Goal: Information Seeking & Learning: Learn about a topic

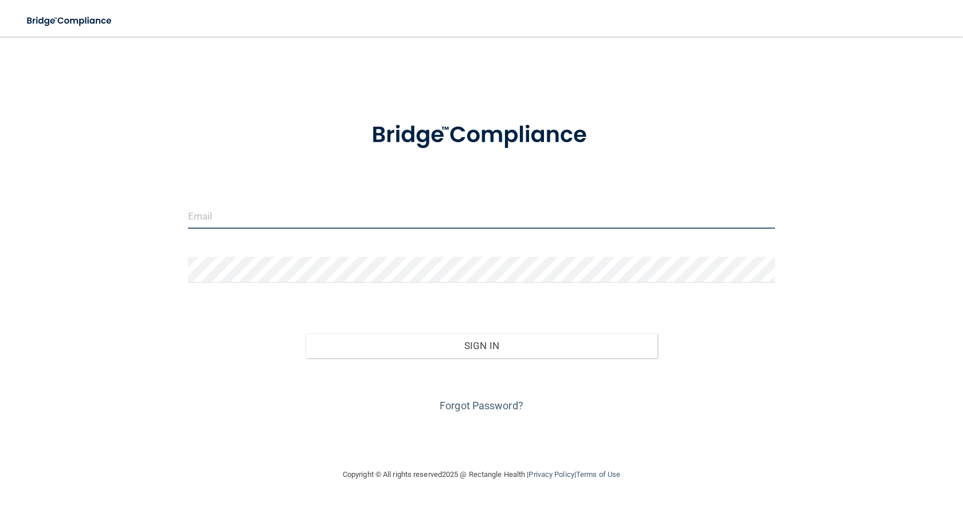
click at [581, 203] on input "email" at bounding box center [481, 216] width 587 height 26
type input "[EMAIL_ADDRESS][DOMAIN_NAME]"
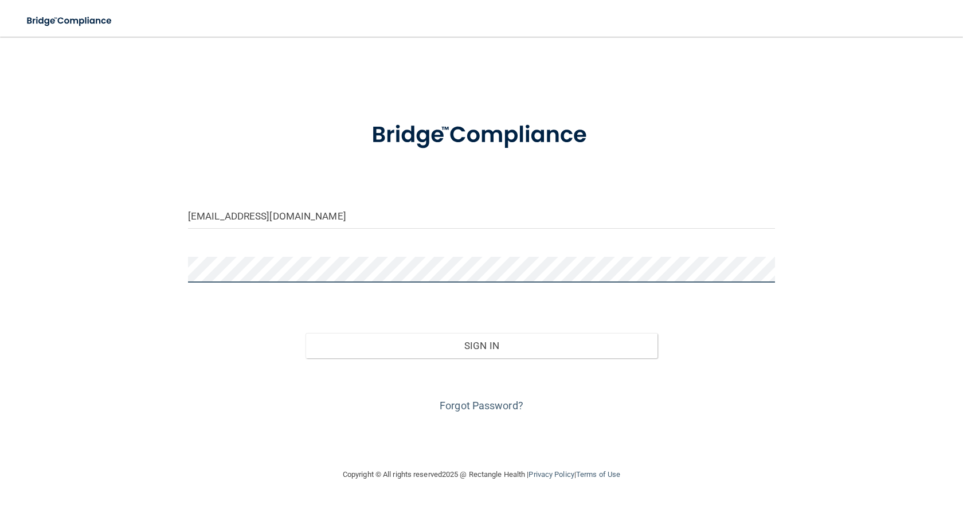
click at [305, 333] on button "Sign In" at bounding box center [481, 345] width 352 height 25
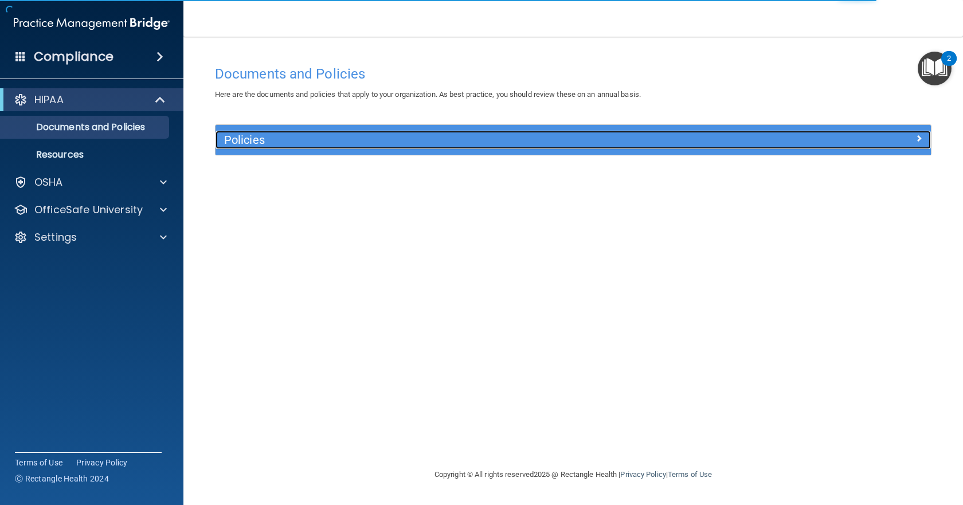
click at [344, 139] on h5 "Policies" at bounding box center [483, 140] width 519 height 13
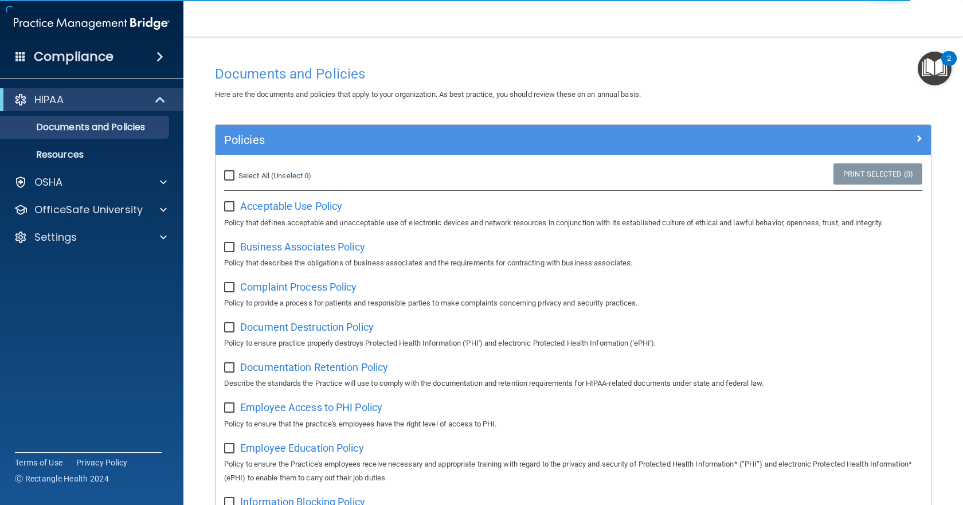
click at [68, 143] on ul "Documents and Policies Report an Incident Business Associates Emergency Plannin…" at bounding box center [92, 138] width 207 height 55
click at [62, 156] on p "Resources" at bounding box center [85, 154] width 156 height 11
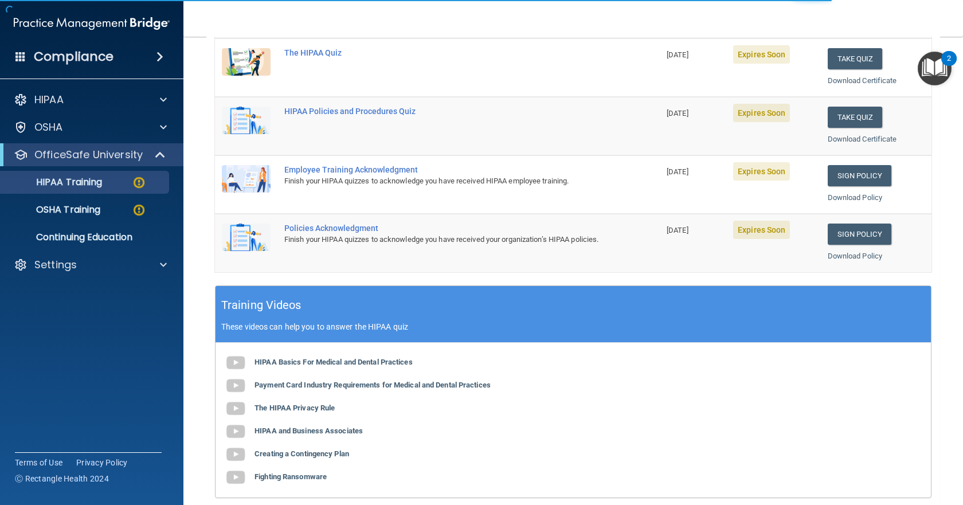
scroll to position [229, 0]
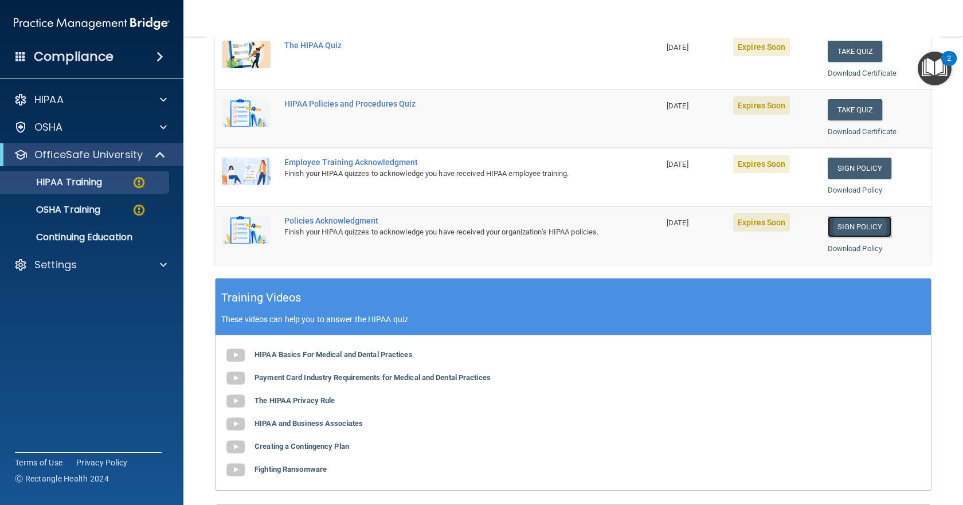
click at [852, 222] on link "Sign Policy" at bounding box center [860, 226] width 64 height 21
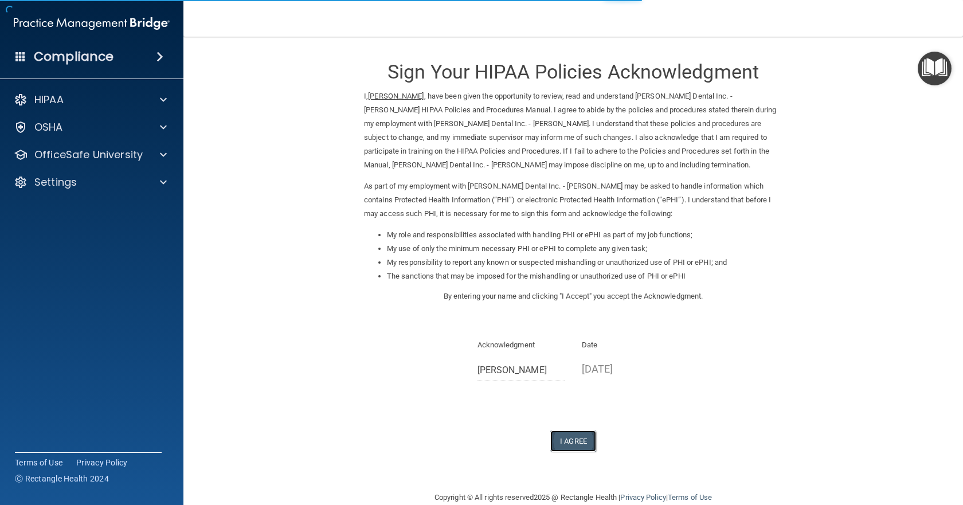
click at [577, 437] on button "I Agree" at bounding box center [573, 440] width 46 height 21
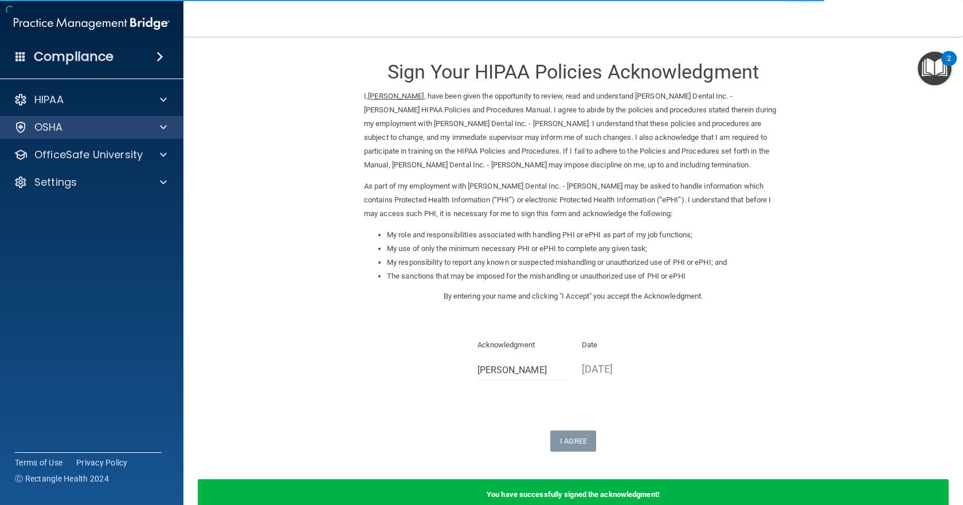
click at [81, 119] on div "OSHA" at bounding box center [92, 127] width 184 height 23
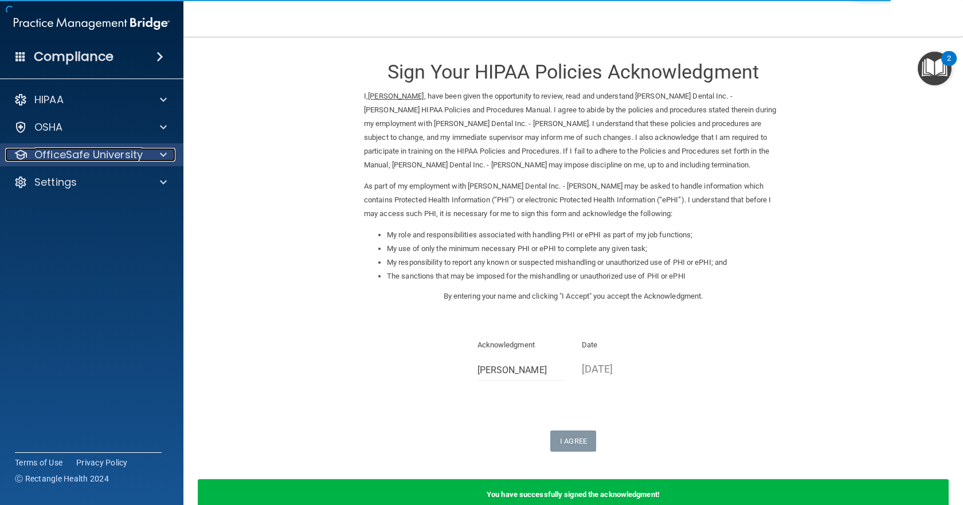
click at [162, 161] on span at bounding box center [163, 155] width 7 height 14
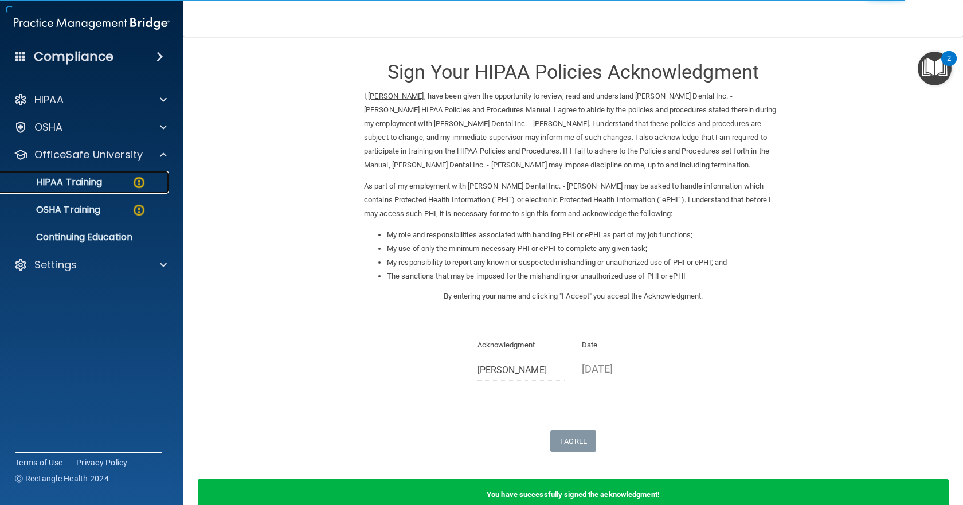
click at [116, 176] on link "HIPAA Training" at bounding box center [79, 182] width 181 height 23
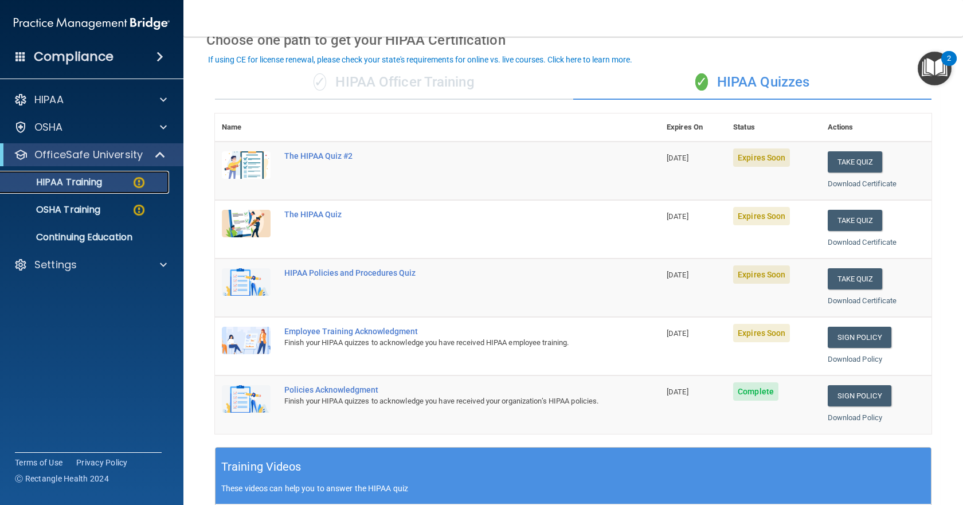
scroll to position [57, 0]
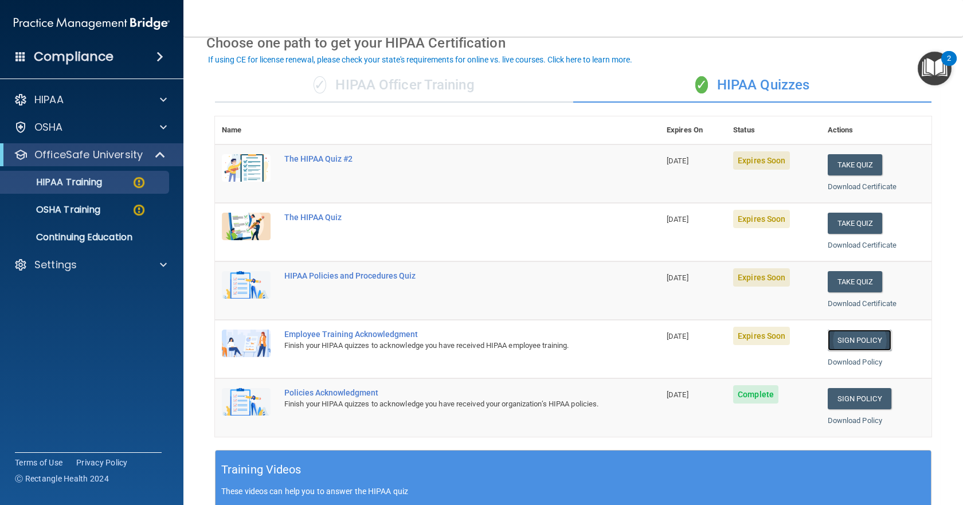
click at [860, 334] on link "Sign Policy" at bounding box center [860, 340] width 64 height 21
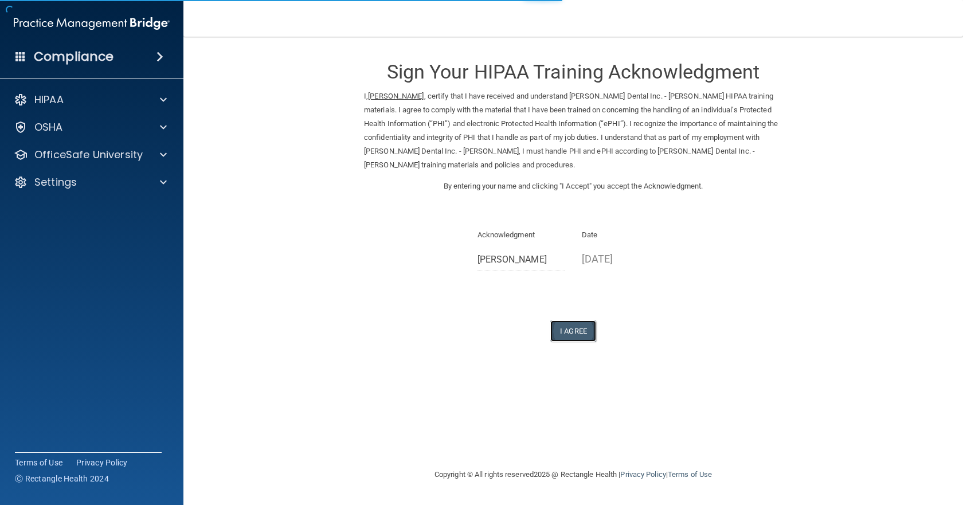
click at [567, 330] on button "I Agree" at bounding box center [573, 330] width 46 height 21
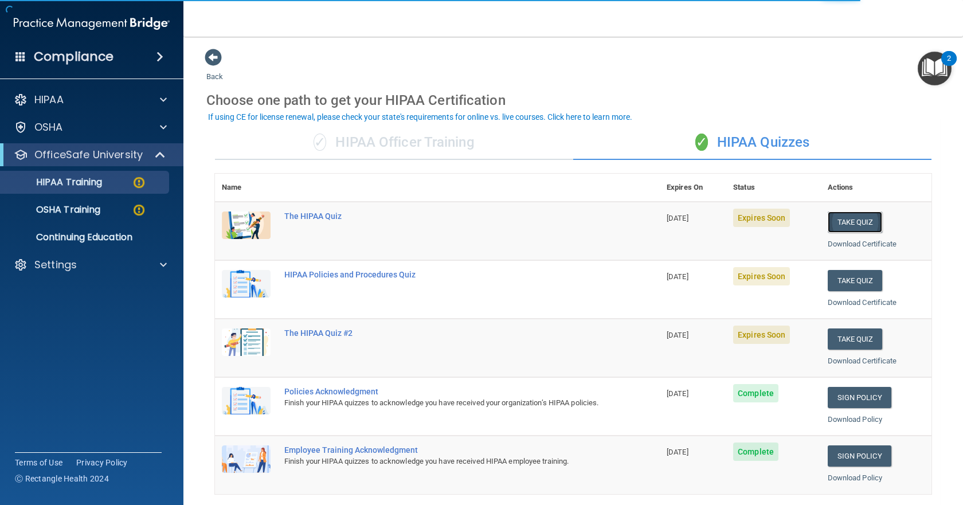
click at [843, 214] on button "Take Quiz" at bounding box center [855, 221] width 55 height 21
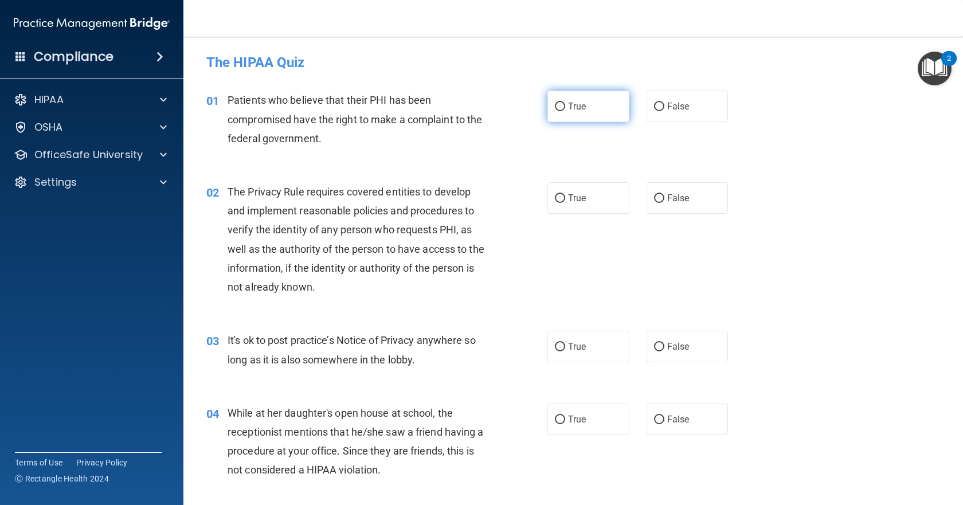
click at [582, 113] on label "True" at bounding box center [588, 107] width 82 height 32
click at [565, 111] on input "True" at bounding box center [560, 107] width 10 height 9
radio input "true"
click at [571, 198] on span "True" at bounding box center [577, 198] width 18 height 11
click at [565, 198] on input "True" at bounding box center [560, 198] width 10 height 9
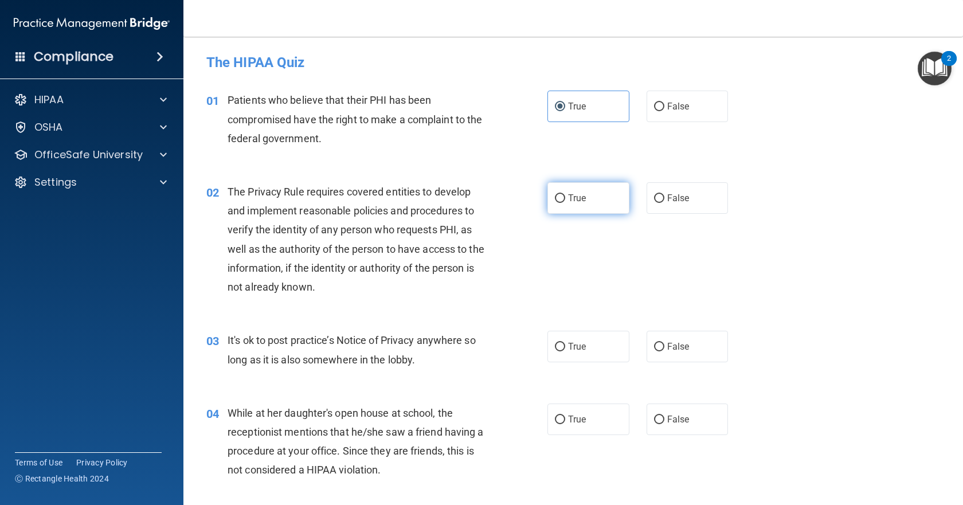
radio input "true"
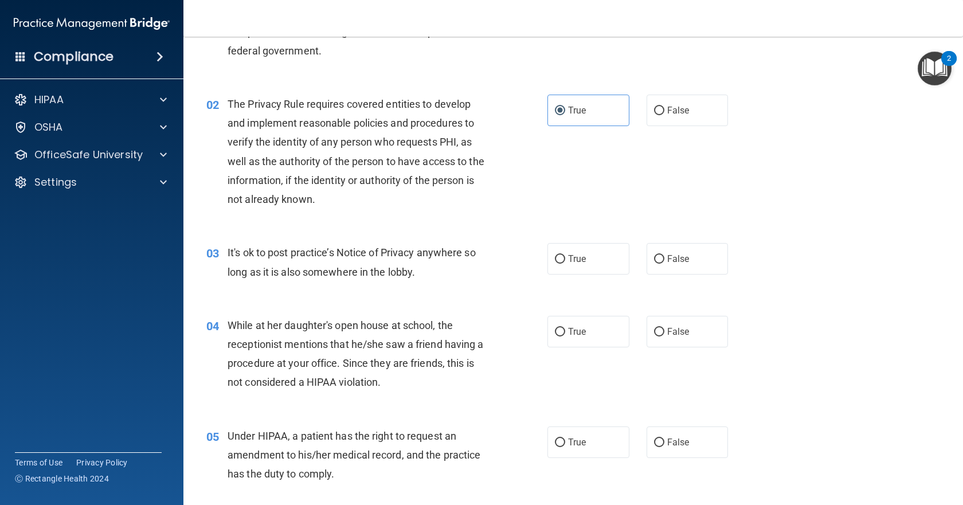
scroll to position [115, 0]
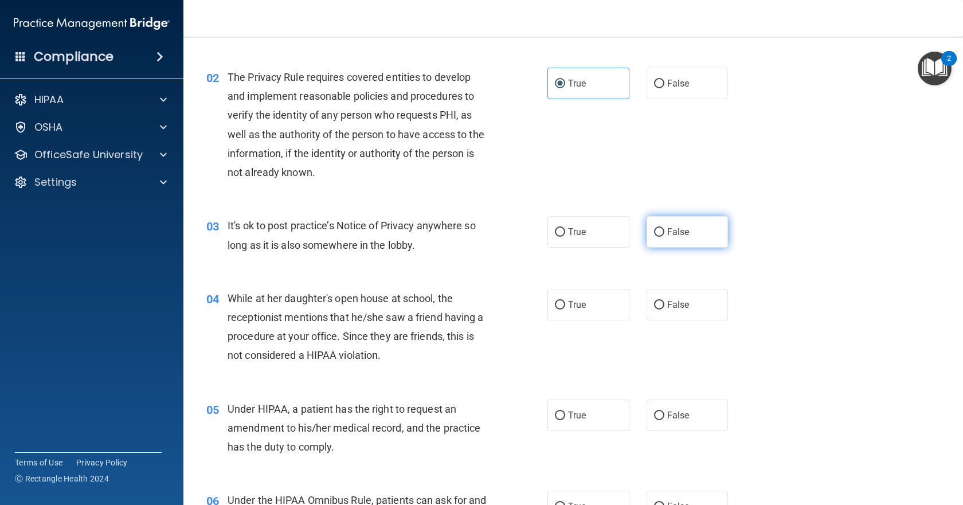
click at [662, 237] on label "False" at bounding box center [687, 232] width 82 height 32
click at [662, 237] on input "False" at bounding box center [659, 232] width 10 height 9
radio input "true"
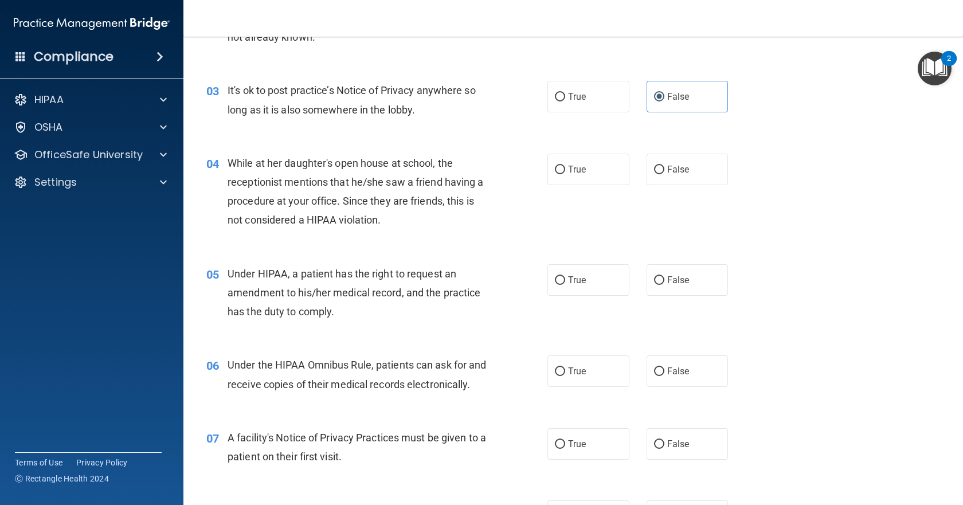
scroll to position [287, 0]
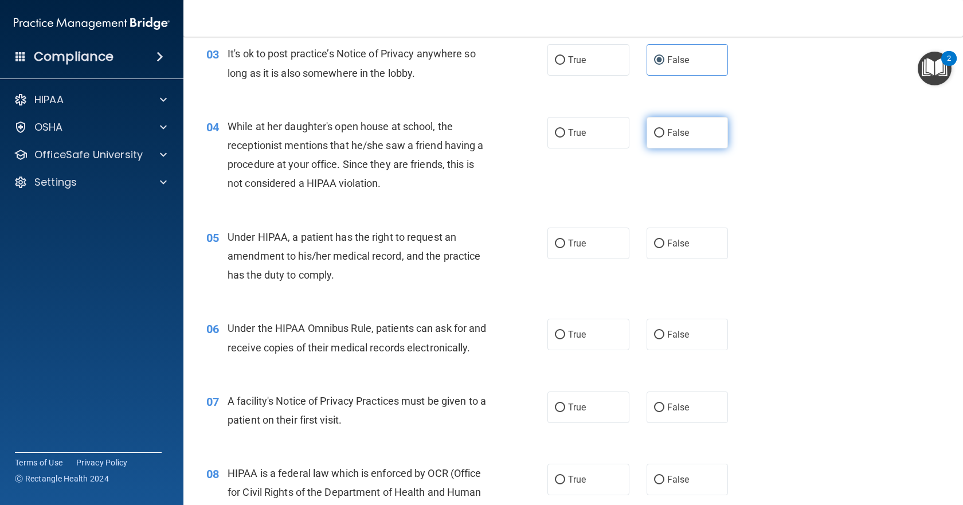
click at [664, 147] on label "False" at bounding box center [687, 133] width 82 height 32
click at [664, 138] on input "False" at bounding box center [659, 133] width 10 height 9
radio input "true"
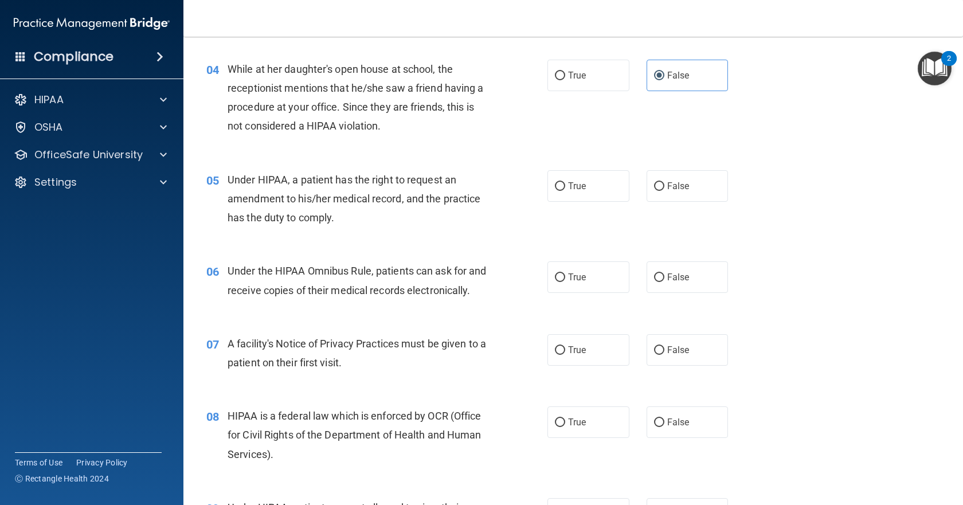
scroll to position [401, 0]
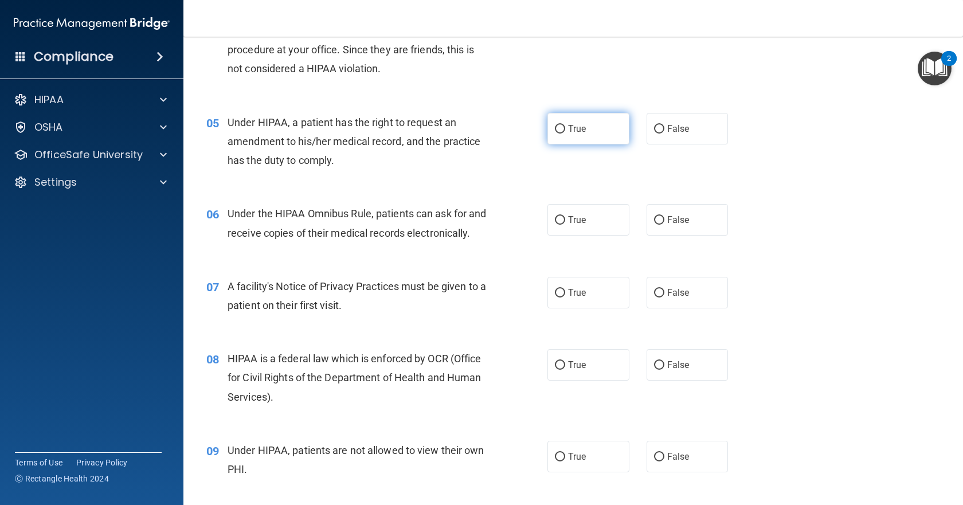
click at [587, 132] on label "True" at bounding box center [588, 129] width 82 height 32
click at [565, 132] on input "True" at bounding box center [560, 129] width 10 height 9
radio input "true"
click at [571, 223] on span "True" at bounding box center [577, 219] width 18 height 11
click at [565, 223] on input "True" at bounding box center [560, 220] width 10 height 9
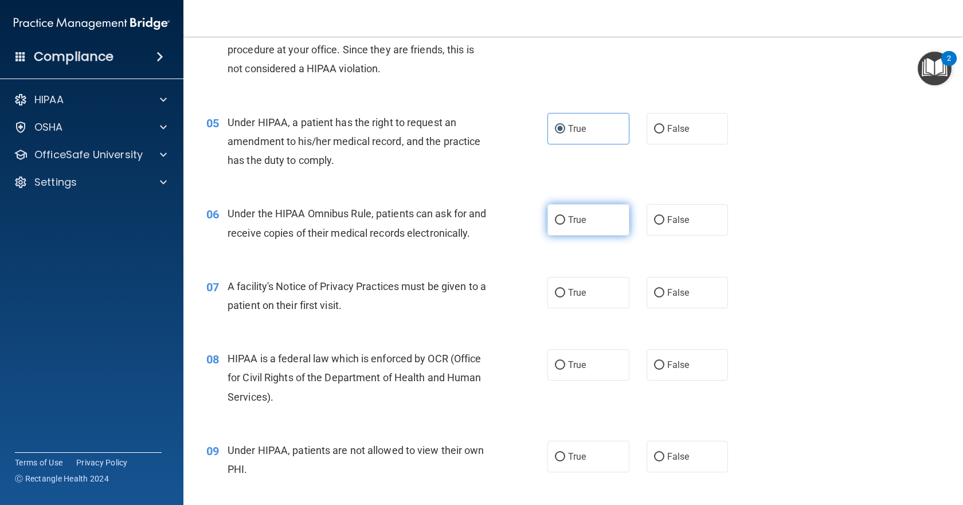
radio input "true"
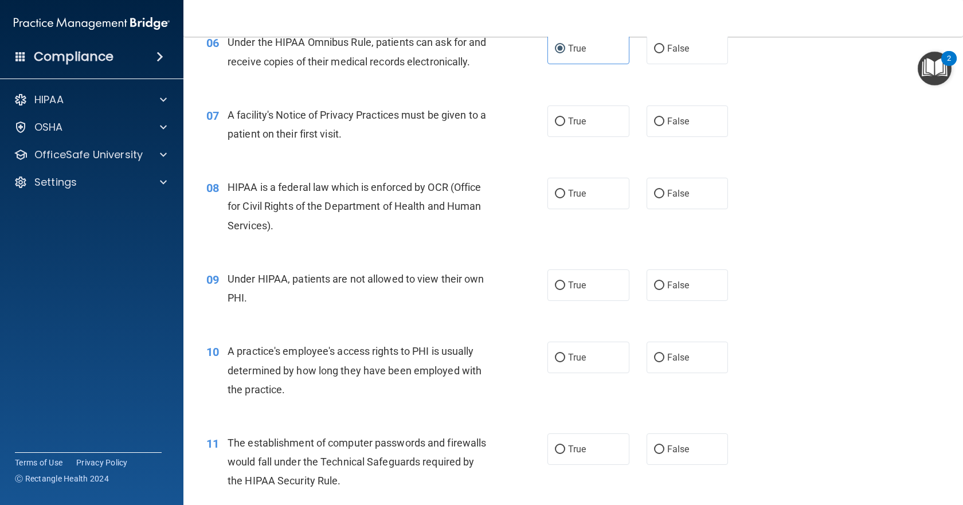
scroll to position [573, 0]
click at [553, 136] on label "True" at bounding box center [588, 121] width 82 height 32
click at [555, 126] on input "True" at bounding box center [560, 121] width 10 height 9
radio input "true"
click at [595, 209] on label "True" at bounding box center [588, 193] width 82 height 32
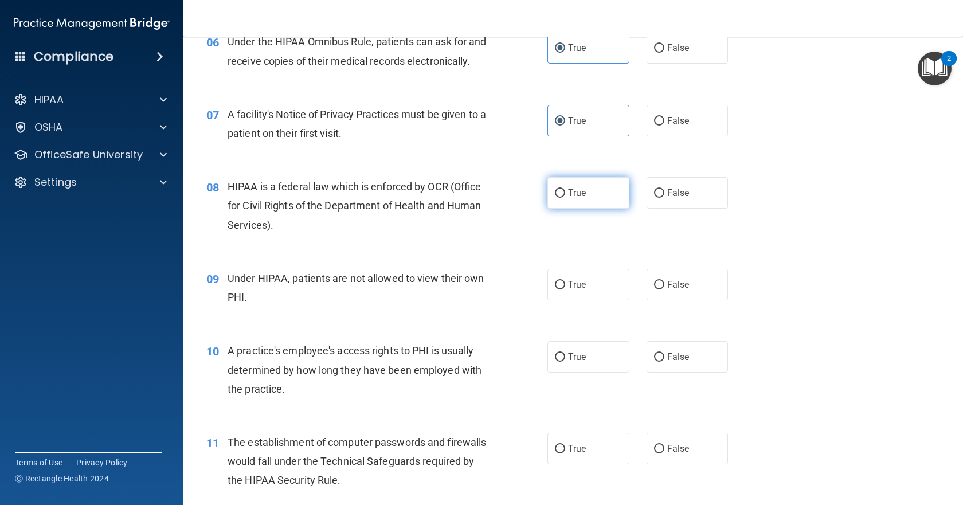
click at [565, 198] on input "True" at bounding box center [560, 193] width 10 height 9
radio input "true"
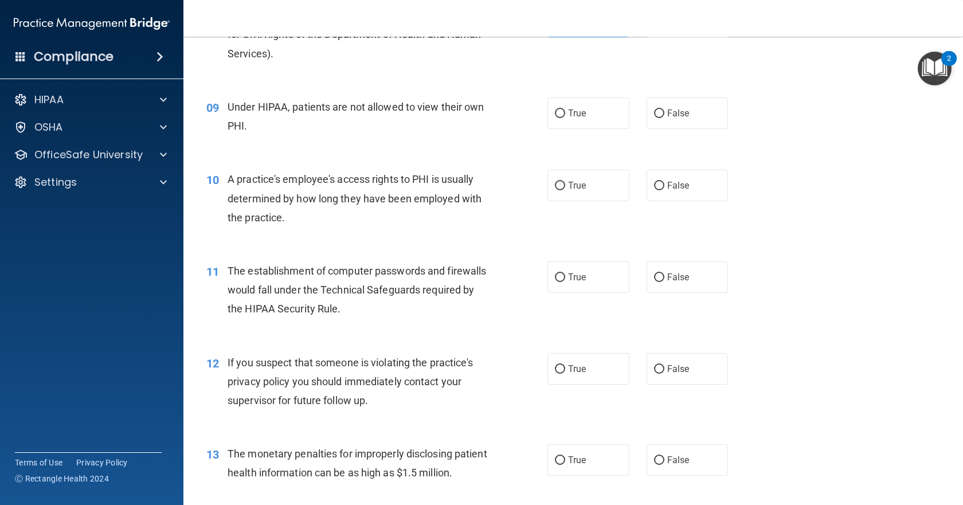
scroll to position [745, 0]
click at [671, 118] on span "False" at bounding box center [678, 112] width 22 height 11
click at [664, 117] on input "False" at bounding box center [659, 113] width 10 height 9
radio input "true"
click at [671, 201] on label "False" at bounding box center [687, 185] width 82 height 32
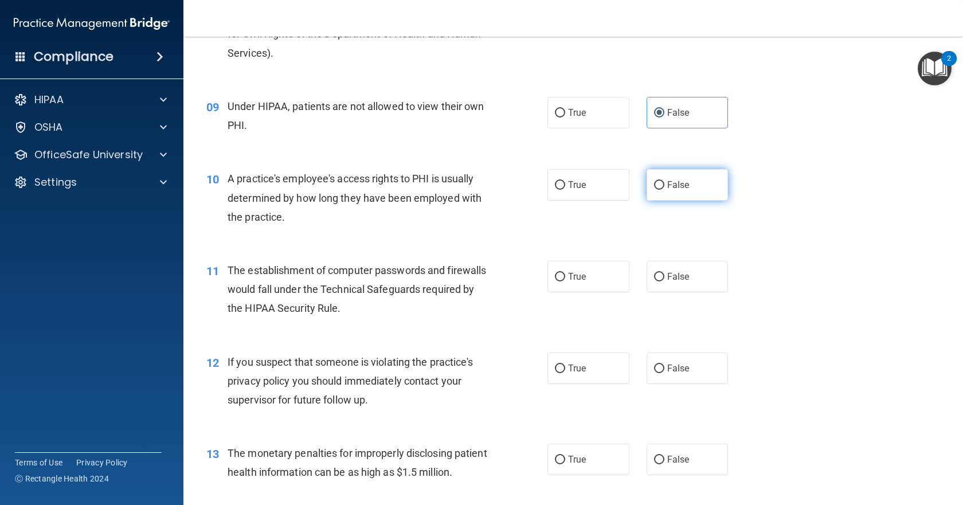
click at [664, 190] on input "False" at bounding box center [659, 185] width 10 height 9
radio input "true"
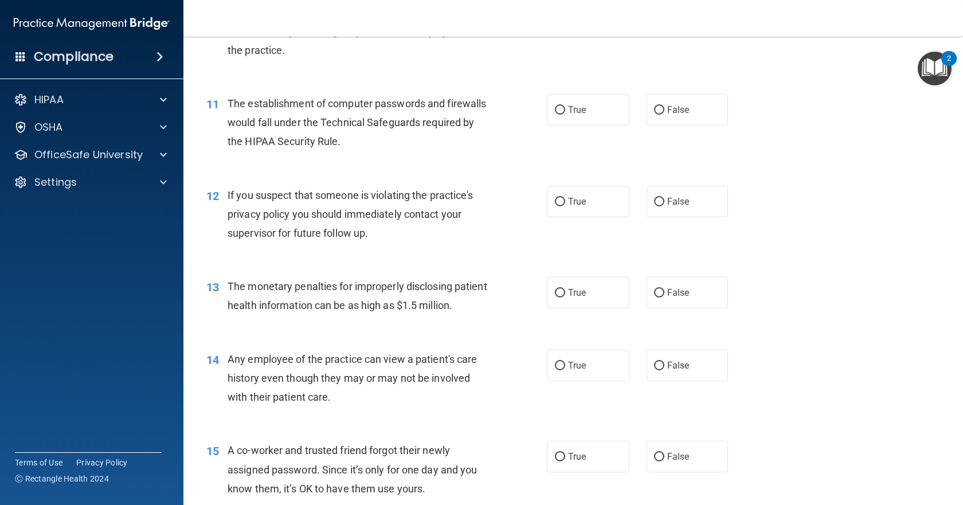
scroll to position [917, 0]
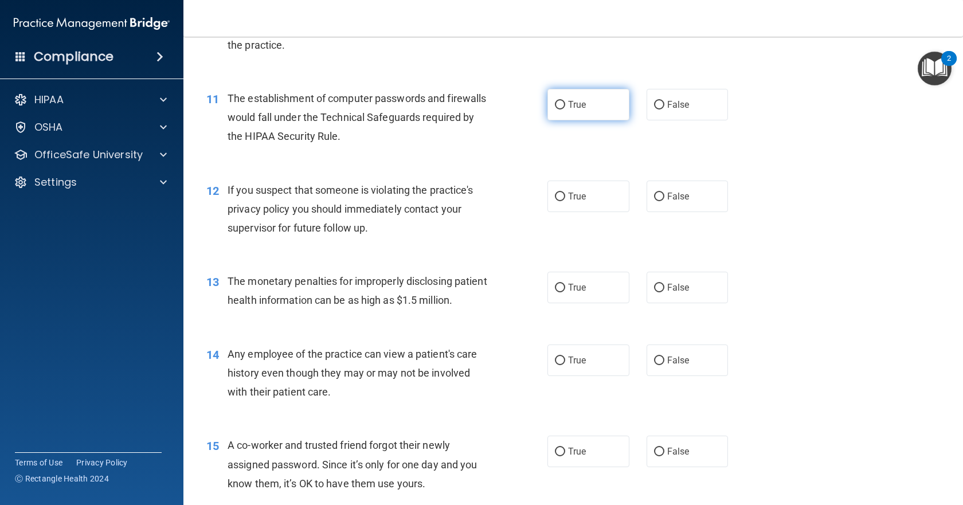
click at [561, 120] on label "True" at bounding box center [588, 105] width 82 height 32
click at [561, 109] on input "True" at bounding box center [560, 105] width 10 height 9
radio input "true"
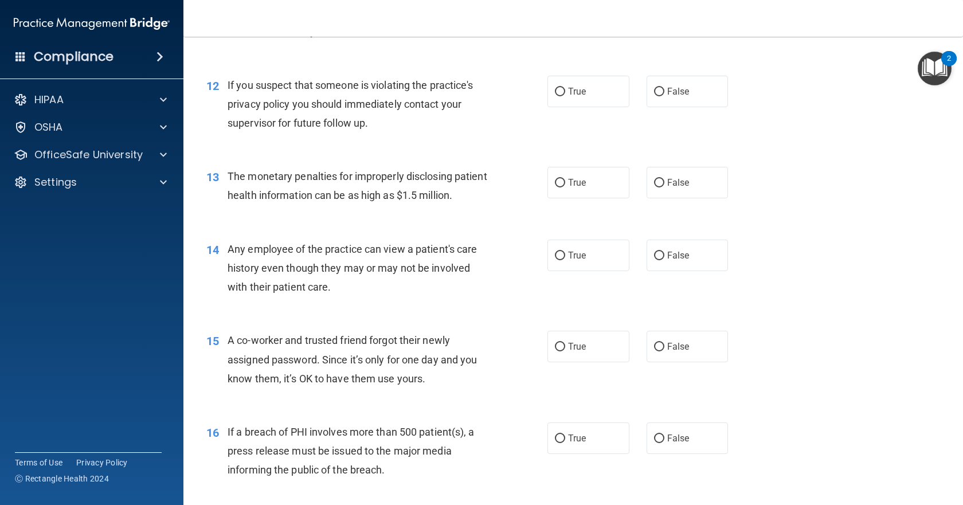
scroll to position [1032, 0]
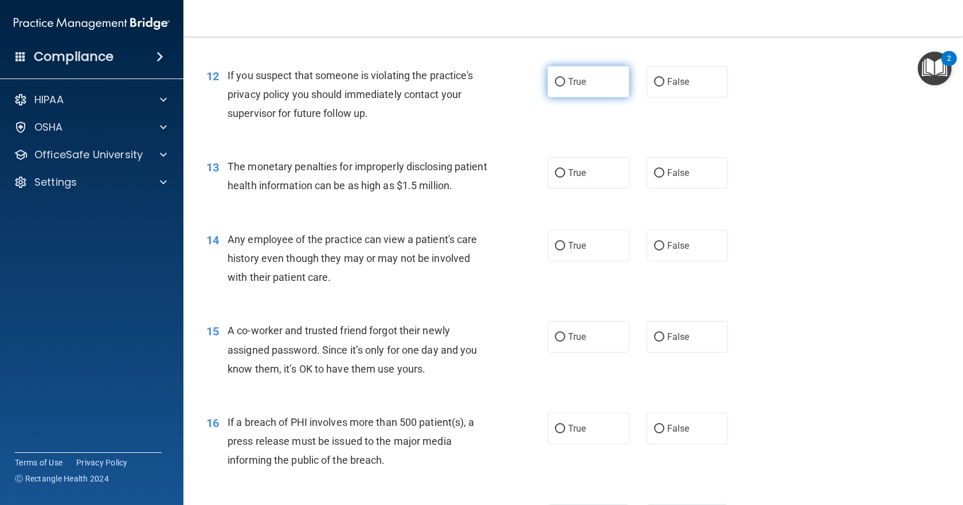
click at [570, 87] on span "True" at bounding box center [577, 81] width 18 height 11
click at [565, 87] on input "True" at bounding box center [560, 82] width 10 height 9
radio input "true"
click at [589, 189] on label "True" at bounding box center [588, 173] width 82 height 32
click at [565, 178] on input "True" at bounding box center [560, 173] width 10 height 9
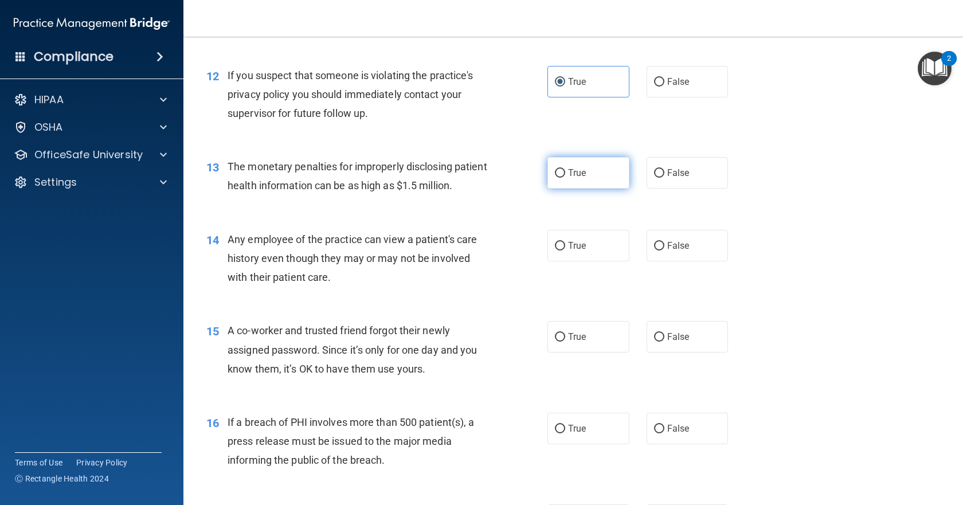
radio input "true"
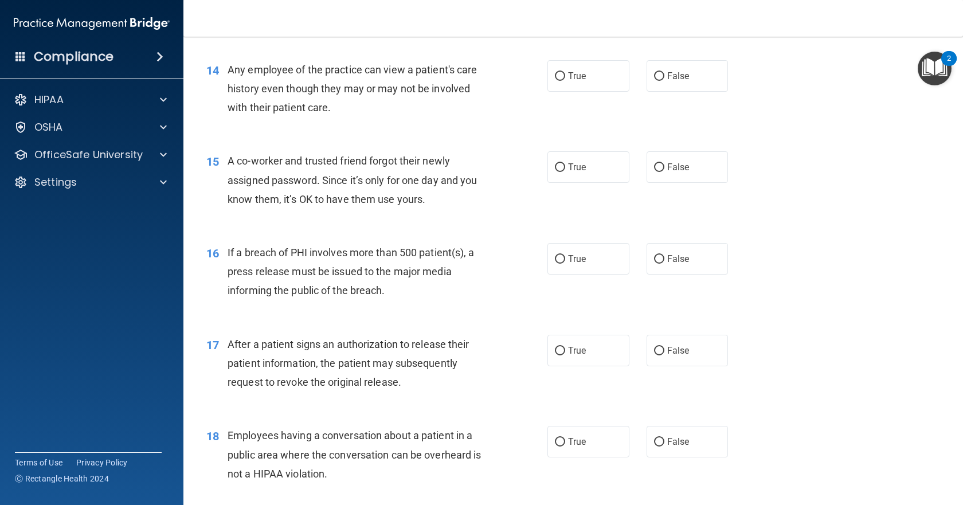
scroll to position [1203, 0]
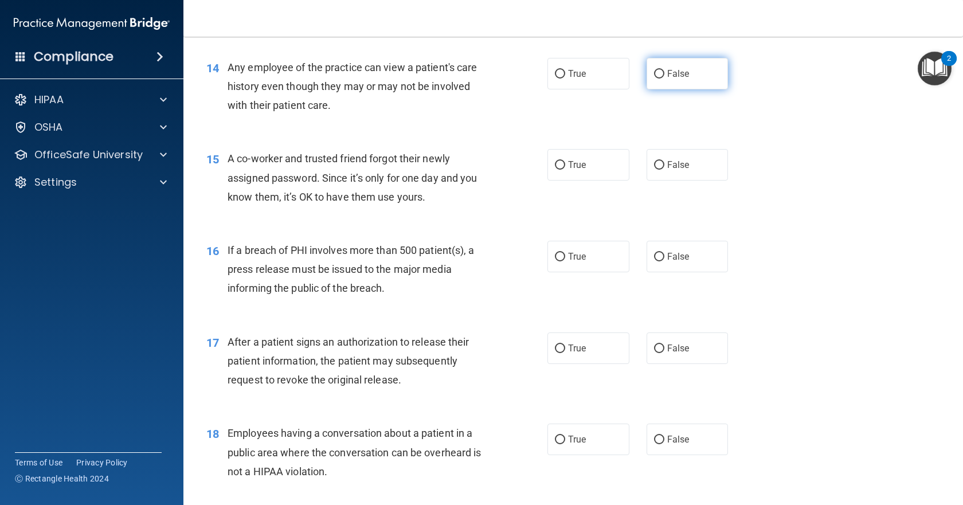
click at [675, 89] on label "False" at bounding box center [687, 74] width 82 height 32
click at [664, 79] on input "False" at bounding box center [659, 74] width 10 height 9
radio input "true"
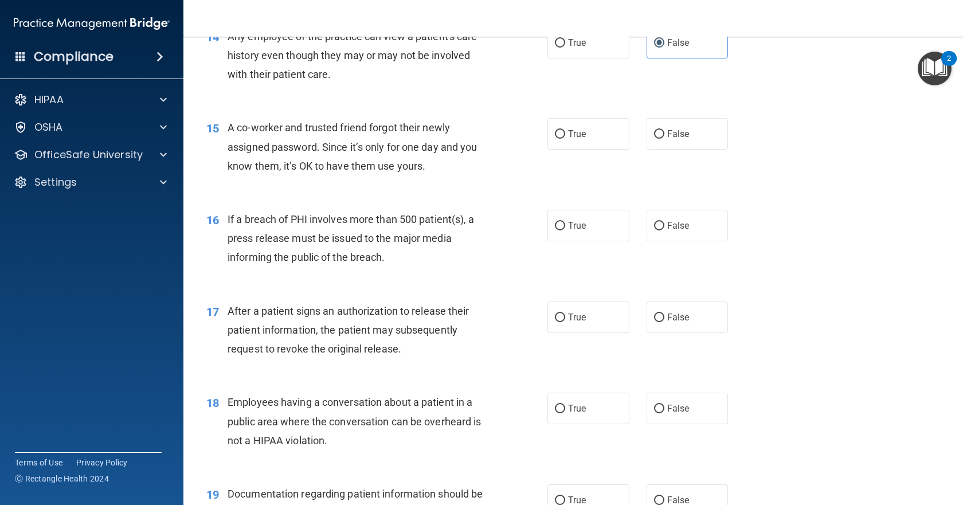
scroll to position [1261, 0]
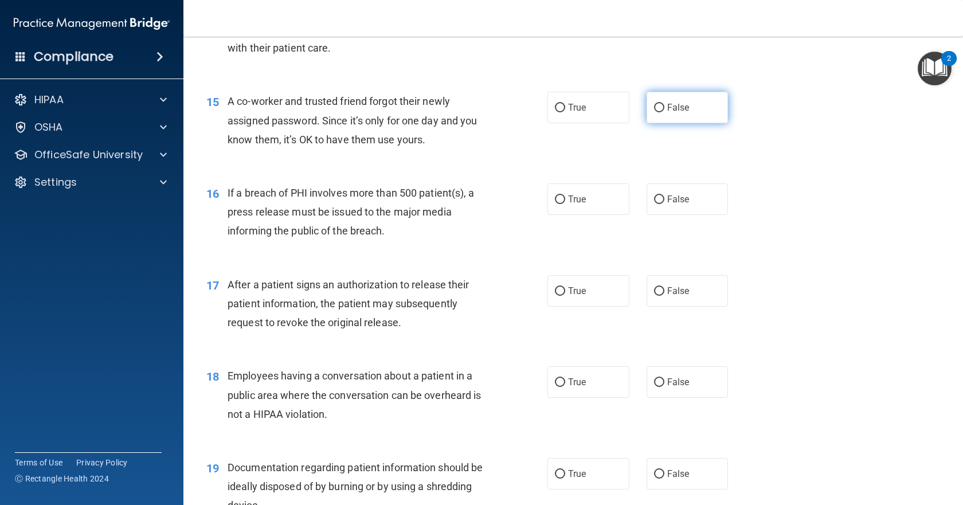
click at [685, 123] on label "False" at bounding box center [687, 108] width 82 height 32
click at [664, 112] on input "False" at bounding box center [659, 108] width 10 height 9
radio input "true"
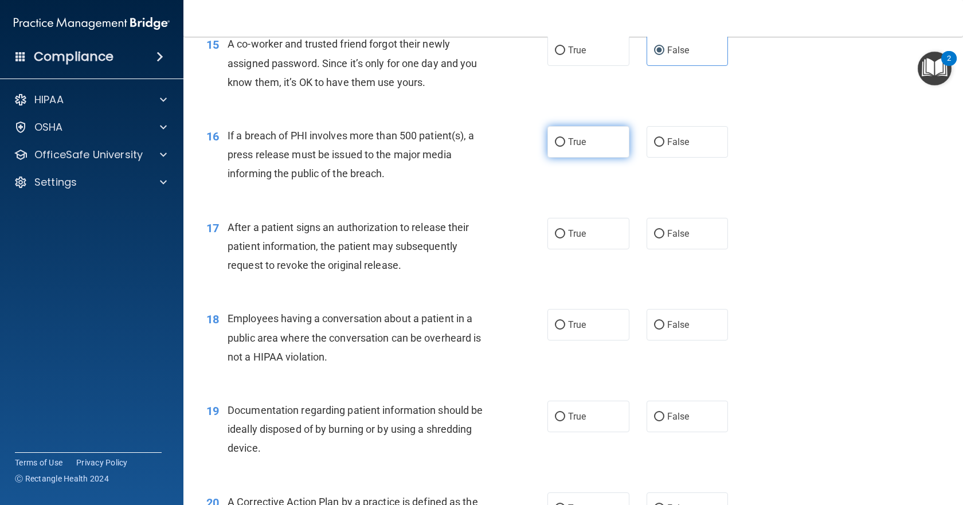
click at [586, 158] on label "True" at bounding box center [588, 142] width 82 height 32
click at [565, 147] on input "True" at bounding box center [560, 142] width 10 height 9
radio input "true"
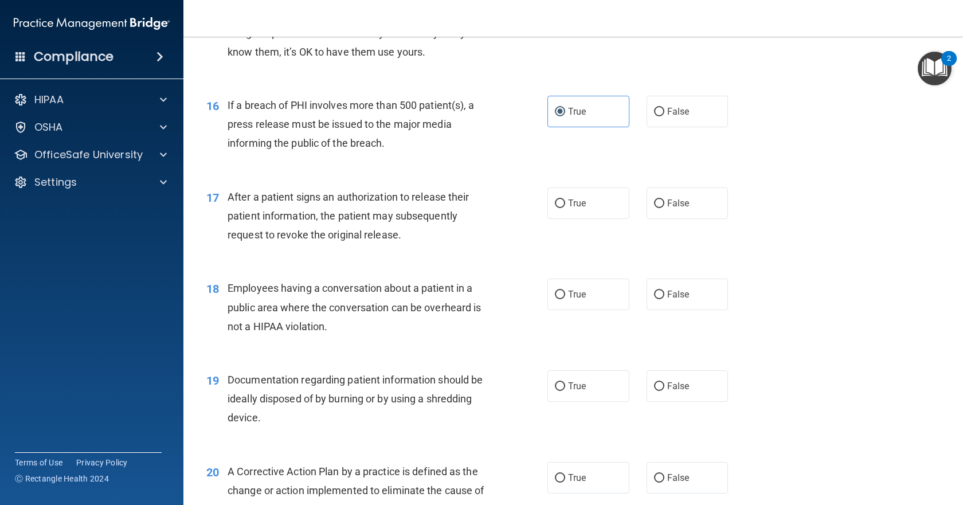
scroll to position [1375, 0]
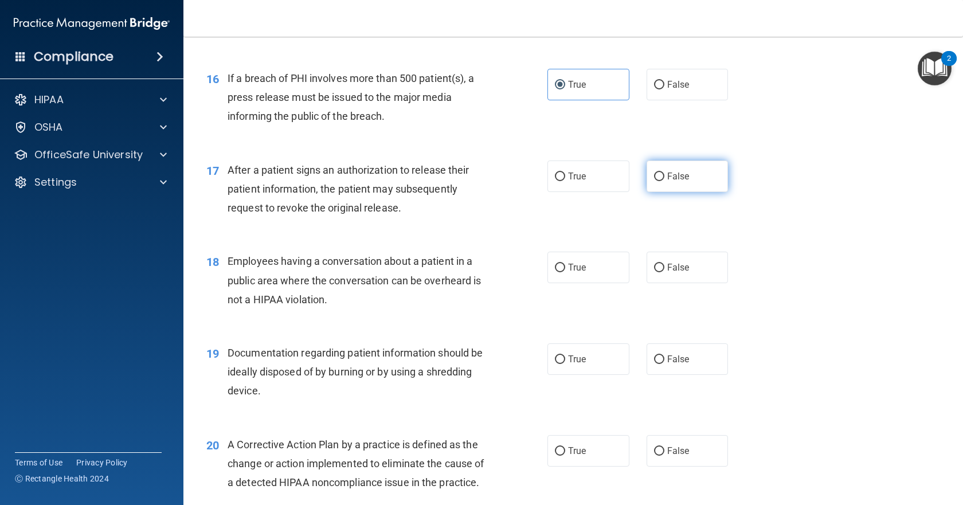
click at [657, 181] on input "False" at bounding box center [659, 176] width 10 height 9
radio input "true"
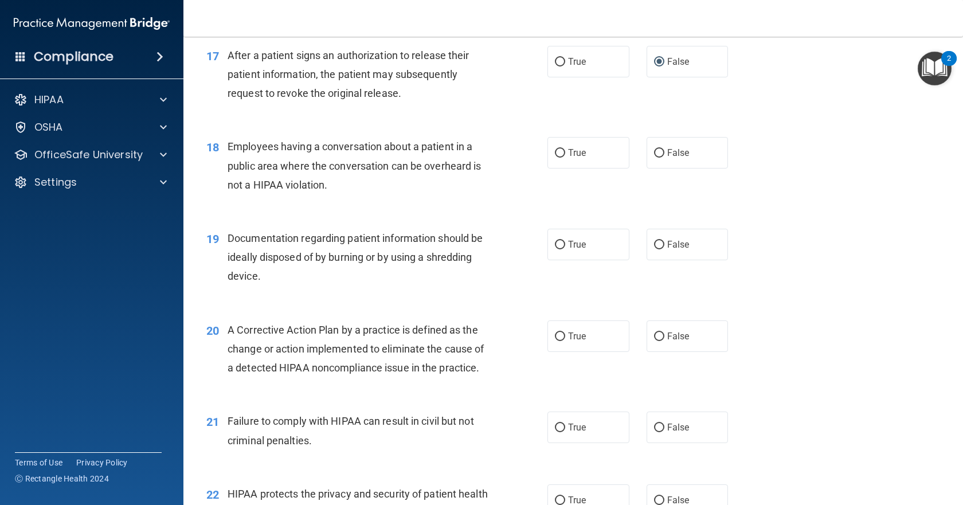
scroll to position [1547, 0]
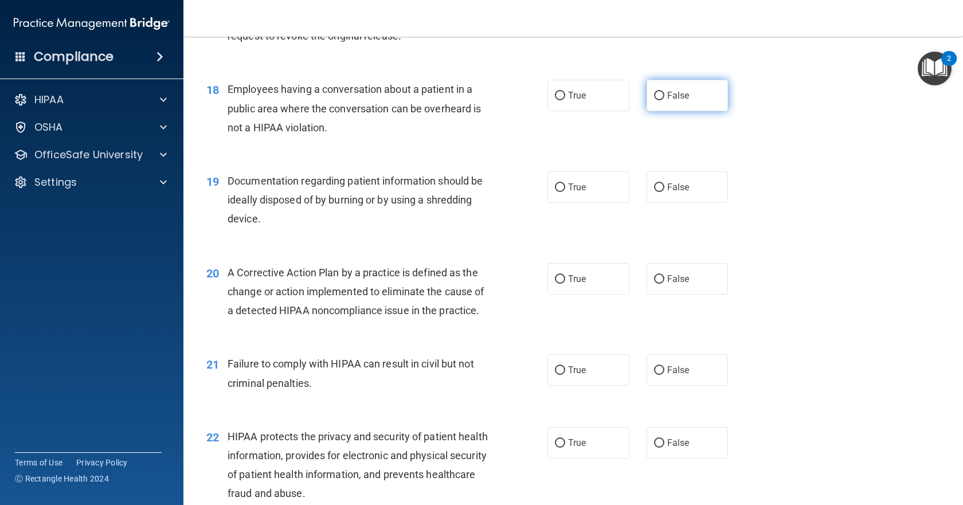
click at [670, 111] on label "False" at bounding box center [687, 96] width 82 height 32
click at [664, 100] on input "False" at bounding box center [659, 96] width 10 height 9
radio input "true"
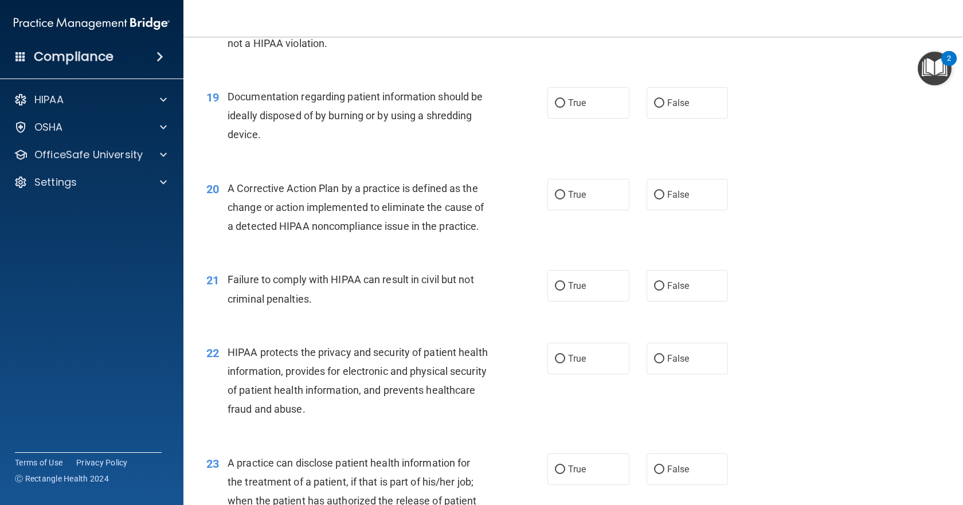
scroll to position [1662, 0]
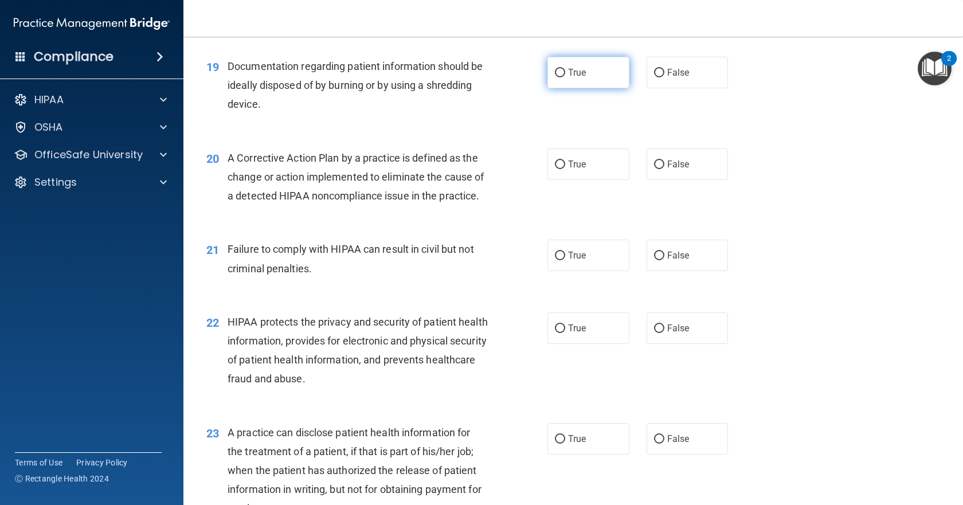
click at [591, 88] on label "True" at bounding box center [588, 73] width 82 height 32
click at [565, 77] on input "True" at bounding box center [560, 73] width 10 height 9
radio input "true"
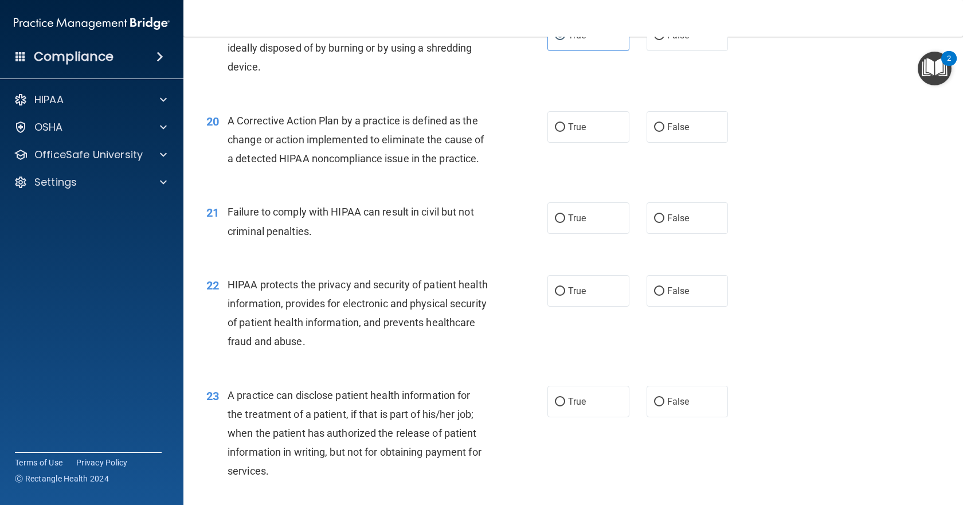
scroll to position [1719, 0]
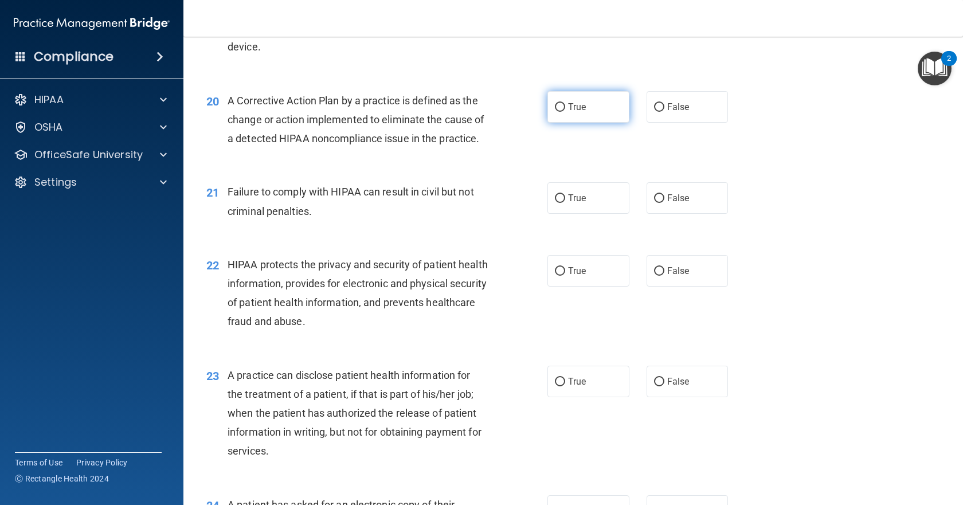
click at [568, 123] on label "True" at bounding box center [588, 107] width 82 height 32
click at [565, 112] on input "True" at bounding box center [560, 107] width 10 height 9
radio input "true"
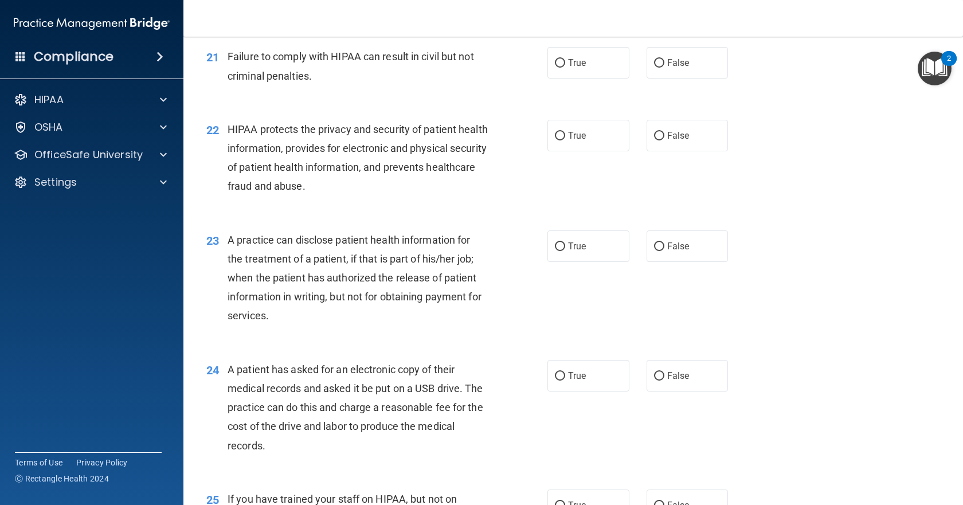
scroll to position [1891, 0]
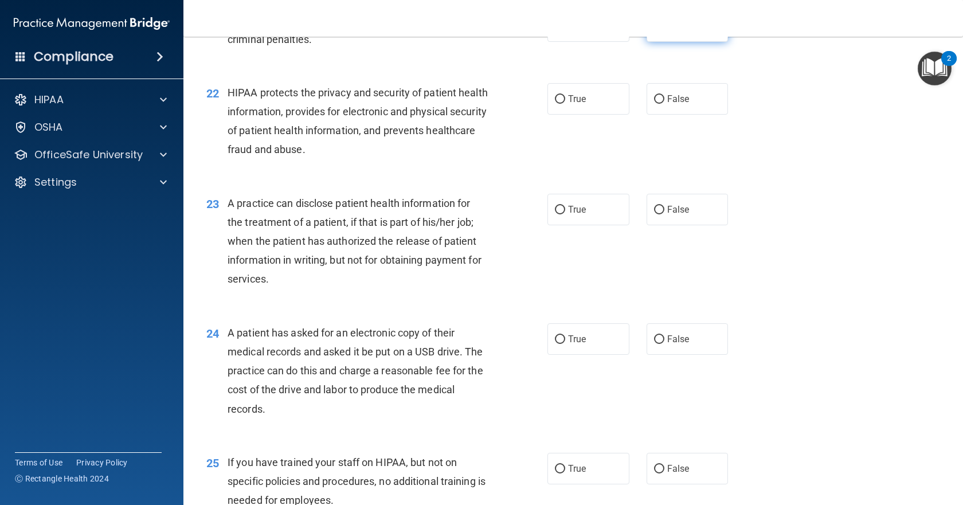
click at [673, 42] on label "False" at bounding box center [687, 26] width 82 height 32
click at [664, 31] on input "False" at bounding box center [659, 26] width 10 height 9
radio input "true"
click at [589, 115] on label "True" at bounding box center [588, 99] width 82 height 32
click at [565, 104] on input "True" at bounding box center [560, 99] width 10 height 9
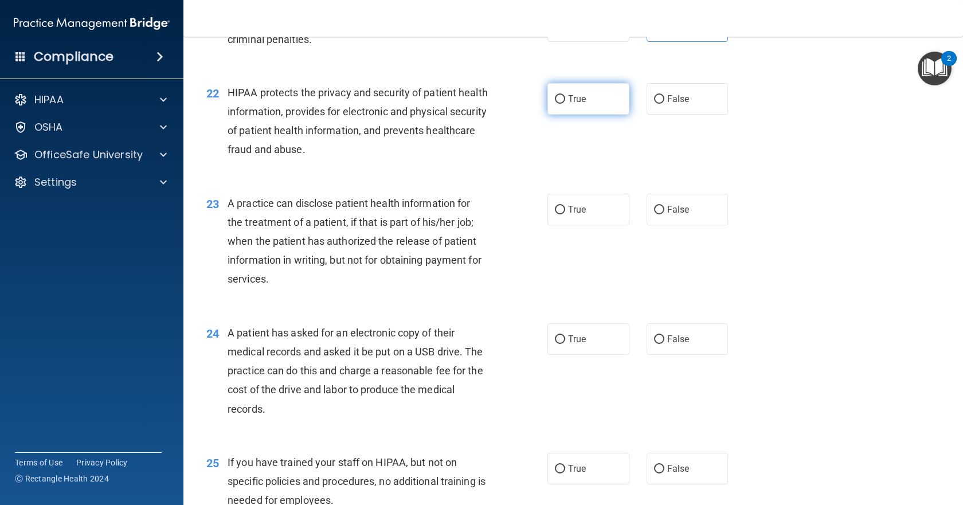
radio input "true"
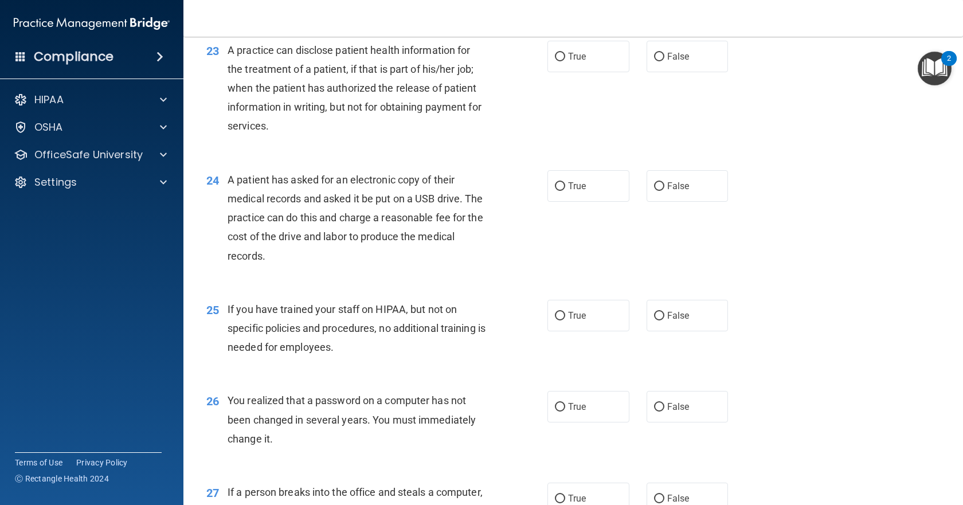
scroll to position [2063, 0]
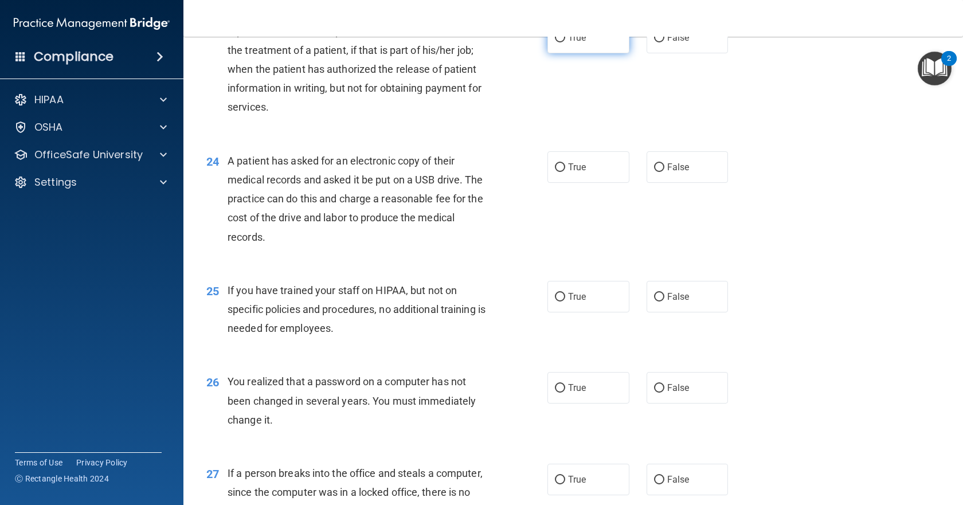
click at [579, 43] on span "True" at bounding box center [577, 37] width 18 height 11
click at [565, 42] on input "True" at bounding box center [560, 38] width 10 height 9
radio input "true"
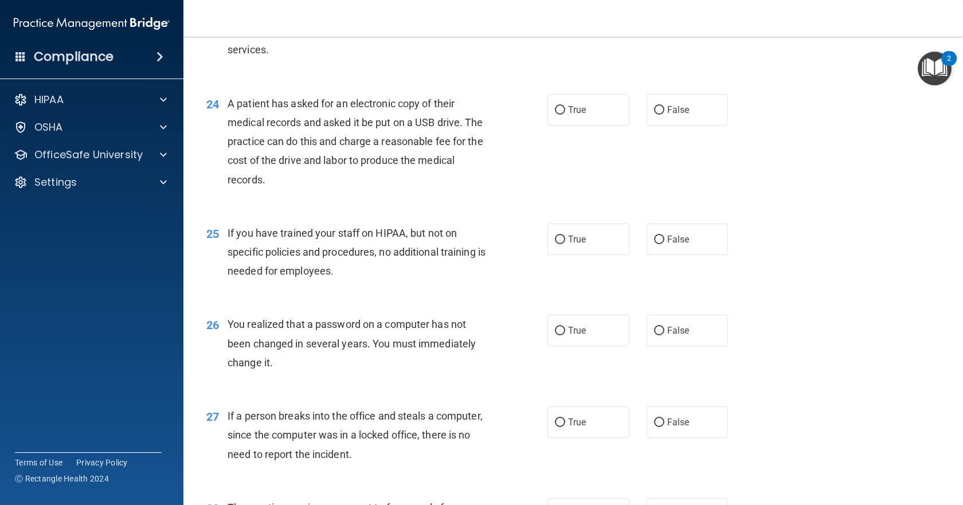
scroll to position [2178, 0]
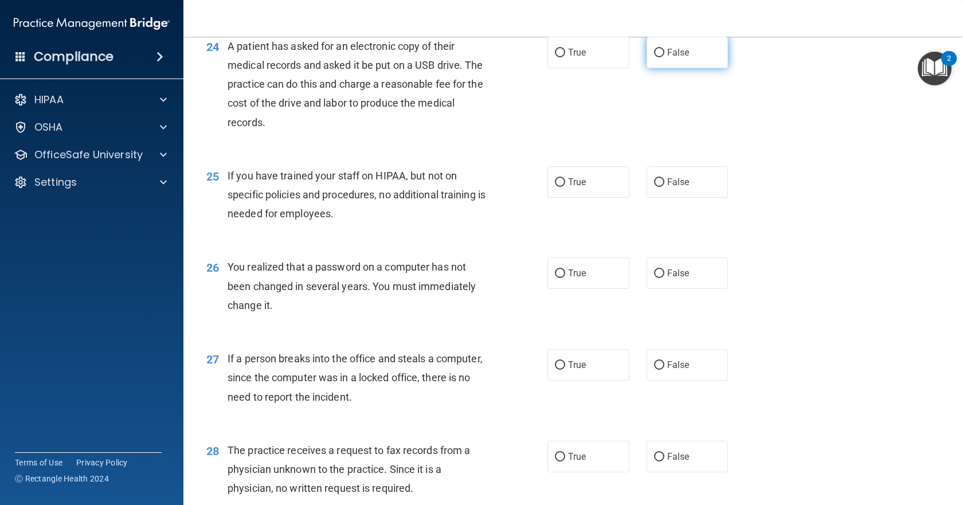
click at [691, 68] on label "False" at bounding box center [687, 53] width 82 height 32
click at [668, 68] on label "False" at bounding box center [687, 53] width 82 height 32
click at [664, 57] on input "False" at bounding box center [659, 53] width 10 height 9
radio input "true"
click at [675, 58] on span "False" at bounding box center [678, 52] width 22 height 11
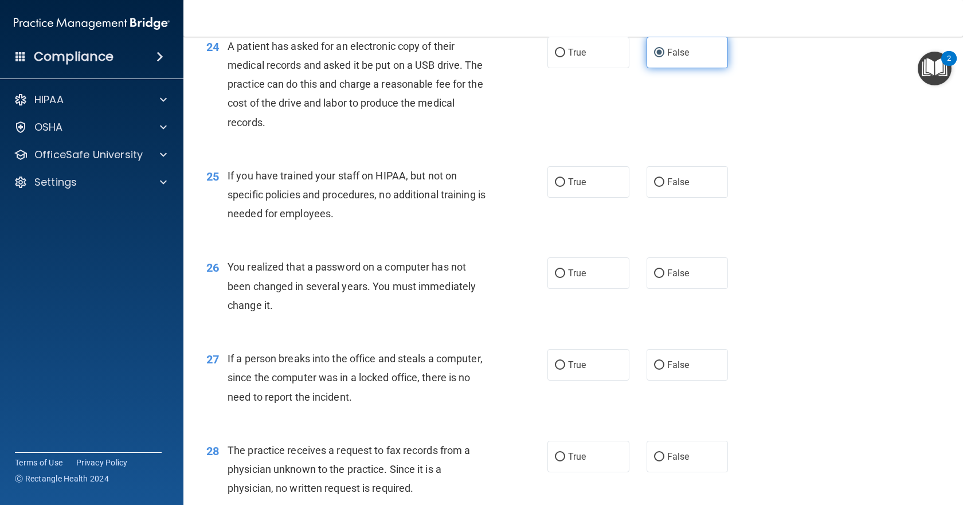
click at [664, 57] on input "False" at bounding box center [659, 53] width 10 height 9
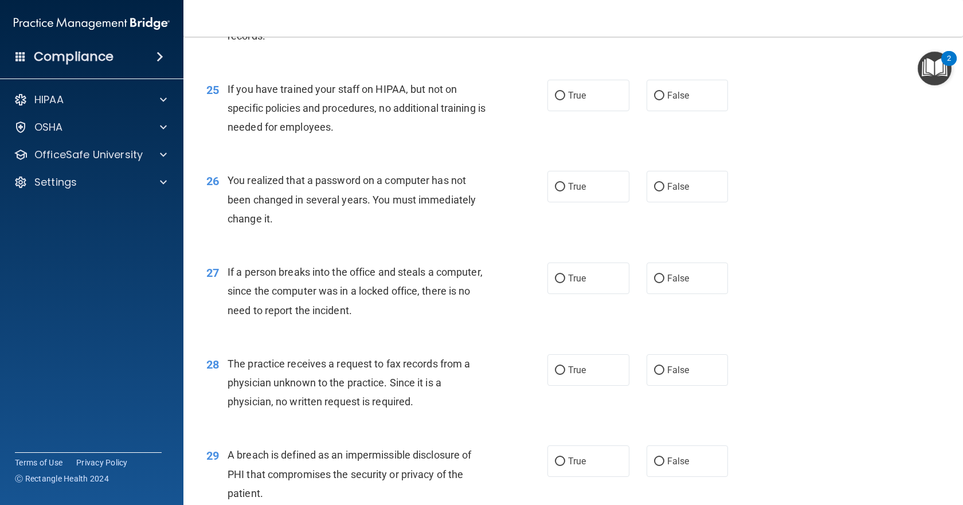
scroll to position [2292, 0]
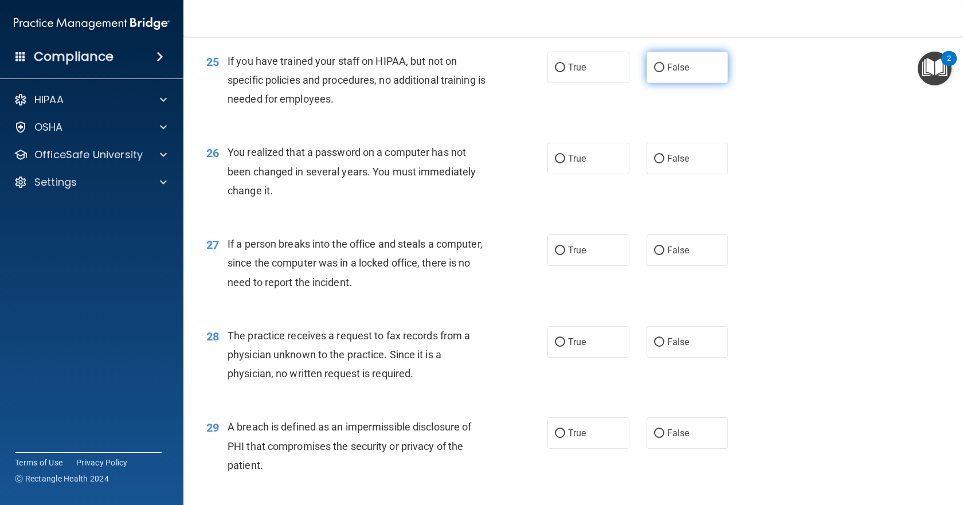
click at [671, 73] on span "False" at bounding box center [678, 67] width 22 height 11
click at [664, 72] on input "False" at bounding box center [659, 68] width 10 height 9
radio input "true"
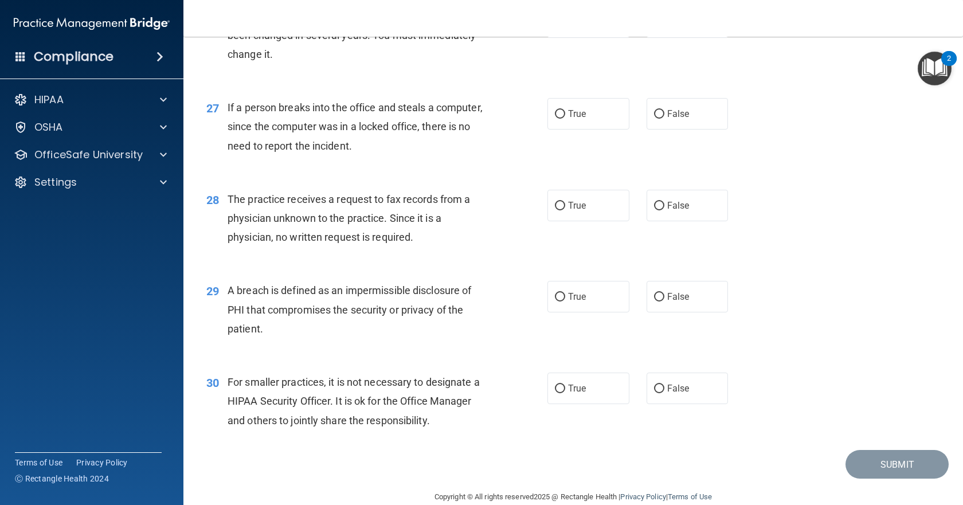
scroll to position [2464, 0]
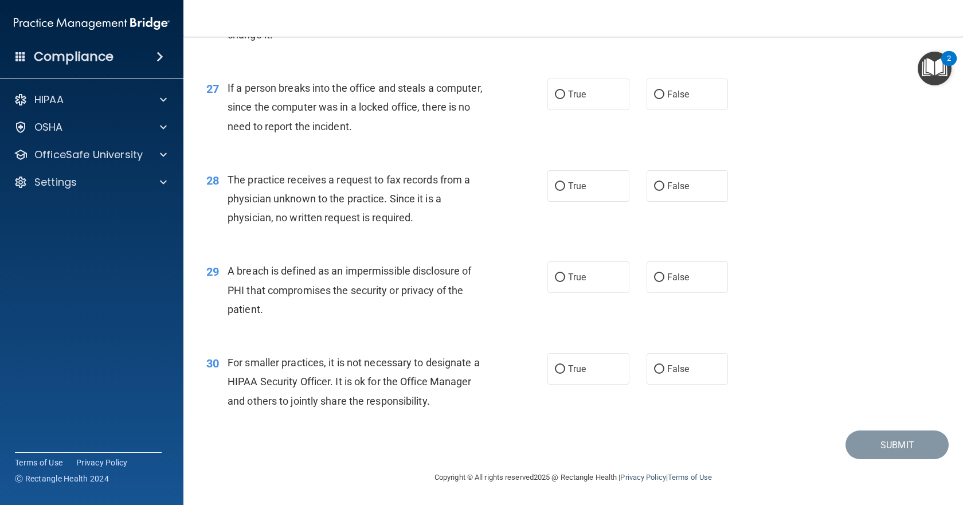
click at [590, 18] on label "True" at bounding box center [588, 3] width 82 height 32
click at [565, 7] on input "True" at bounding box center [560, 3] width 10 height 9
radio input "true"
click at [691, 105] on label "False" at bounding box center [687, 95] width 82 height 32
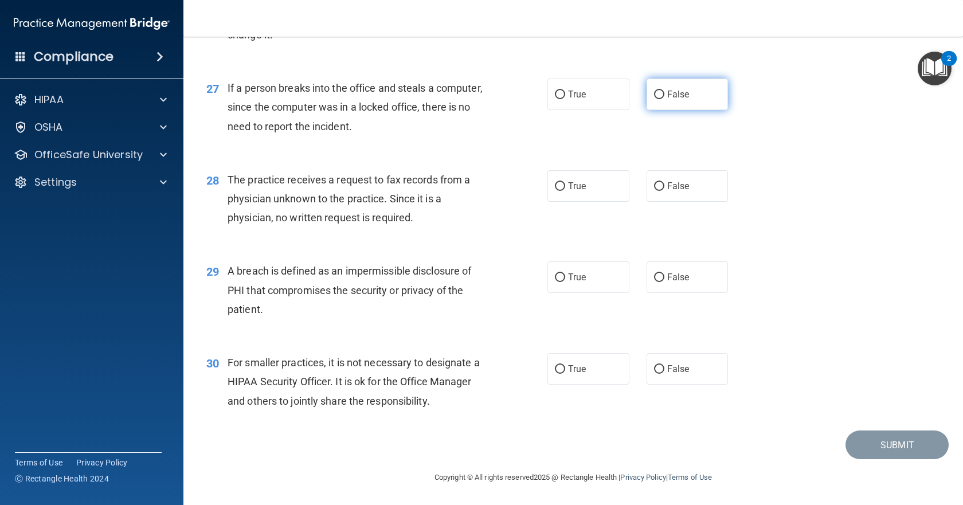
click at [664, 99] on input "False" at bounding box center [659, 95] width 10 height 9
radio input "true"
click at [684, 188] on label "False" at bounding box center [687, 186] width 82 height 32
click at [664, 188] on input "False" at bounding box center [659, 186] width 10 height 9
radio input "true"
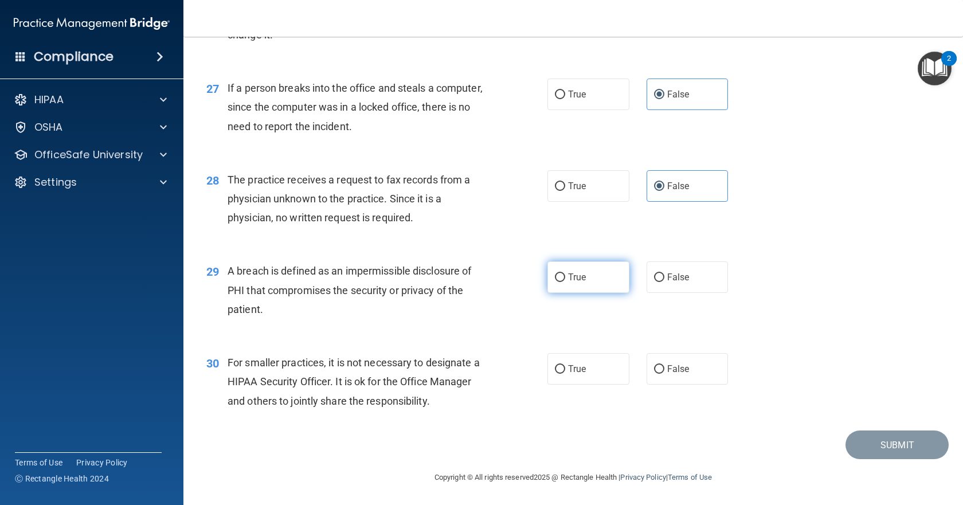
click at [594, 276] on label "True" at bounding box center [588, 277] width 82 height 32
click at [565, 276] on input "True" at bounding box center [560, 277] width 10 height 9
radio input "true"
click at [678, 376] on label "False" at bounding box center [687, 369] width 82 height 32
click at [664, 374] on input "False" at bounding box center [659, 369] width 10 height 9
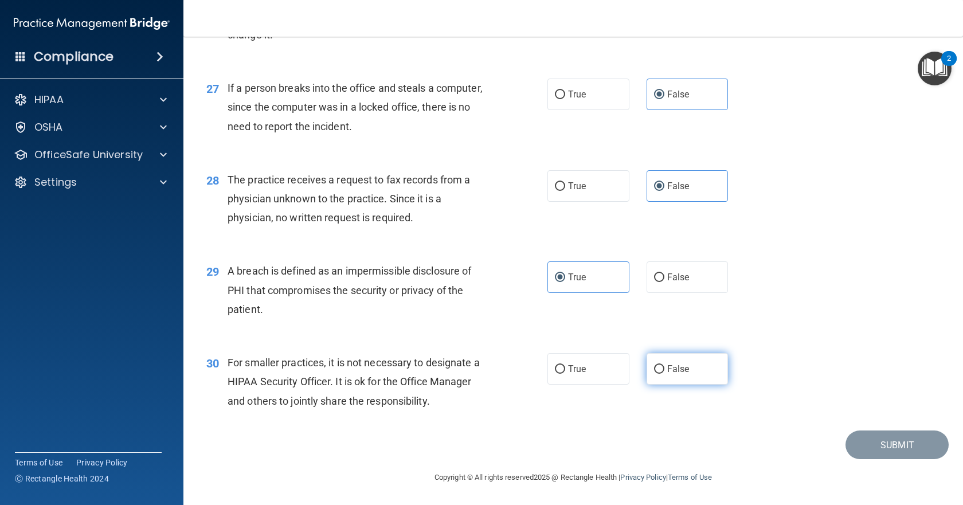
radio input "true"
click at [912, 446] on button "Submit" at bounding box center [896, 444] width 103 height 29
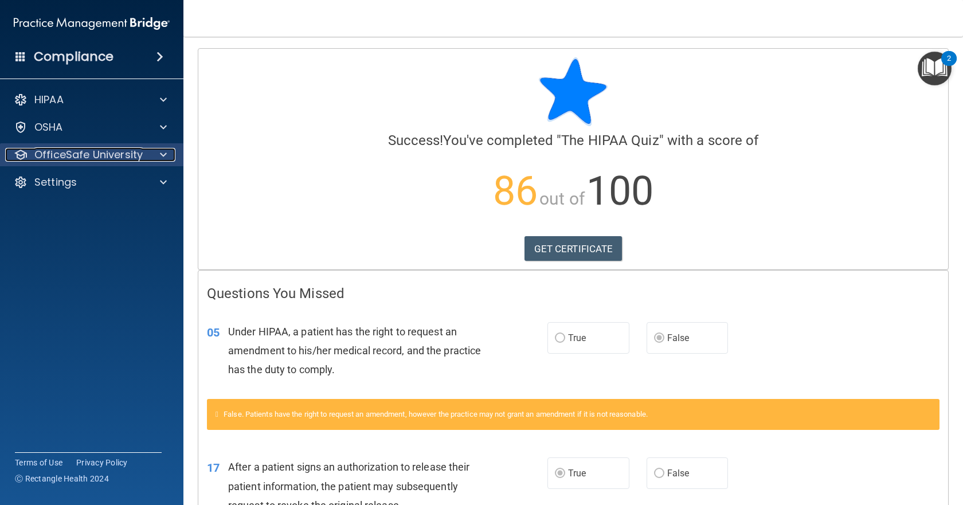
click at [127, 158] on p "OfficeSafe University" at bounding box center [88, 155] width 108 height 14
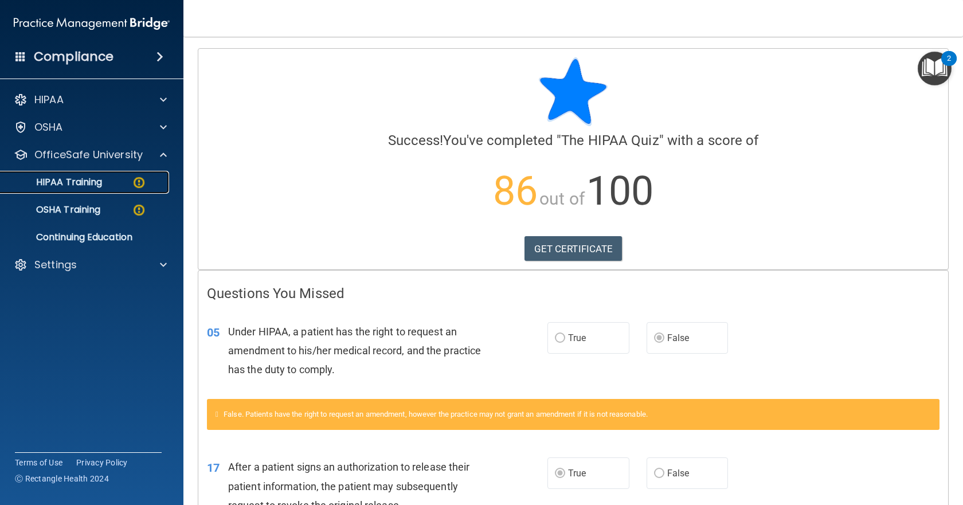
click at [86, 185] on p "HIPAA Training" at bounding box center [54, 182] width 95 height 11
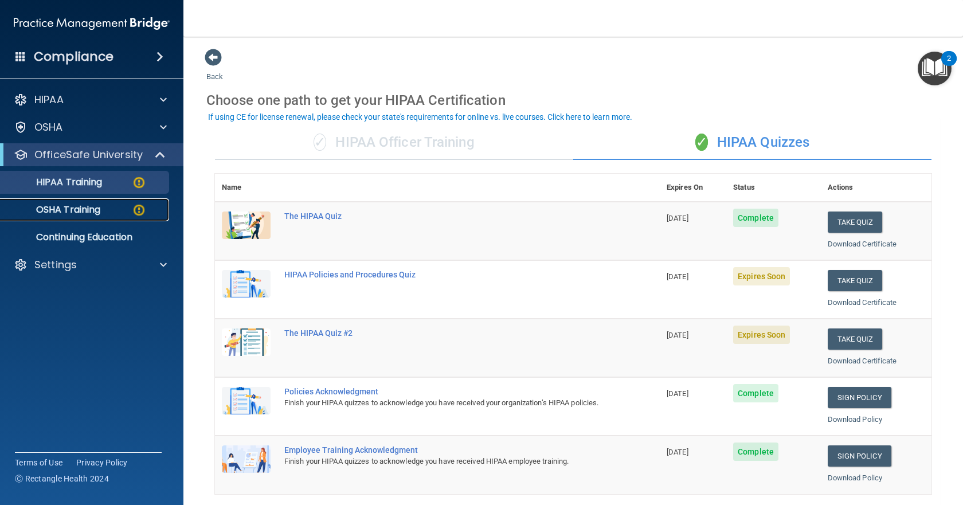
click at [100, 211] on p "OSHA Training" at bounding box center [53, 209] width 93 height 11
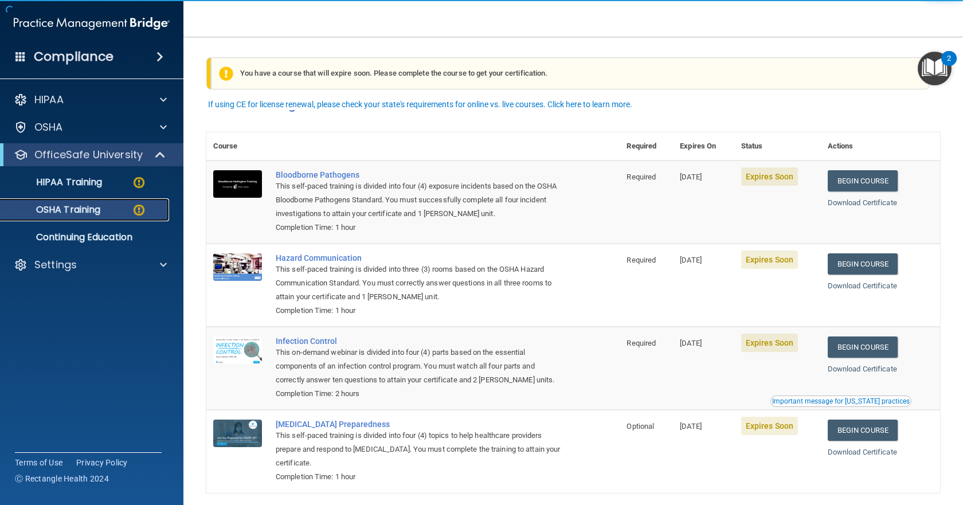
scroll to position [50, 0]
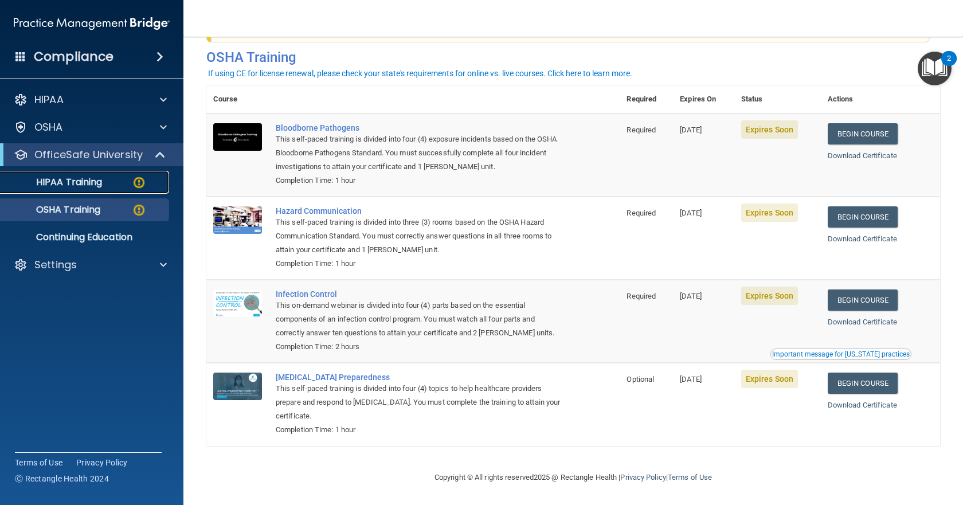
click at [91, 185] on p "HIPAA Training" at bounding box center [54, 182] width 95 height 11
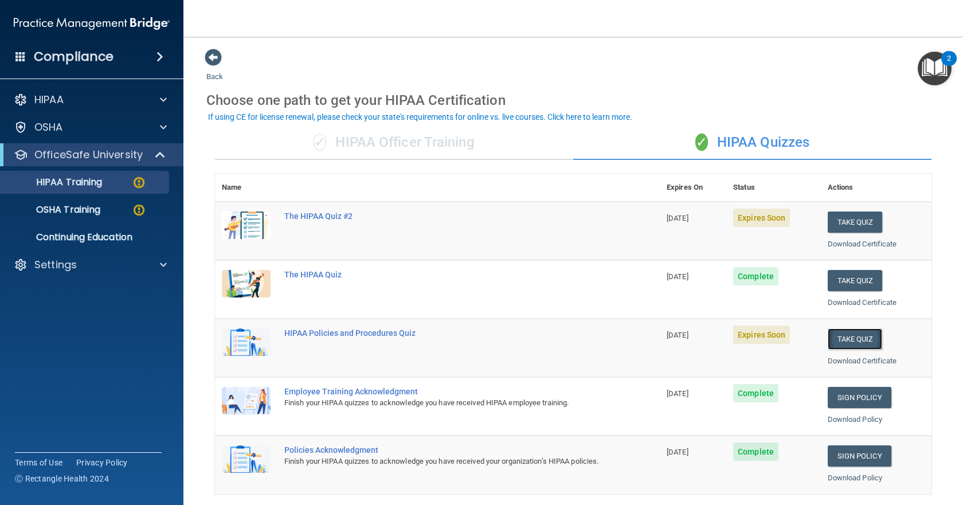
click at [852, 346] on button "Take Quiz" at bounding box center [855, 338] width 55 height 21
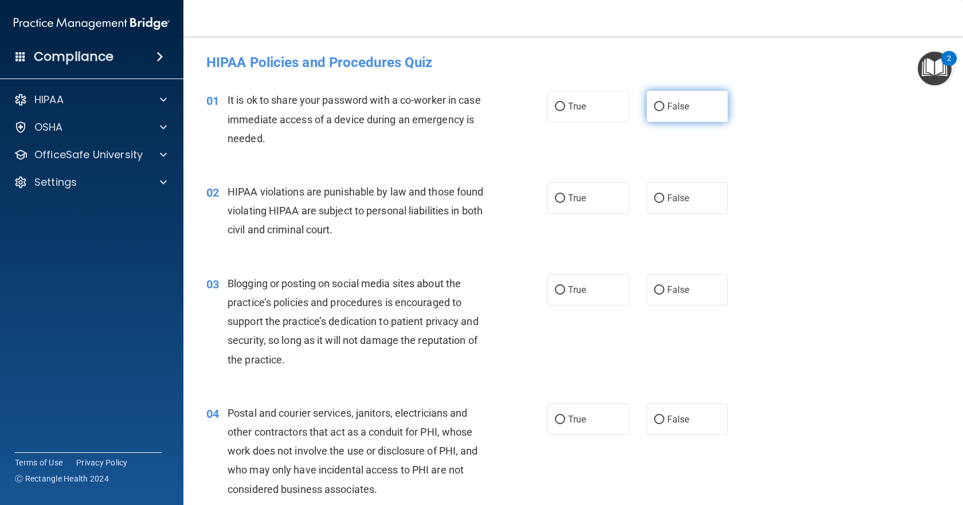
click at [667, 108] on span "False" at bounding box center [678, 106] width 22 height 11
click at [664, 108] on input "False" at bounding box center [659, 107] width 10 height 9
radio input "true"
click at [593, 204] on label "True" at bounding box center [588, 198] width 82 height 32
click at [565, 203] on input "True" at bounding box center [560, 198] width 10 height 9
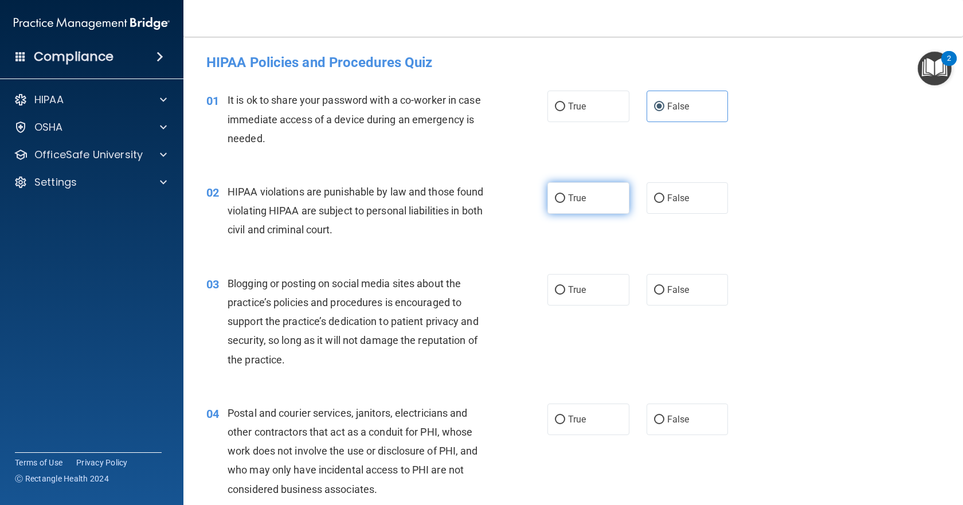
radio input "true"
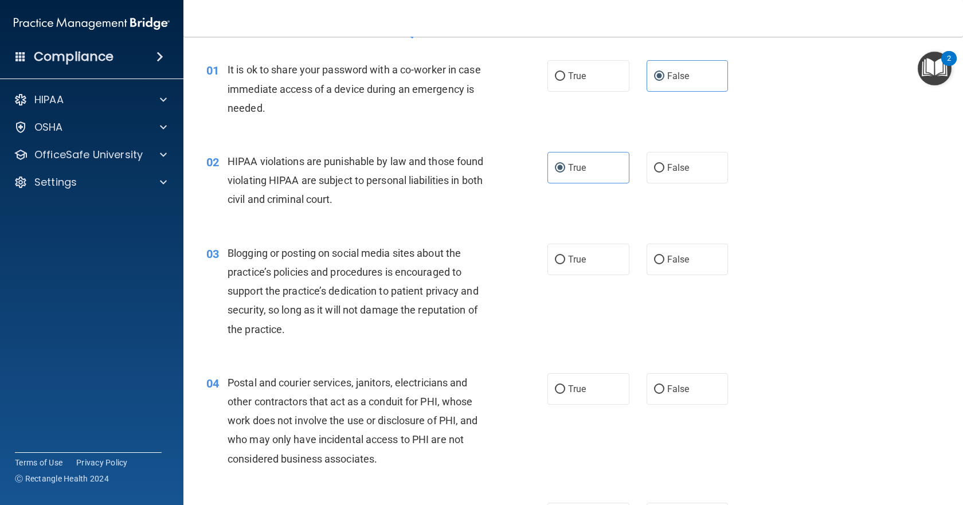
scroll to position [57, 0]
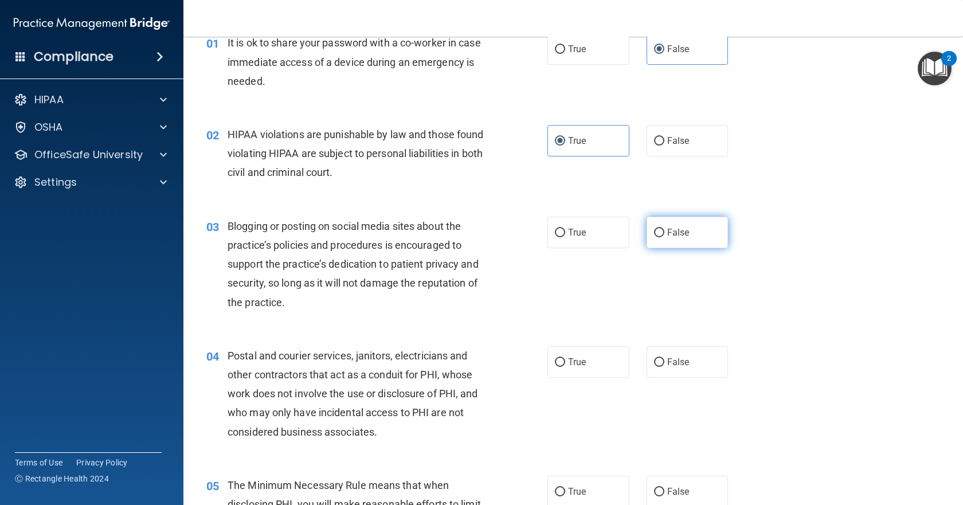
click at [654, 236] on input "False" at bounding box center [659, 233] width 10 height 9
radio input "true"
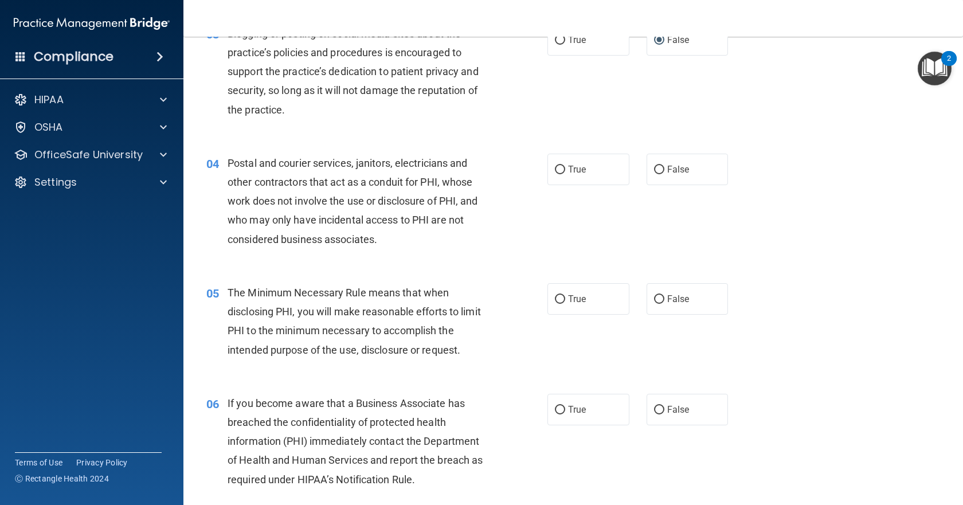
scroll to position [287, 0]
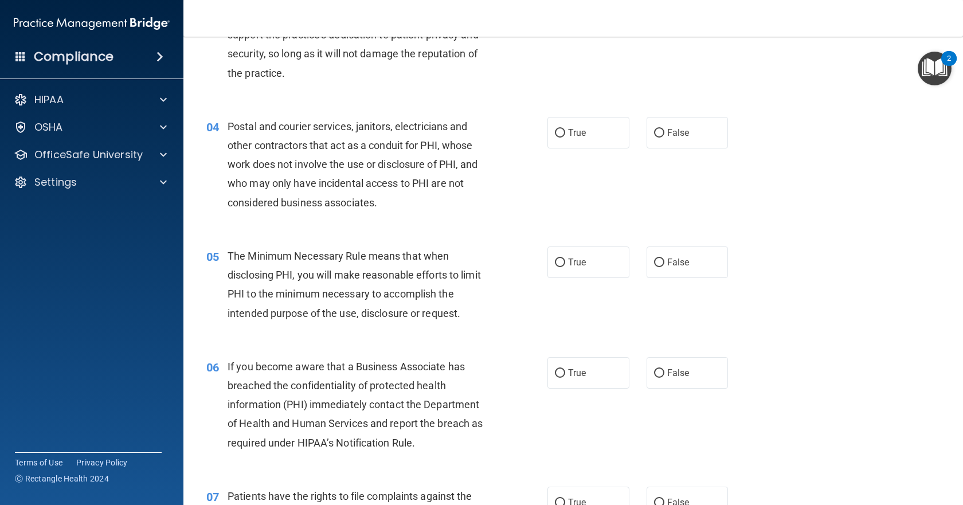
click at [539, 132] on div "04 Postal and courier services, janitors, electricians and other contractors th…" at bounding box center [376, 167] width 375 height 101
click at [560, 137] on input "True" at bounding box center [560, 133] width 10 height 9
radio input "true"
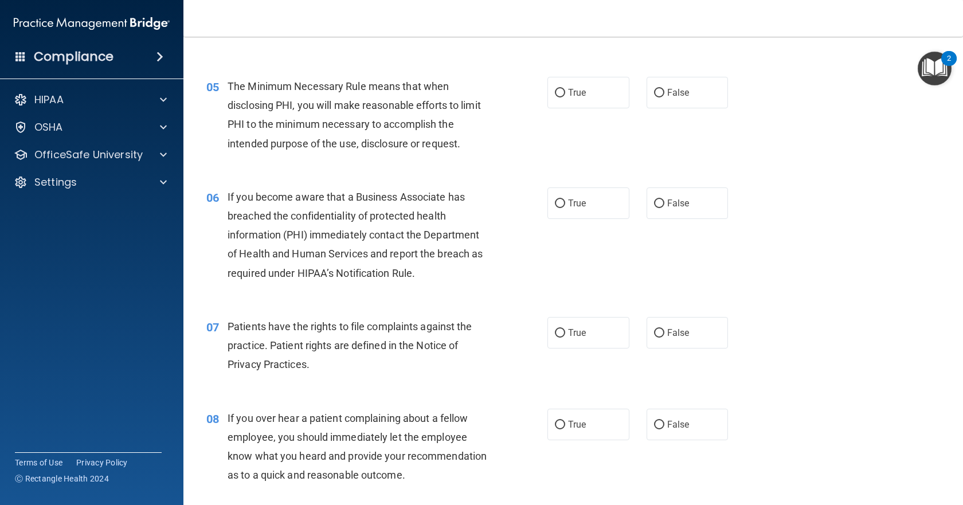
scroll to position [458, 0]
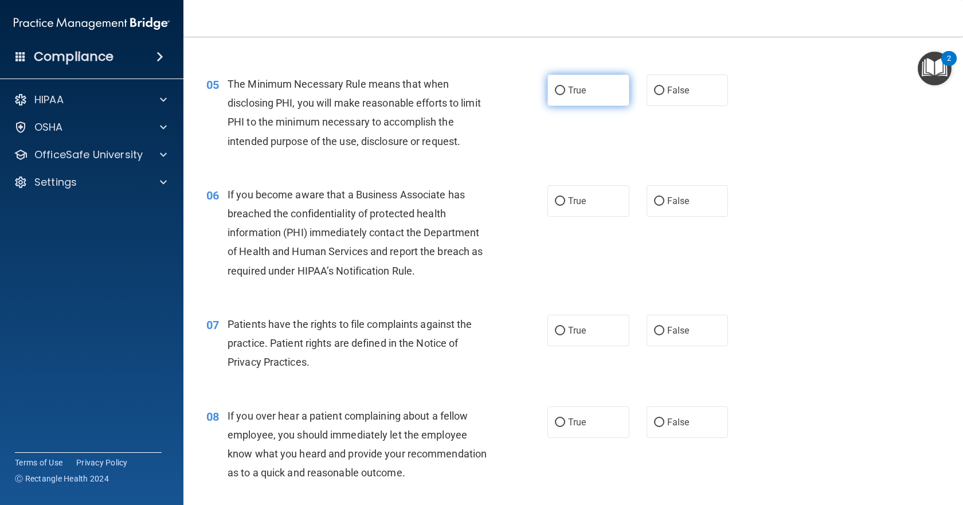
click at [575, 97] on label "True" at bounding box center [588, 91] width 82 height 32
click at [565, 95] on input "True" at bounding box center [560, 91] width 10 height 9
radio input "true"
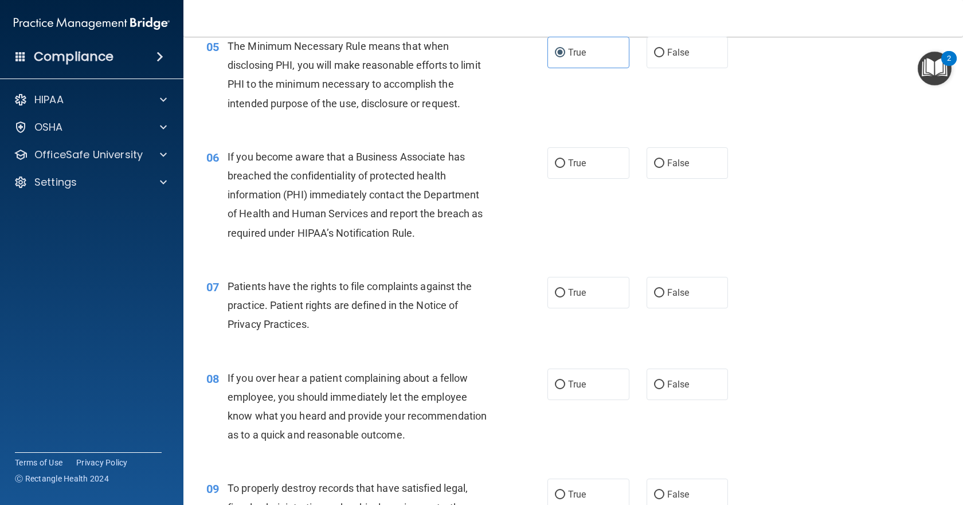
scroll to position [516, 0]
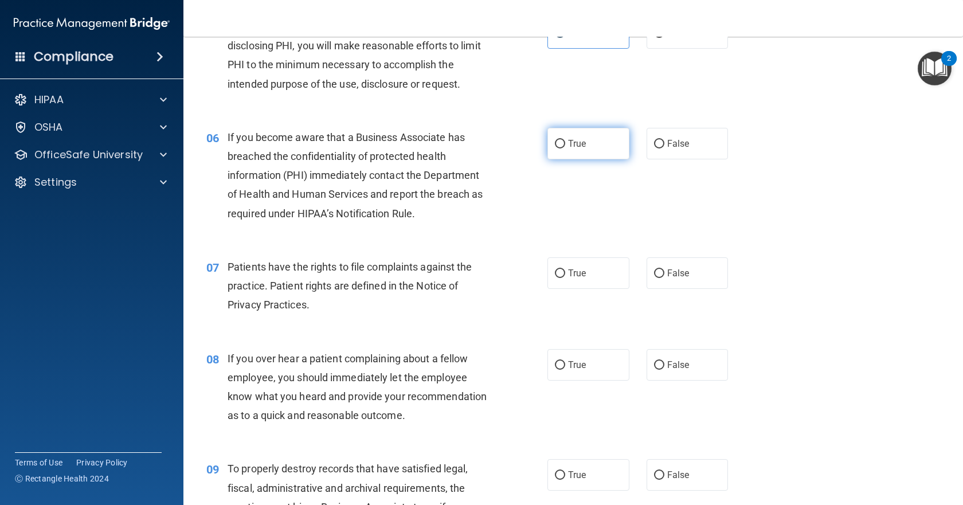
click at [579, 150] on label "True" at bounding box center [588, 144] width 82 height 32
click at [565, 148] on input "True" at bounding box center [560, 144] width 10 height 9
radio input "true"
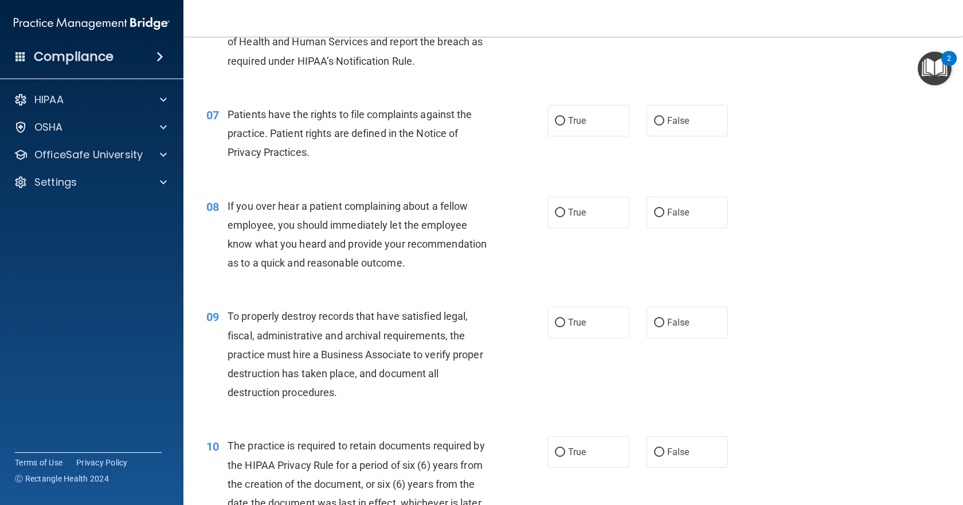
scroll to position [688, 0]
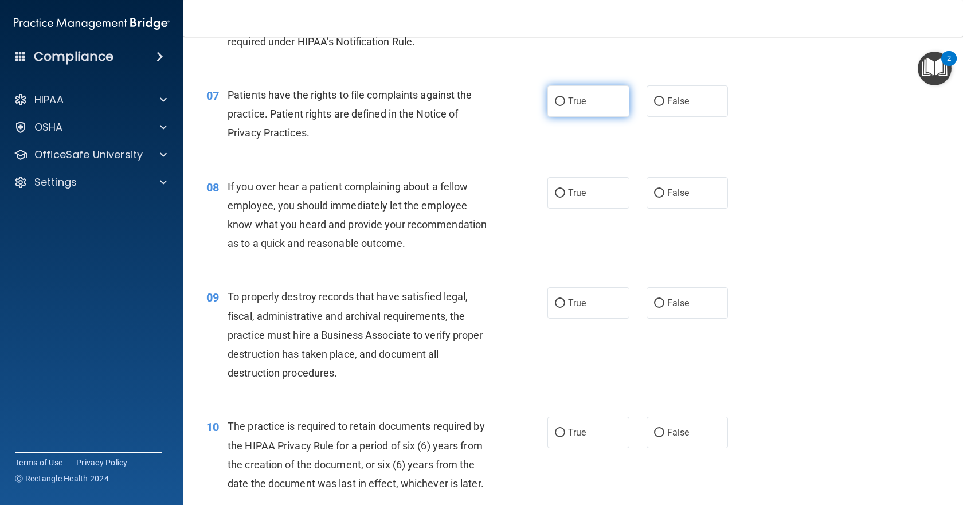
click at [599, 94] on label "True" at bounding box center [588, 101] width 82 height 32
click at [565, 97] on input "True" at bounding box center [560, 101] width 10 height 9
radio input "true"
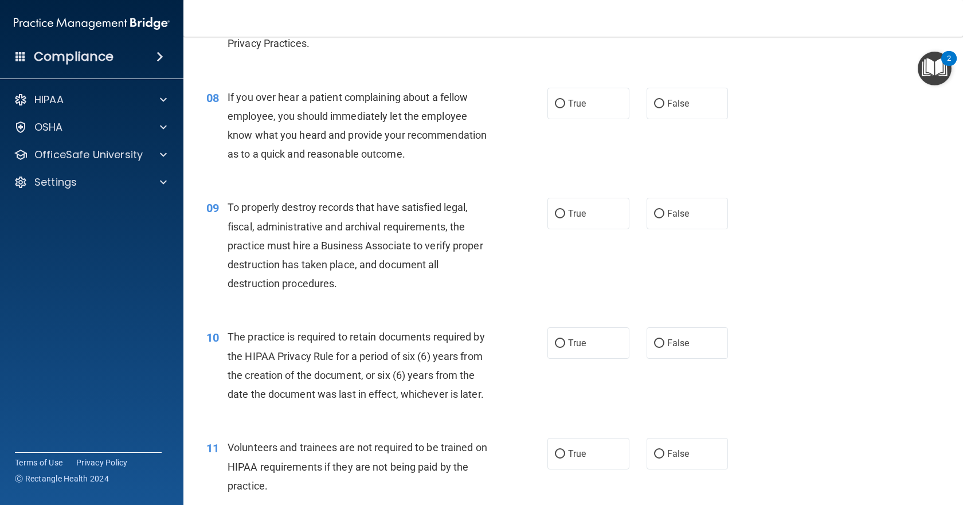
scroll to position [802, 0]
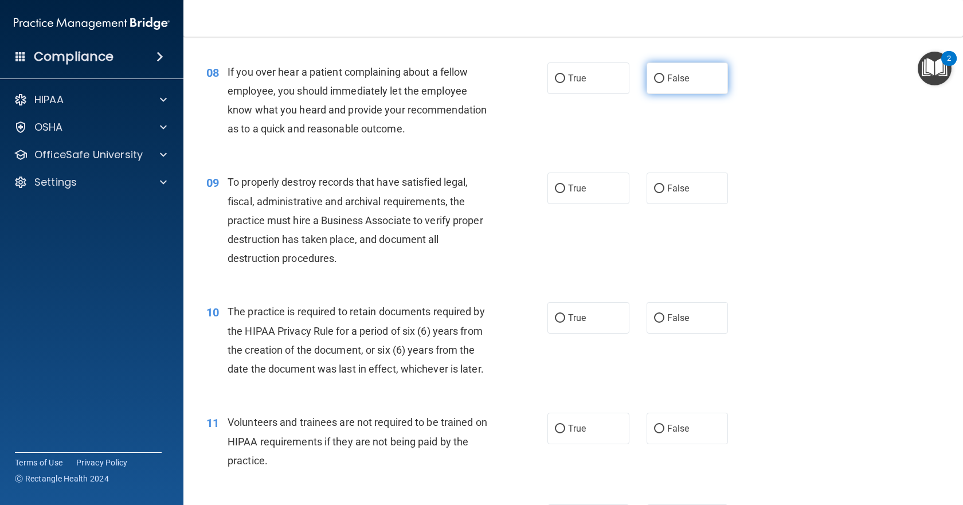
click at [692, 90] on label "False" at bounding box center [687, 78] width 82 height 32
click at [664, 83] on input "False" at bounding box center [659, 79] width 10 height 9
radio input "true"
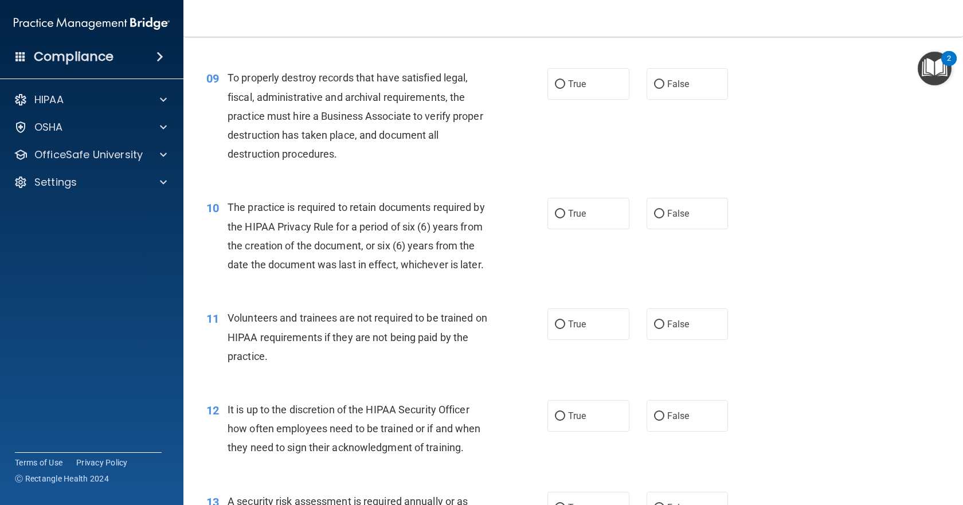
scroll to position [917, 0]
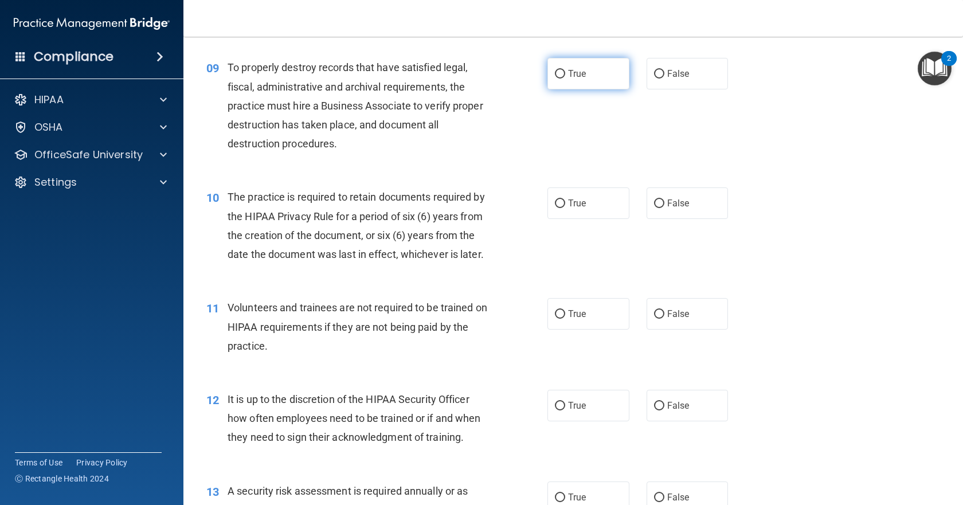
click at [575, 79] on span "True" at bounding box center [577, 73] width 18 height 11
click at [565, 79] on input "True" at bounding box center [560, 74] width 10 height 9
radio input "true"
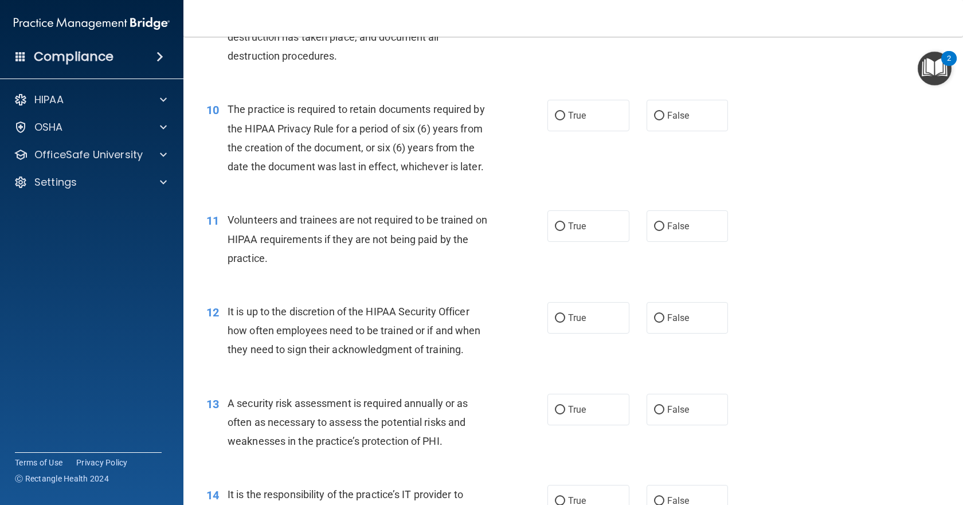
scroll to position [1032, 0]
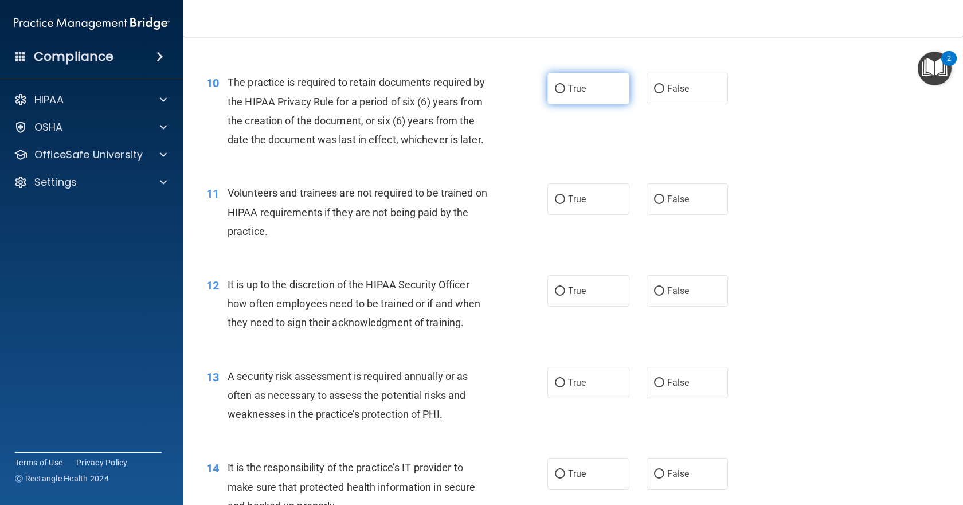
click at [579, 104] on label "True" at bounding box center [588, 89] width 82 height 32
click at [565, 93] on input "True" at bounding box center [560, 89] width 10 height 9
radio input "true"
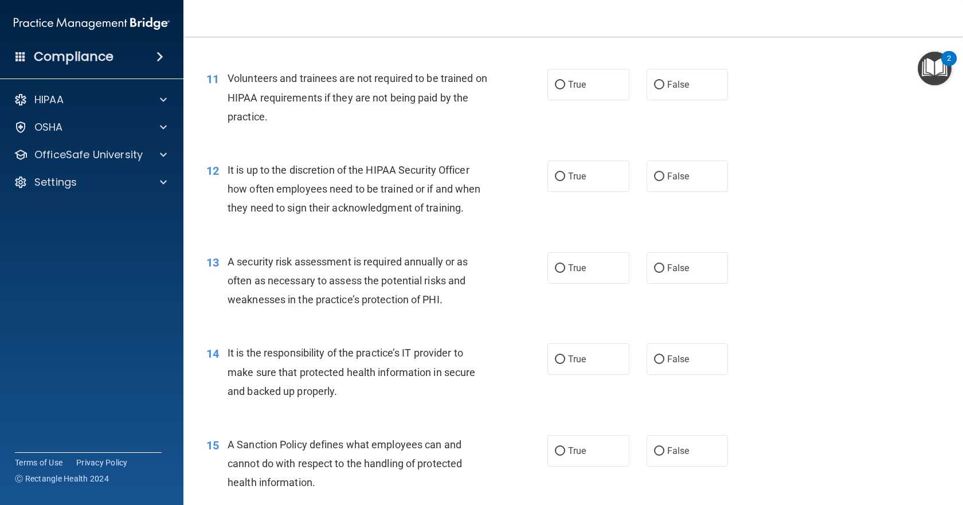
scroll to position [1203, 0]
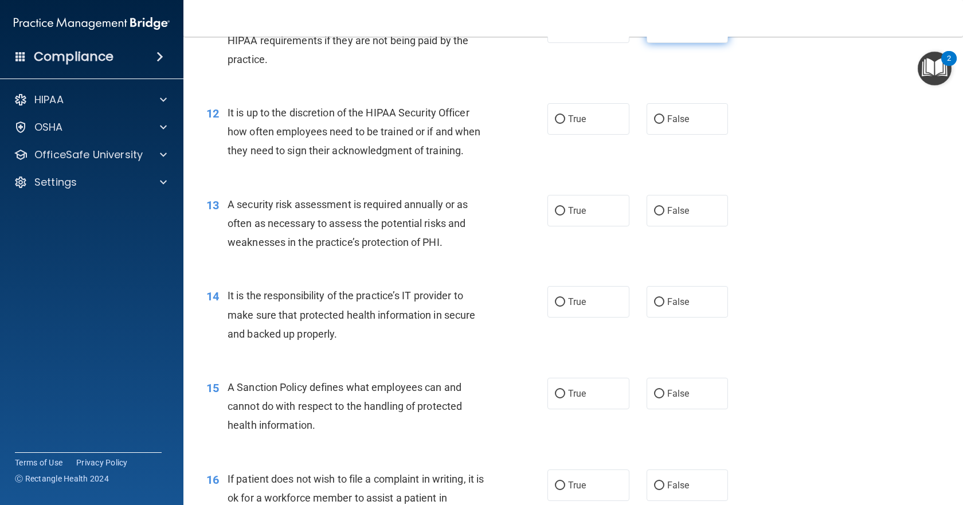
click at [707, 43] on label "False" at bounding box center [687, 27] width 82 height 32
click at [664, 32] on input "False" at bounding box center [659, 27] width 10 height 9
radio input "true"
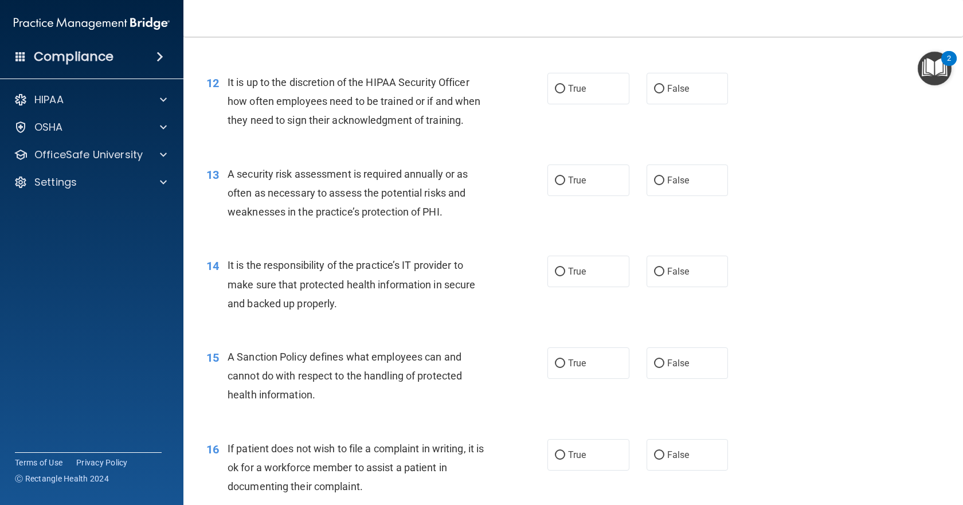
scroll to position [1261, 0]
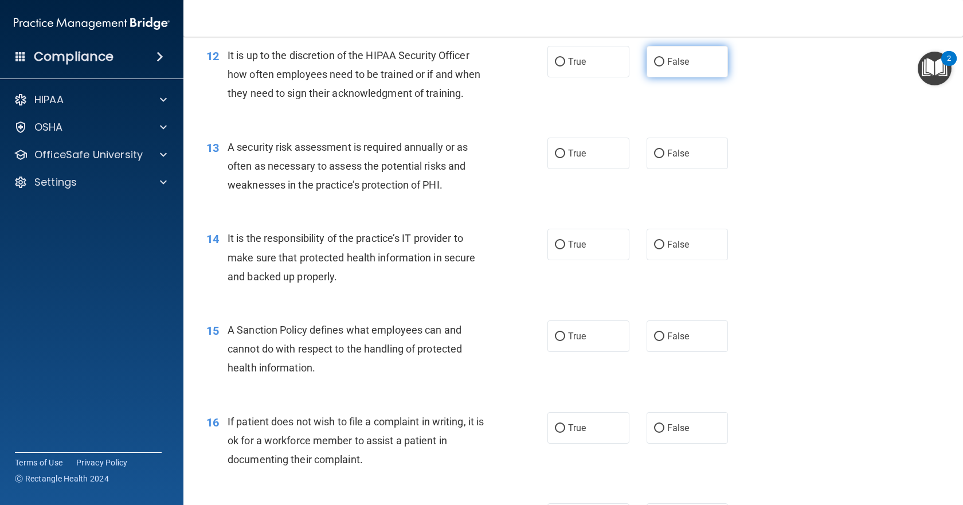
click at [654, 66] on input "False" at bounding box center [659, 62] width 10 height 9
radio input "true"
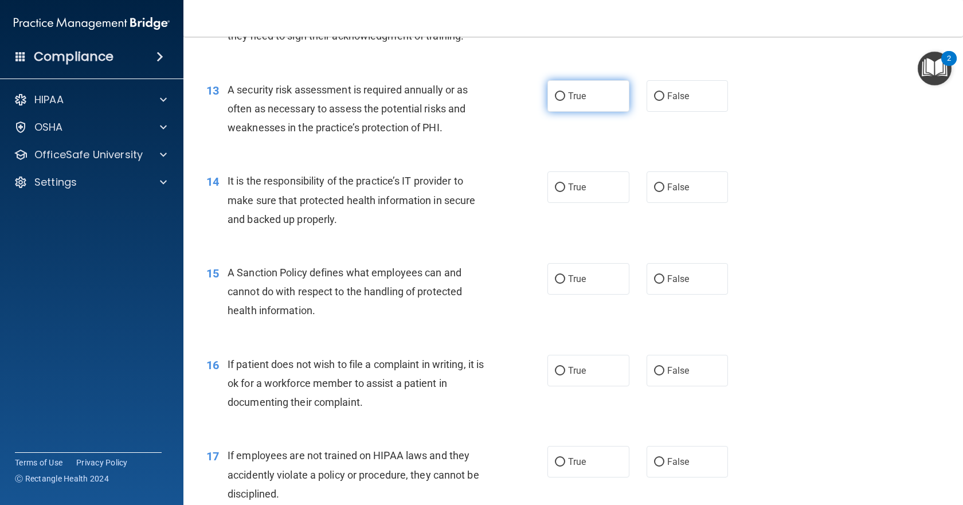
click at [590, 112] on label "True" at bounding box center [588, 96] width 82 height 32
click at [565, 101] on input "True" at bounding box center [560, 96] width 10 height 9
radio input "true"
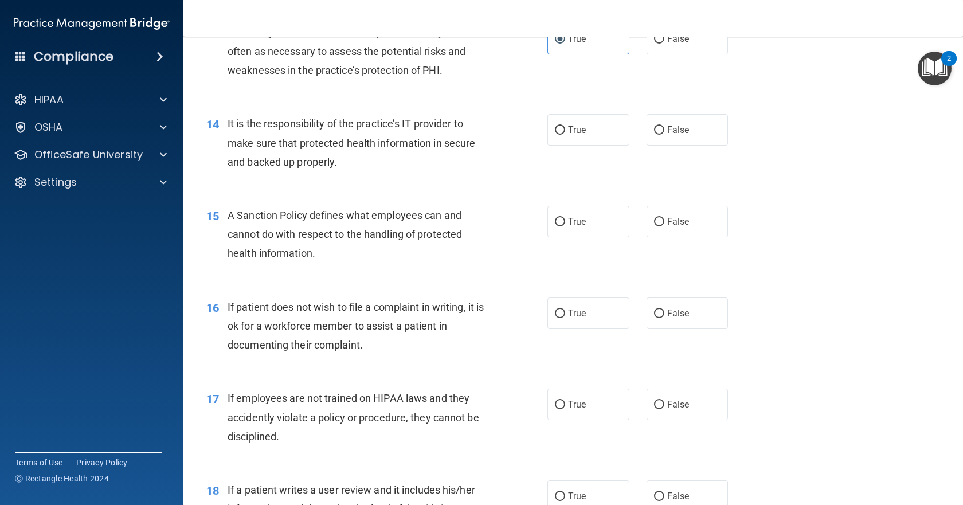
scroll to position [1433, 0]
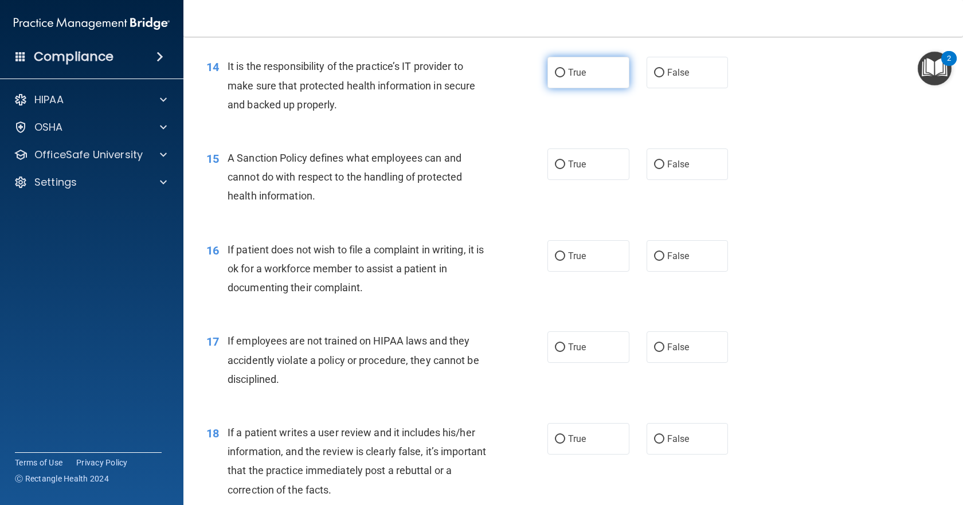
click at [579, 78] on span "True" at bounding box center [577, 72] width 18 height 11
click at [565, 77] on input "True" at bounding box center [560, 73] width 10 height 9
radio input "true"
click at [569, 170] on span "True" at bounding box center [577, 164] width 18 height 11
click at [565, 169] on input "True" at bounding box center [560, 164] width 10 height 9
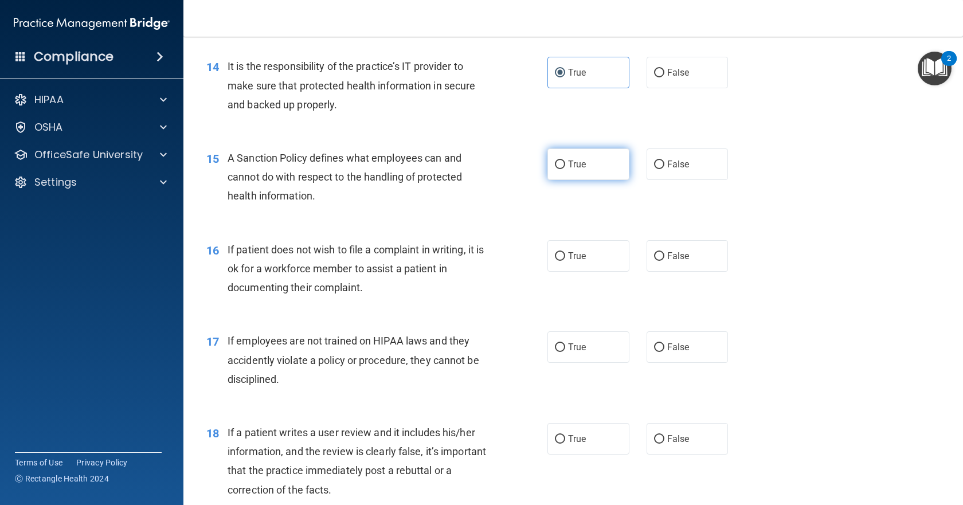
radio input "true"
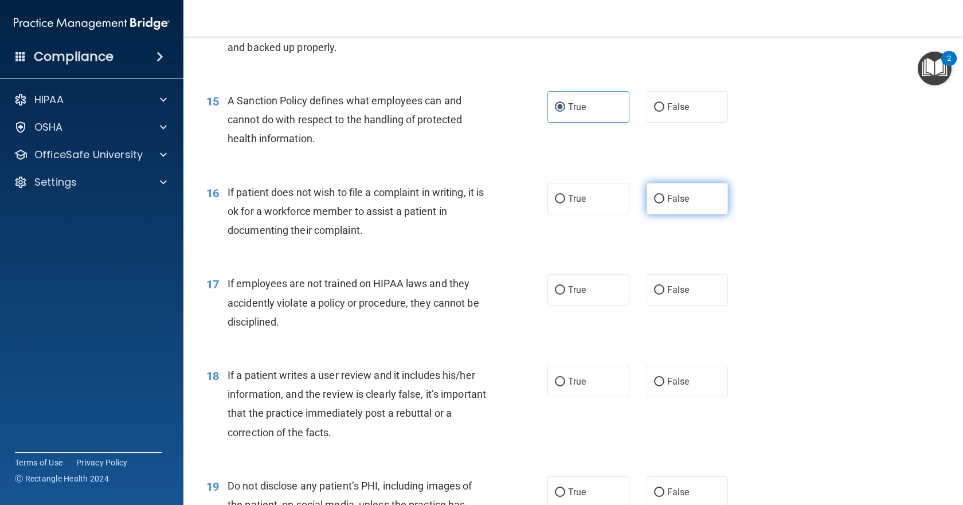
click at [671, 214] on label "False" at bounding box center [687, 199] width 82 height 32
click at [664, 203] on input "False" at bounding box center [659, 199] width 10 height 9
radio input "true"
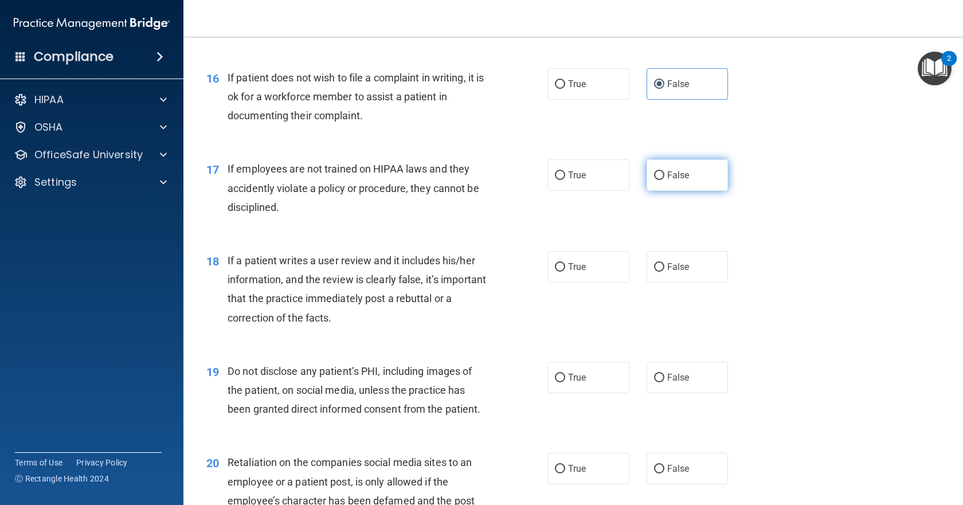
scroll to position [1662, 0]
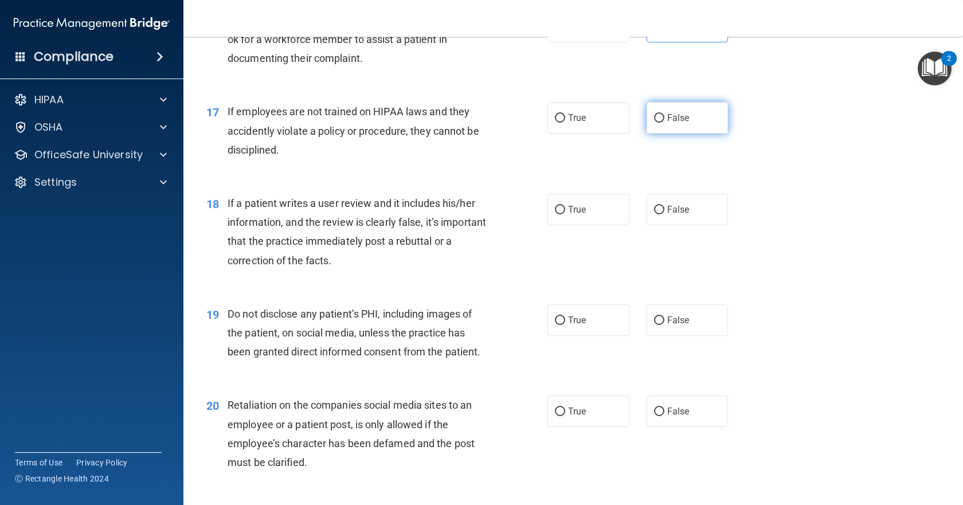
click at [654, 123] on input "False" at bounding box center [659, 118] width 10 height 9
radio input "true"
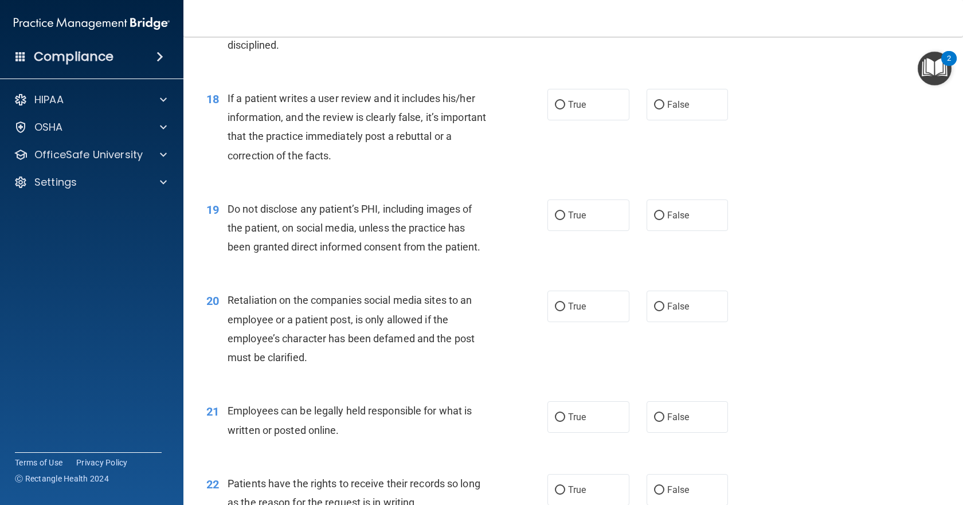
scroll to position [1777, 0]
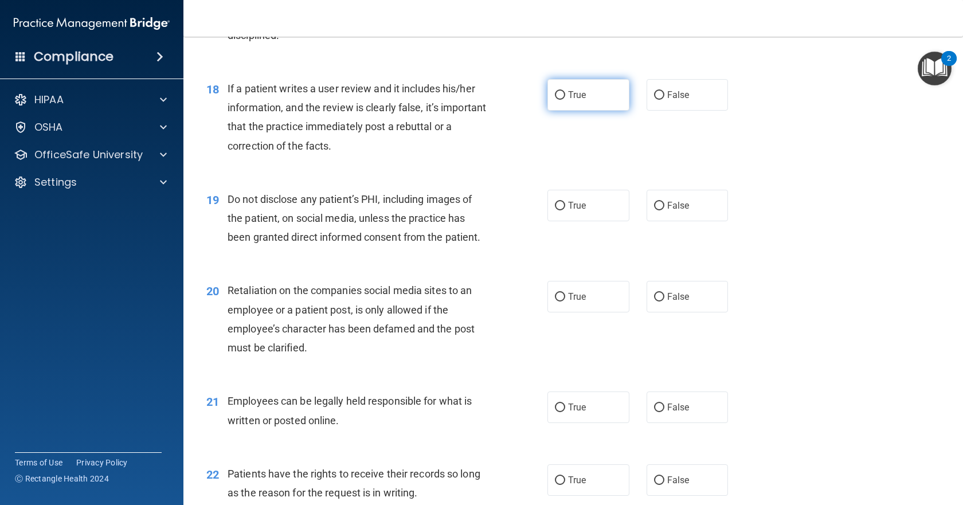
click at [571, 100] on span "True" at bounding box center [577, 94] width 18 height 11
click at [565, 100] on input "True" at bounding box center [560, 95] width 10 height 9
radio input "true"
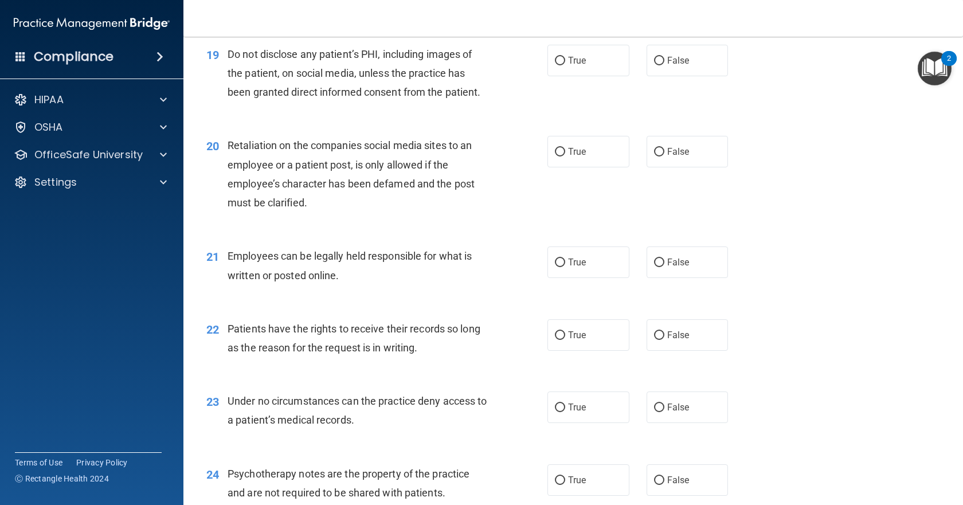
scroll to position [1948, 0]
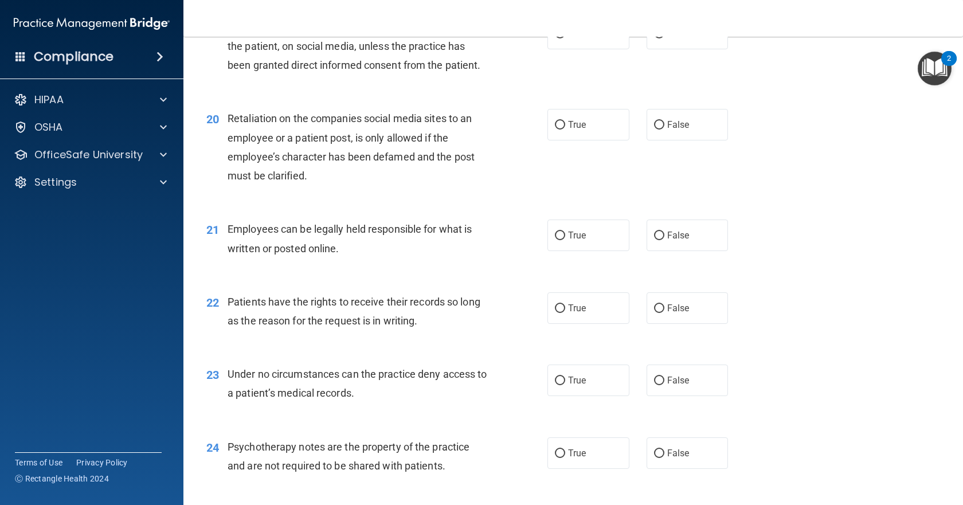
click at [536, 68] on div "19 Do not disclose any patient’s PHI, including images of the patient, on socia…" at bounding box center [376, 49] width 375 height 63
click at [551, 49] on label "True" at bounding box center [588, 34] width 82 height 32
click at [555, 38] on input "True" at bounding box center [560, 34] width 10 height 9
radio input "true"
click at [654, 130] on input "False" at bounding box center [659, 125] width 10 height 9
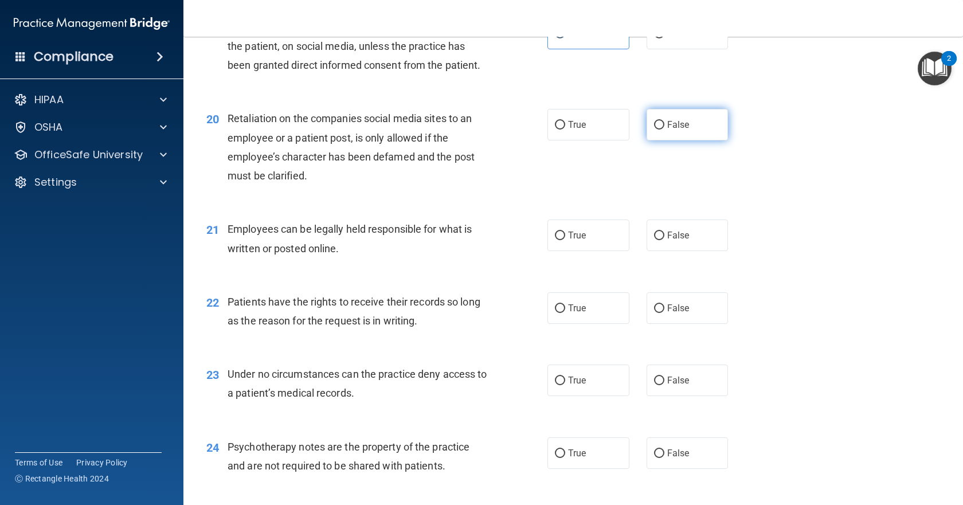
radio input "true"
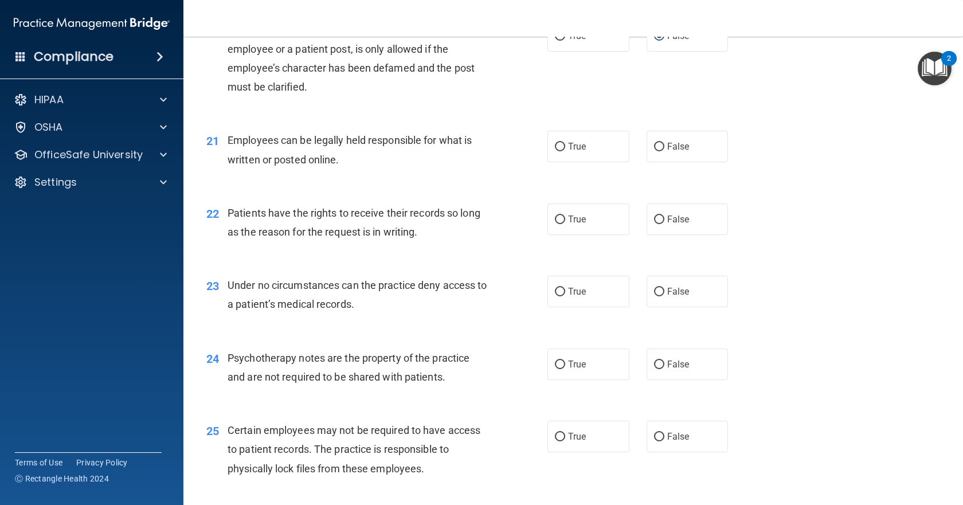
scroll to position [2063, 0]
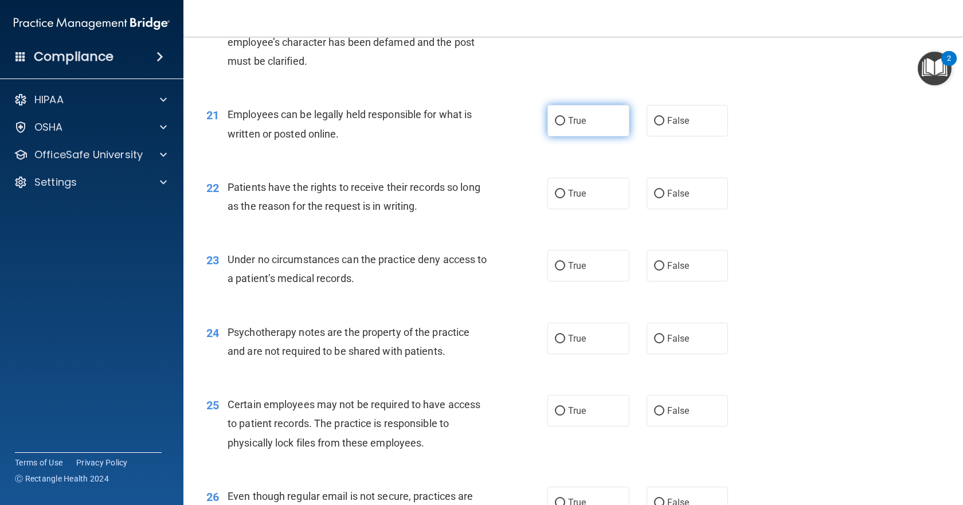
click at [571, 136] on label "True" at bounding box center [588, 121] width 82 height 32
click at [565, 126] on input "True" at bounding box center [560, 121] width 10 height 9
radio input "true"
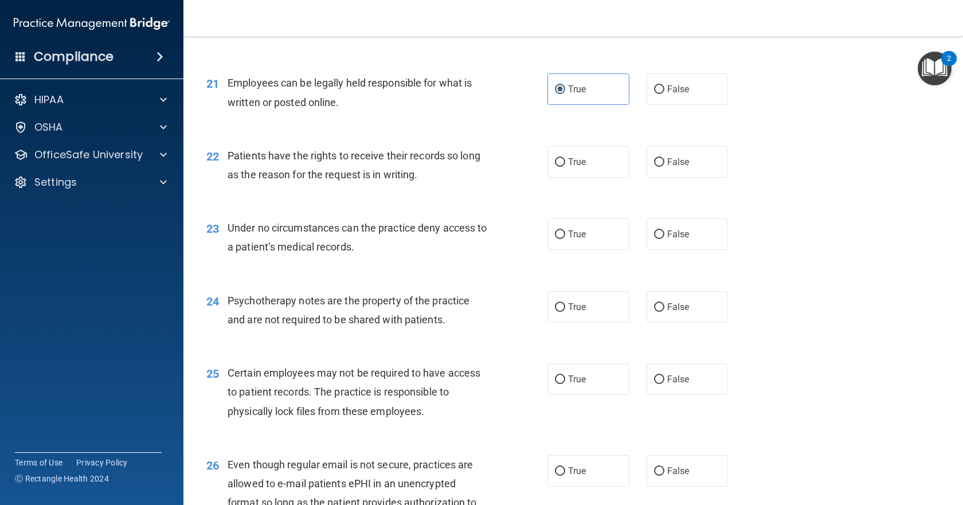
scroll to position [2120, 0]
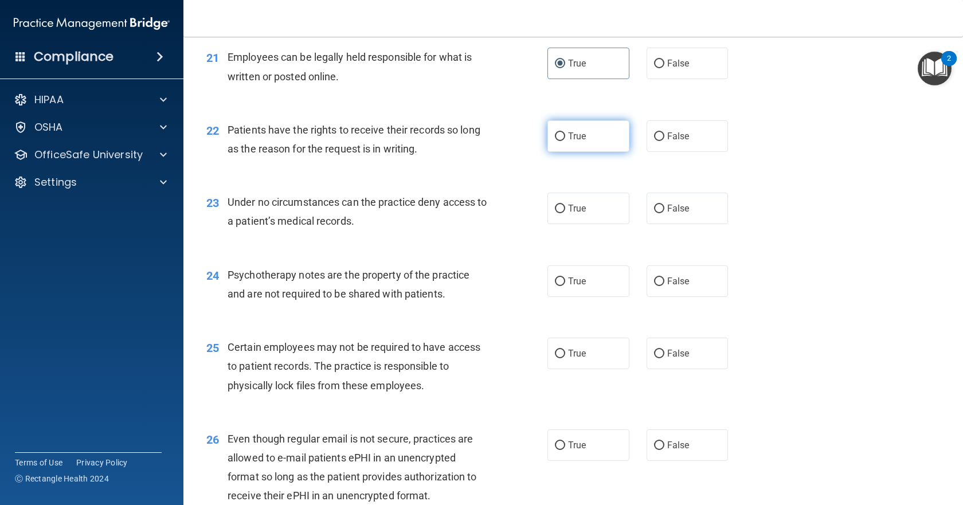
click at [555, 152] on label "True" at bounding box center [588, 136] width 82 height 32
click at [555, 141] on input "True" at bounding box center [560, 136] width 10 height 9
radio input "true"
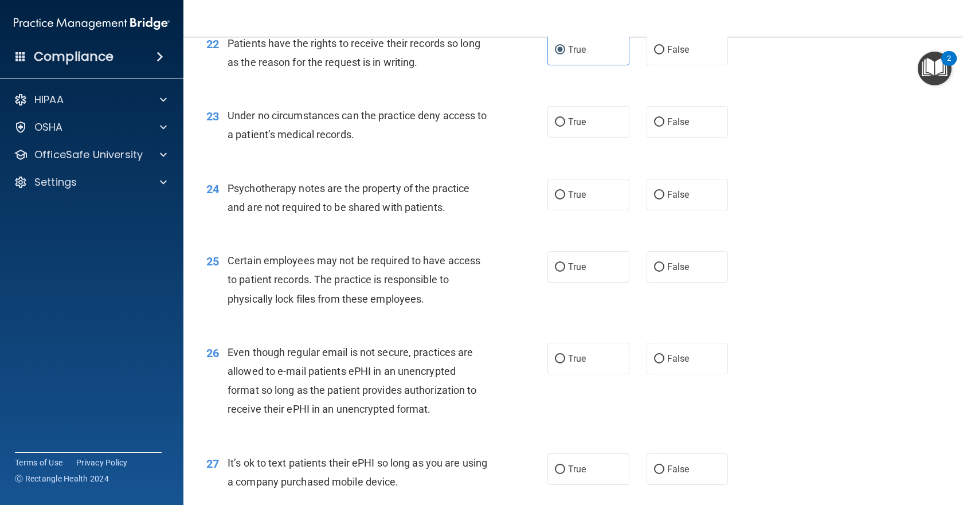
scroll to position [2235, 0]
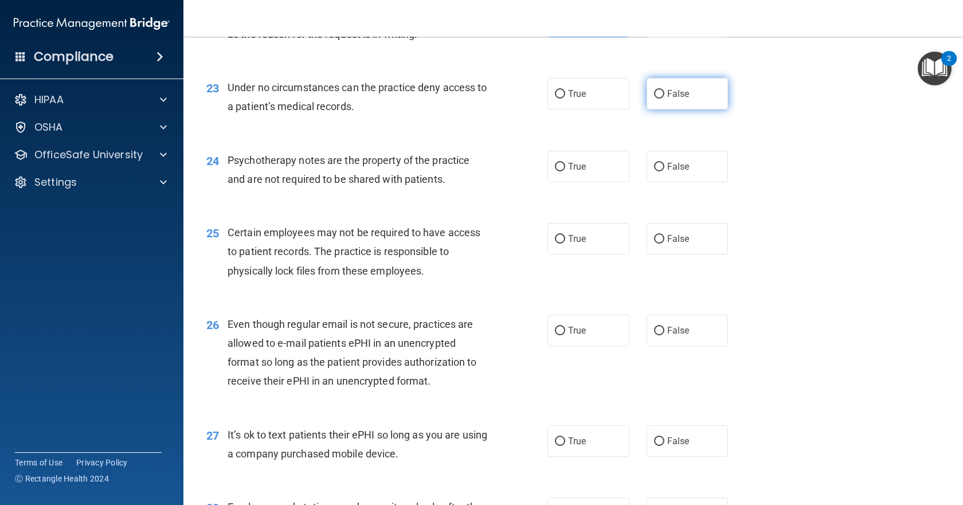
click at [658, 109] on label "False" at bounding box center [687, 94] width 82 height 32
click at [658, 99] on input "False" at bounding box center [659, 94] width 10 height 9
radio input "true"
click at [596, 182] on label "True" at bounding box center [588, 167] width 82 height 32
click at [565, 171] on input "True" at bounding box center [560, 167] width 10 height 9
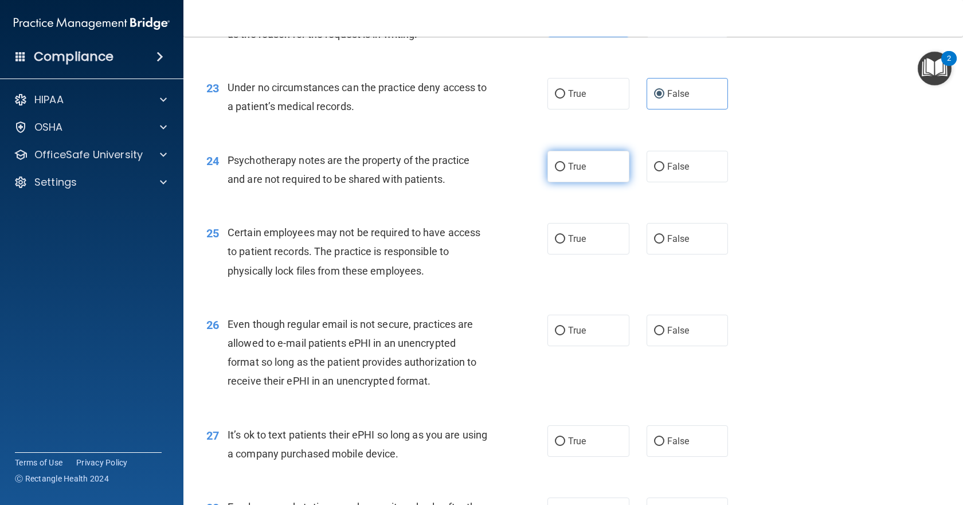
radio input "true"
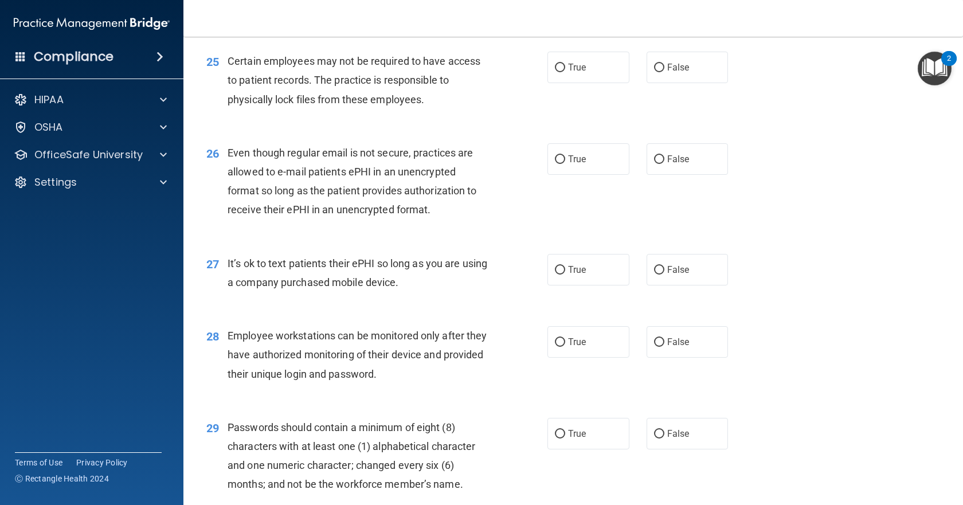
scroll to position [2407, 0]
click at [562, 83] on label "True" at bounding box center [588, 67] width 82 height 32
click at [562, 72] on input "True" at bounding box center [560, 67] width 10 height 9
radio input "true"
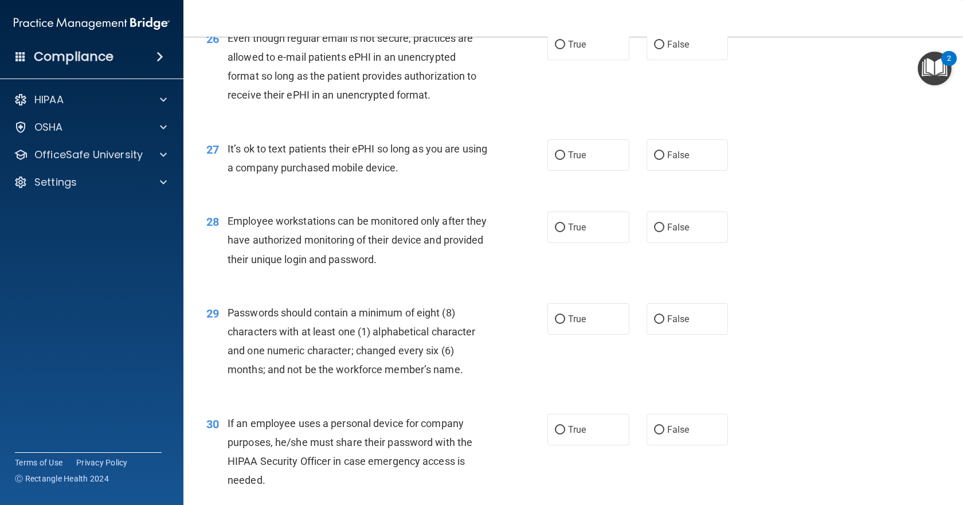
scroll to position [2522, 0]
click at [676, 60] on label "False" at bounding box center [687, 44] width 82 height 32
click at [664, 49] on input "False" at bounding box center [659, 44] width 10 height 9
radio input "true"
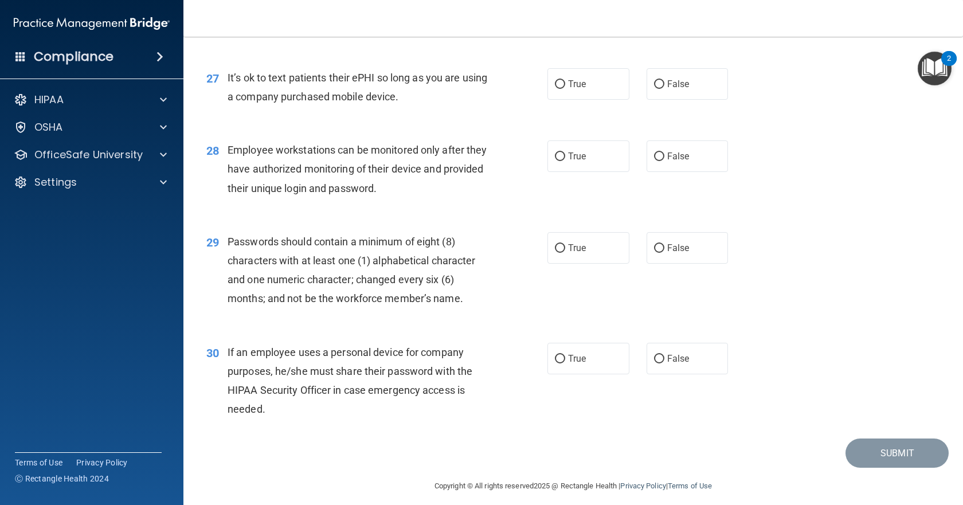
scroll to position [2636, 0]
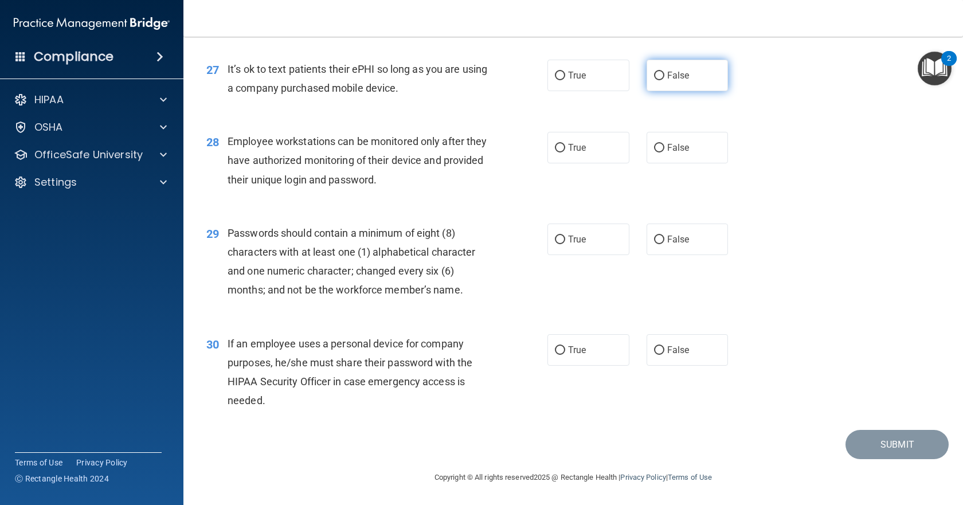
click at [684, 80] on label "False" at bounding box center [687, 76] width 82 height 32
click at [664, 80] on input "False" at bounding box center [659, 76] width 10 height 9
radio input "true"
click at [593, 144] on label "True" at bounding box center [588, 148] width 82 height 32
click at [565, 144] on input "True" at bounding box center [560, 148] width 10 height 9
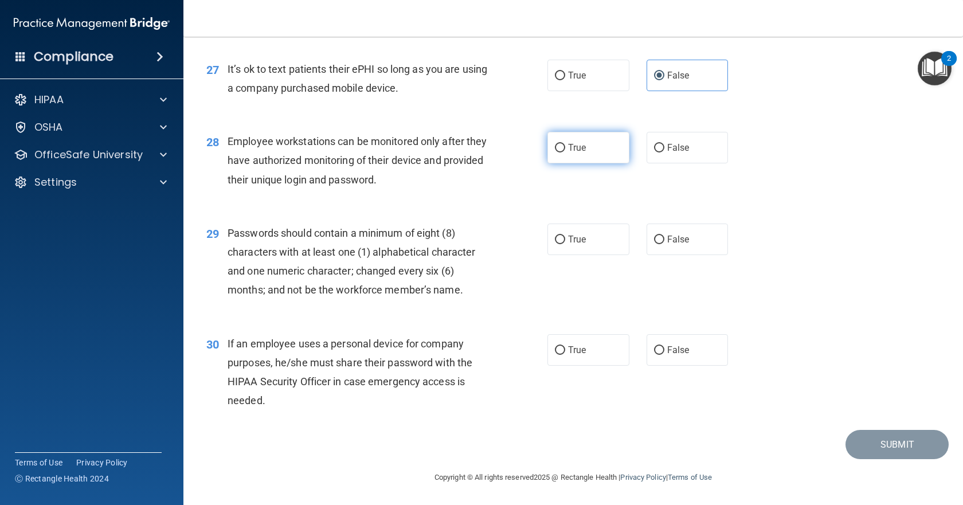
radio input "true"
click at [553, 225] on label "True" at bounding box center [588, 240] width 82 height 32
click at [555, 236] on input "True" at bounding box center [560, 240] width 10 height 9
radio input "true"
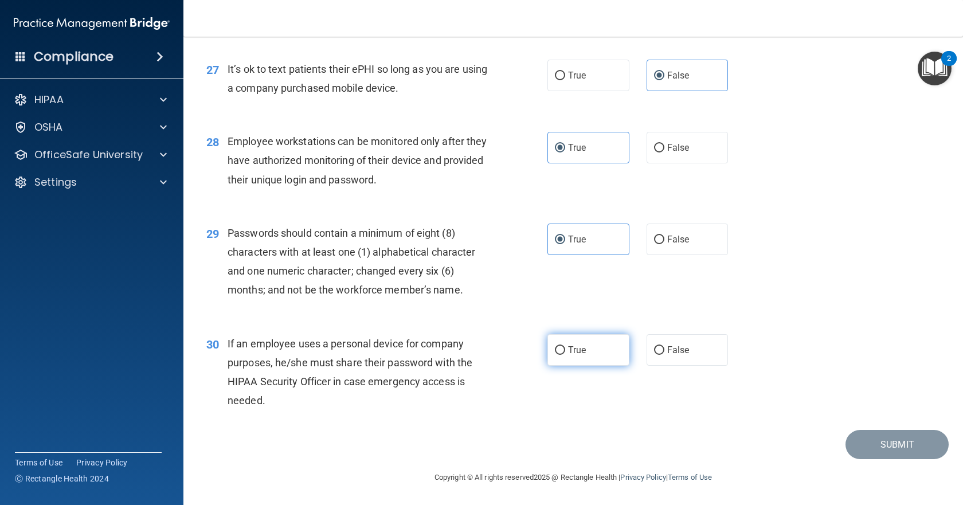
click at [556, 350] on input "True" at bounding box center [560, 350] width 10 height 9
radio input "true"
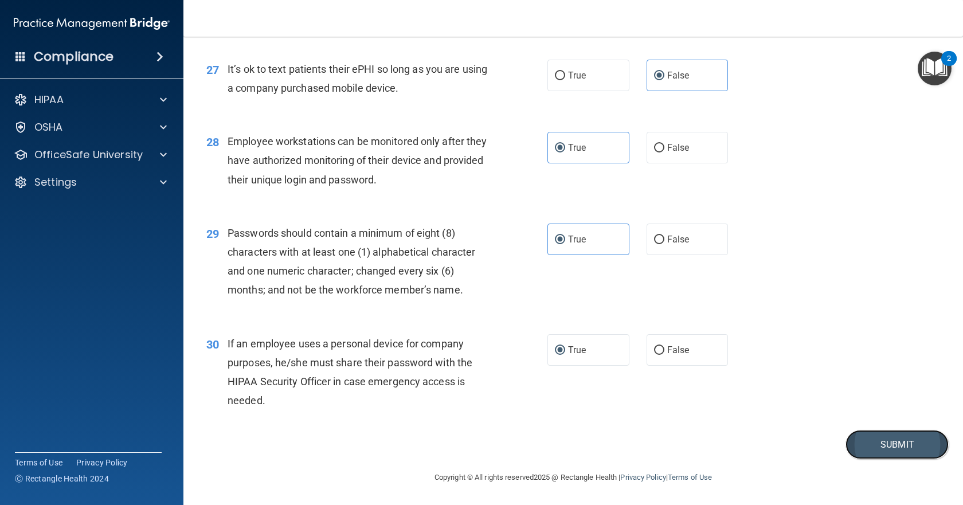
click at [923, 450] on button "Submit" at bounding box center [896, 444] width 103 height 29
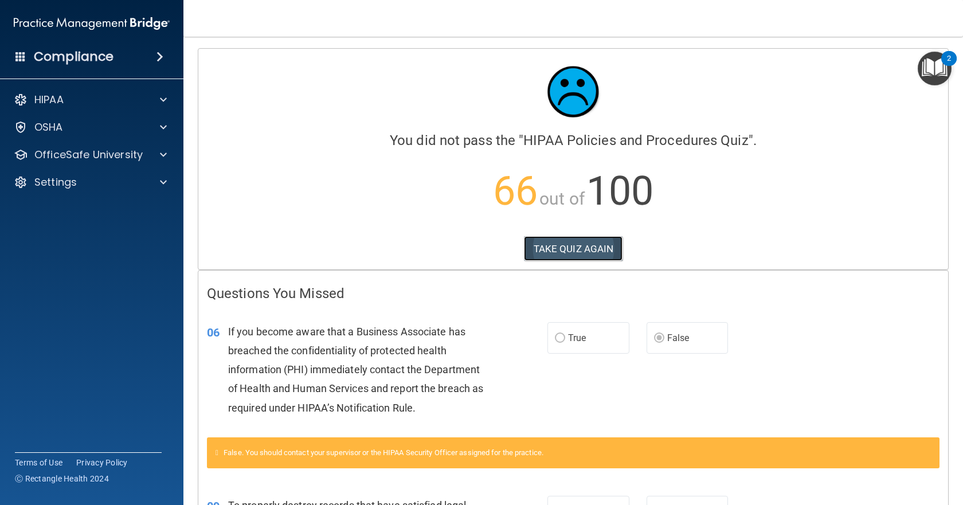
click at [603, 253] on button "TAKE QUIZ AGAIN" at bounding box center [573, 248] width 99 height 25
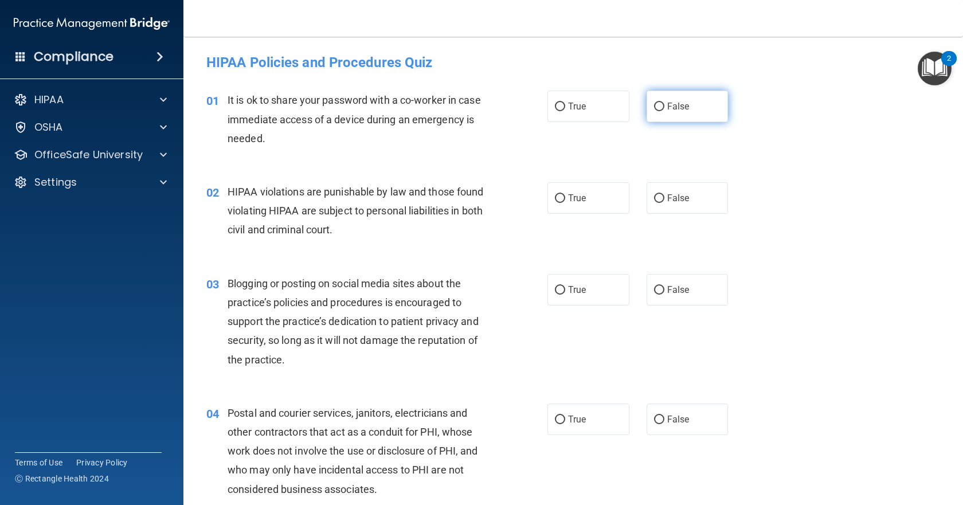
click at [676, 107] on span "False" at bounding box center [678, 106] width 22 height 11
click at [664, 107] on input "False" at bounding box center [659, 107] width 10 height 9
radio input "true"
click at [605, 207] on label "True" at bounding box center [588, 198] width 82 height 32
click at [565, 203] on input "True" at bounding box center [560, 198] width 10 height 9
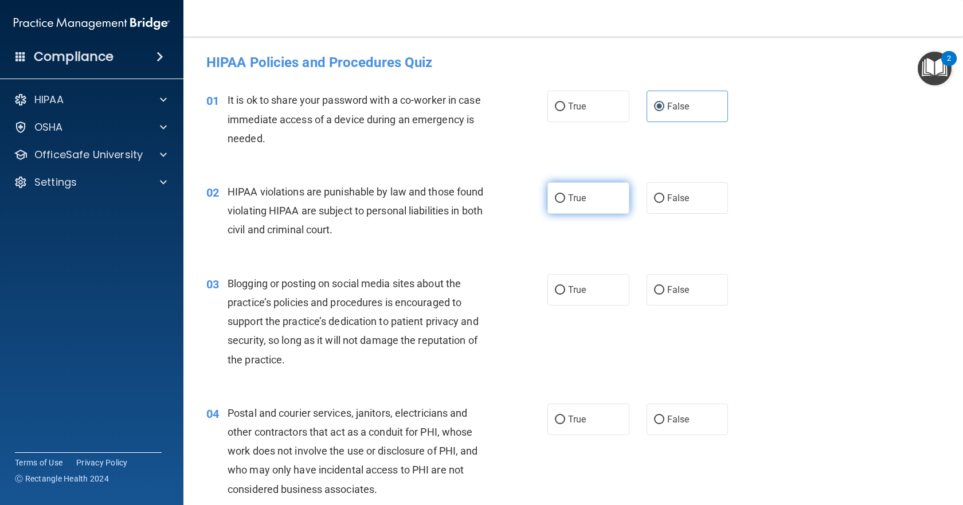
radio input "true"
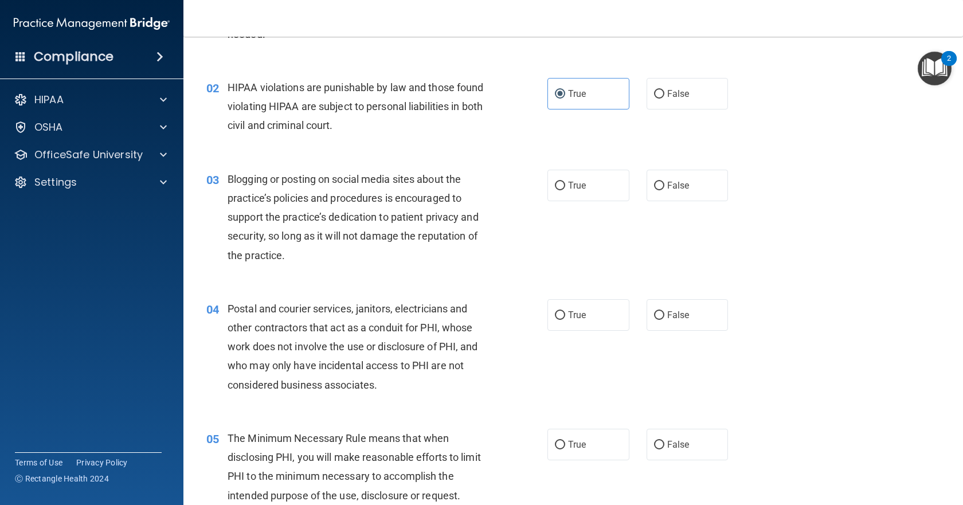
scroll to position [115, 0]
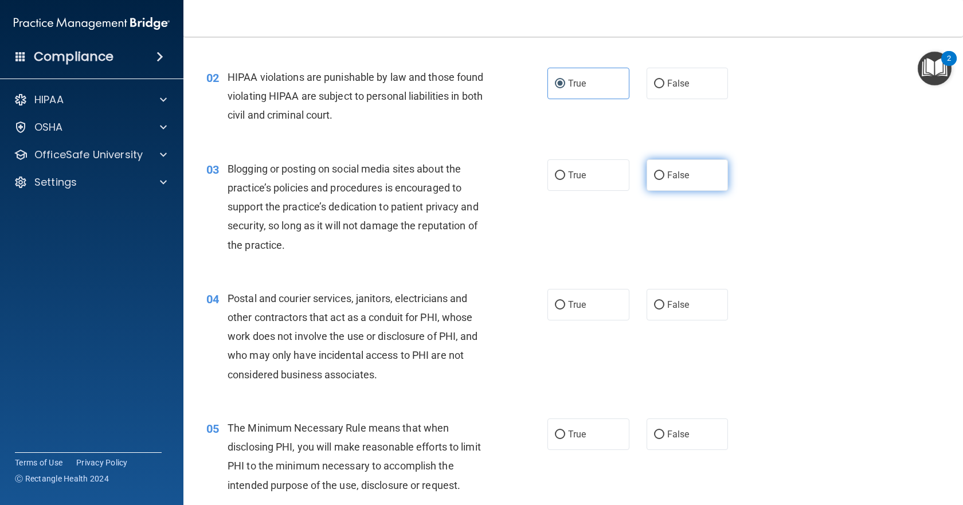
click at [656, 174] on input "False" at bounding box center [659, 175] width 10 height 9
radio input "true"
click at [567, 167] on label "True" at bounding box center [588, 175] width 82 height 32
click at [565, 171] on input "True" at bounding box center [560, 175] width 10 height 9
radio input "true"
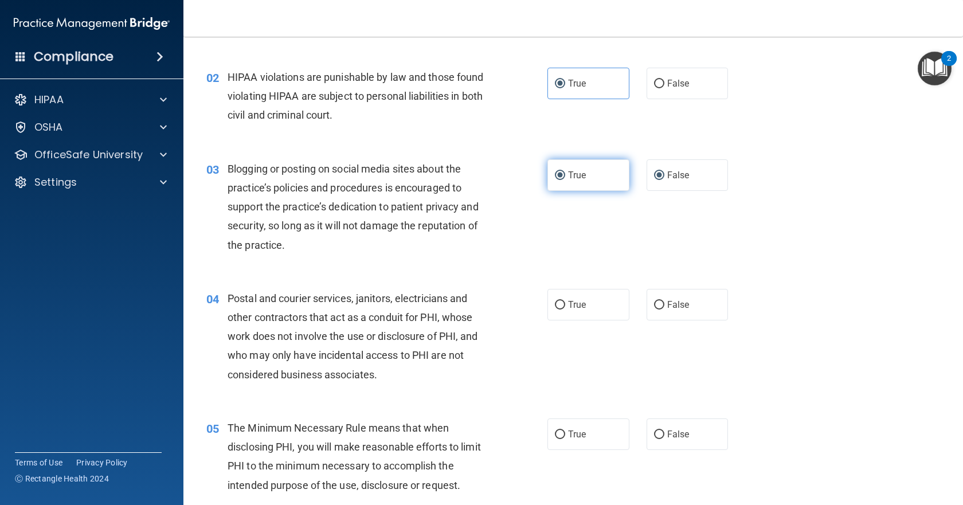
radio input "false"
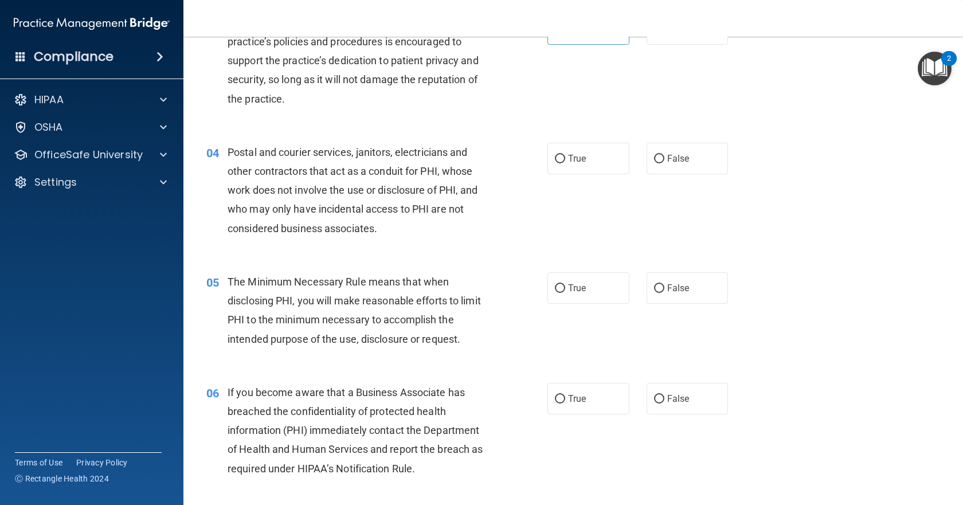
scroll to position [287, 0]
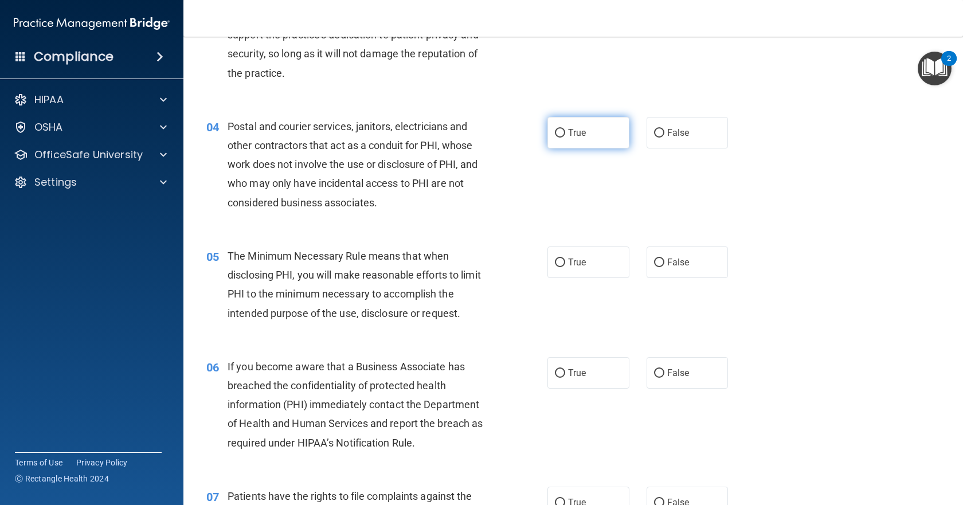
click at [568, 131] on span "True" at bounding box center [577, 132] width 18 height 11
click at [564, 131] on input "True" at bounding box center [560, 133] width 10 height 9
radio input "true"
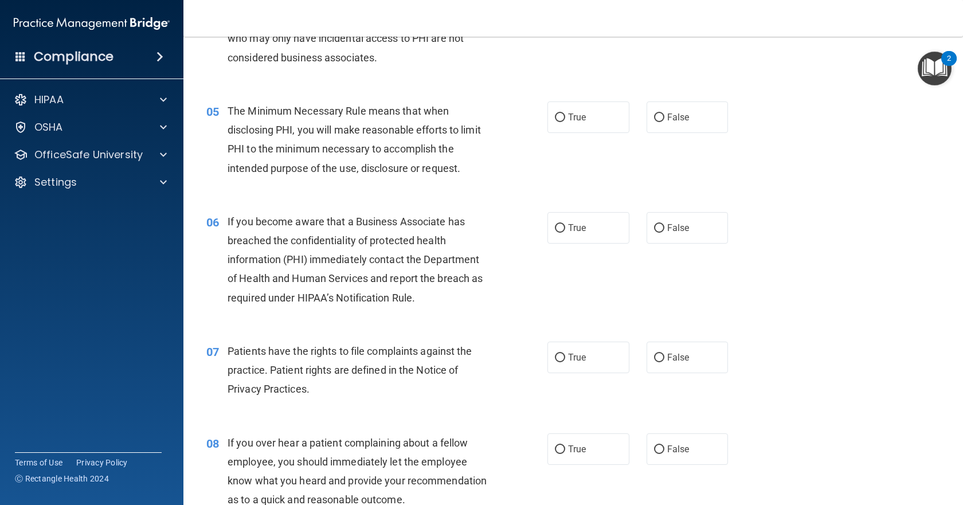
scroll to position [458, 0]
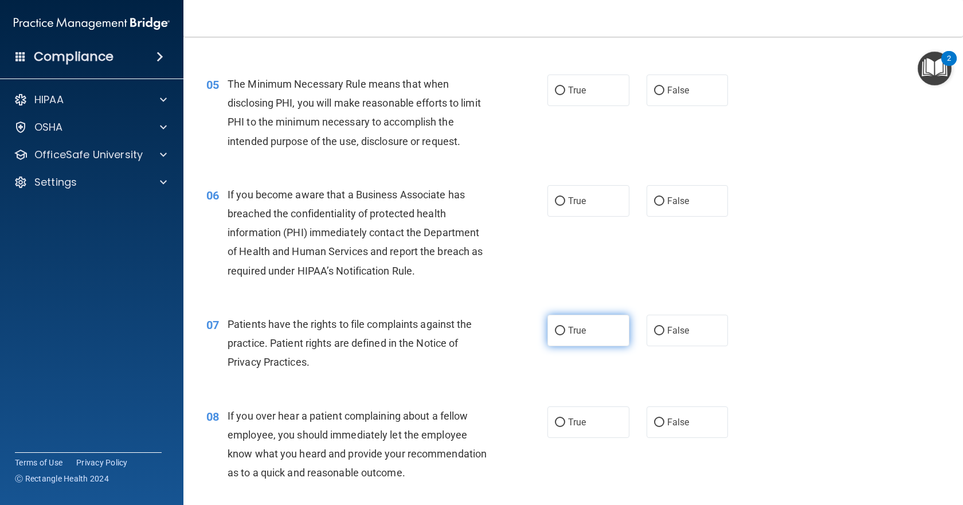
click at [578, 340] on label "True" at bounding box center [588, 331] width 82 height 32
click at [565, 335] on input "True" at bounding box center [560, 331] width 10 height 9
radio input "true"
click at [660, 207] on label "False" at bounding box center [687, 201] width 82 height 32
click at [660, 206] on input "False" at bounding box center [659, 201] width 10 height 9
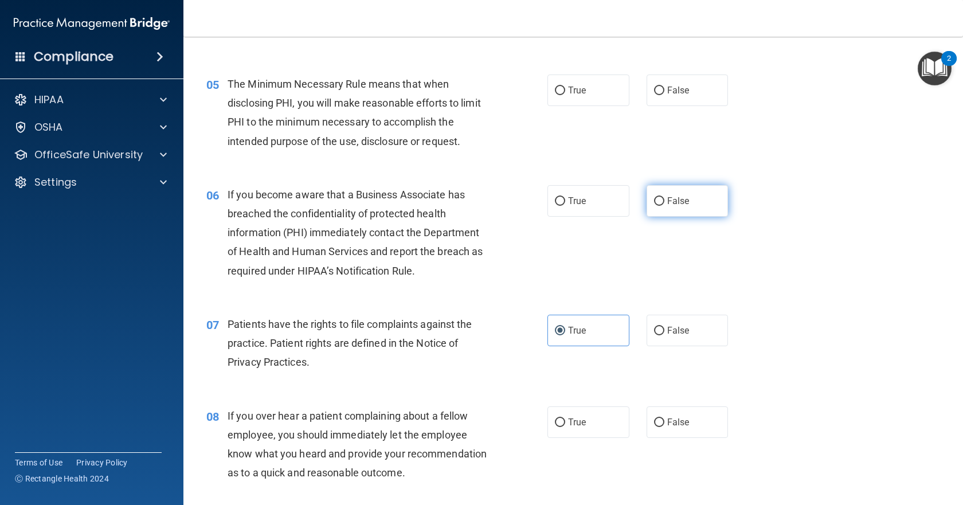
radio input "true"
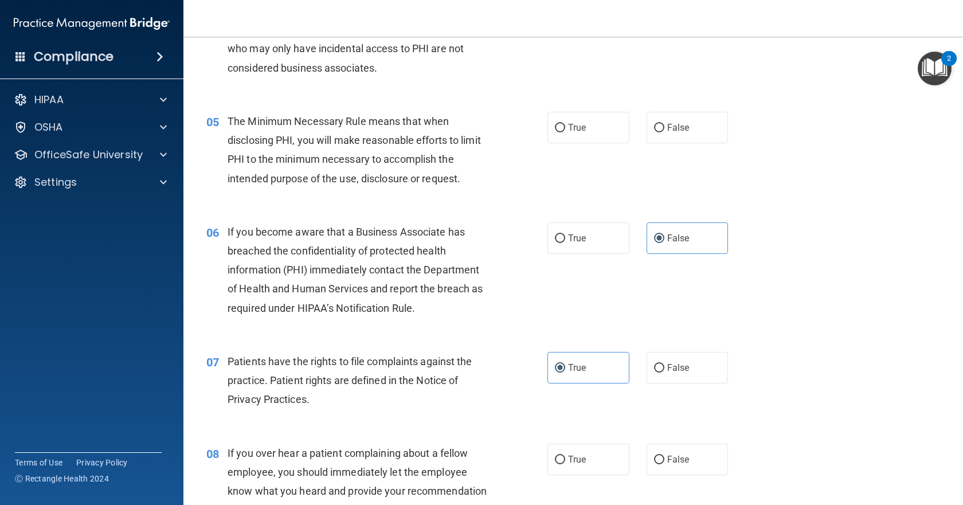
scroll to position [401, 0]
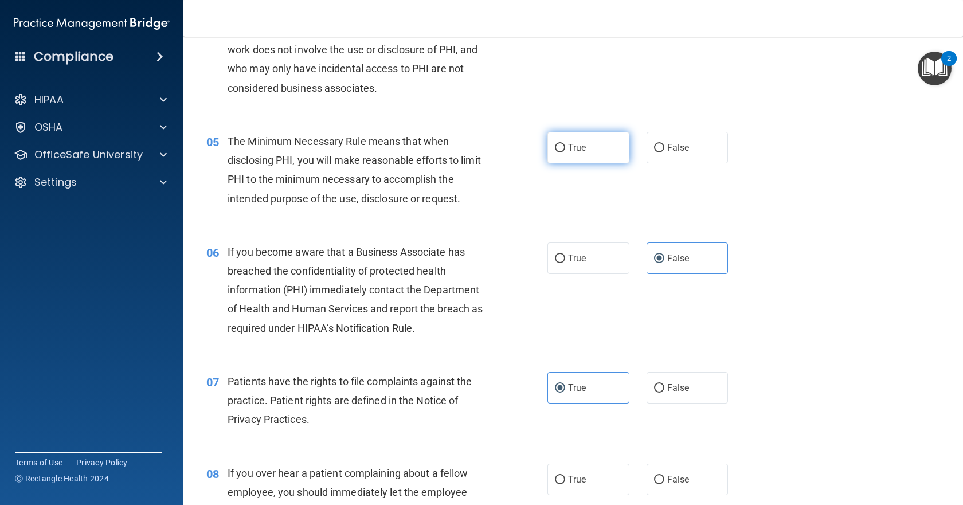
click at [558, 154] on label "True" at bounding box center [588, 148] width 82 height 32
click at [558, 152] on input "True" at bounding box center [560, 148] width 10 height 9
radio input "true"
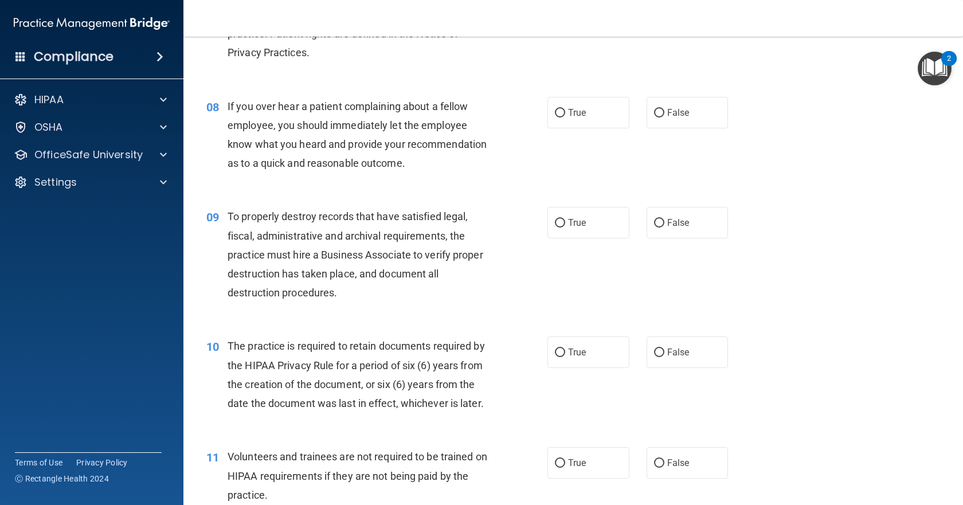
scroll to position [802, 0]
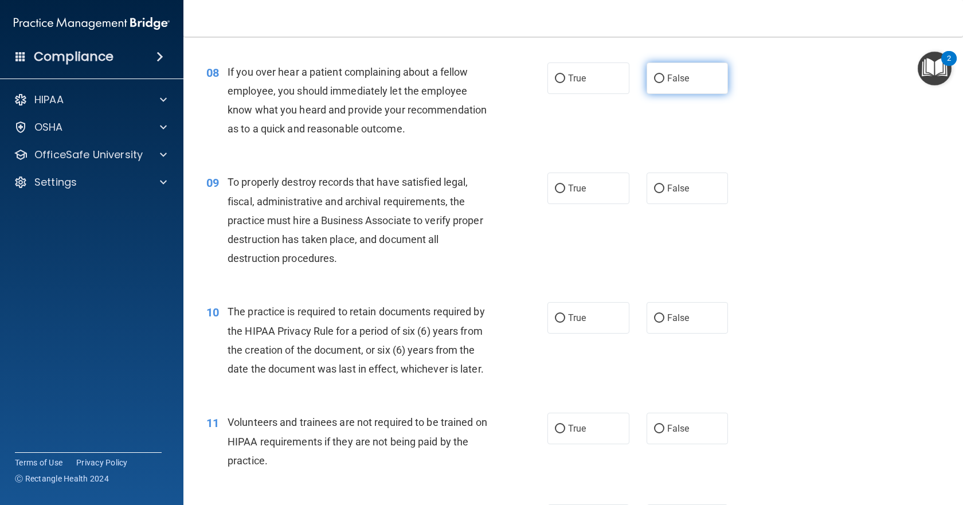
click at [651, 85] on label "False" at bounding box center [687, 78] width 82 height 32
click at [654, 83] on input "False" at bounding box center [659, 79] width 10 height 9
radio input "true"
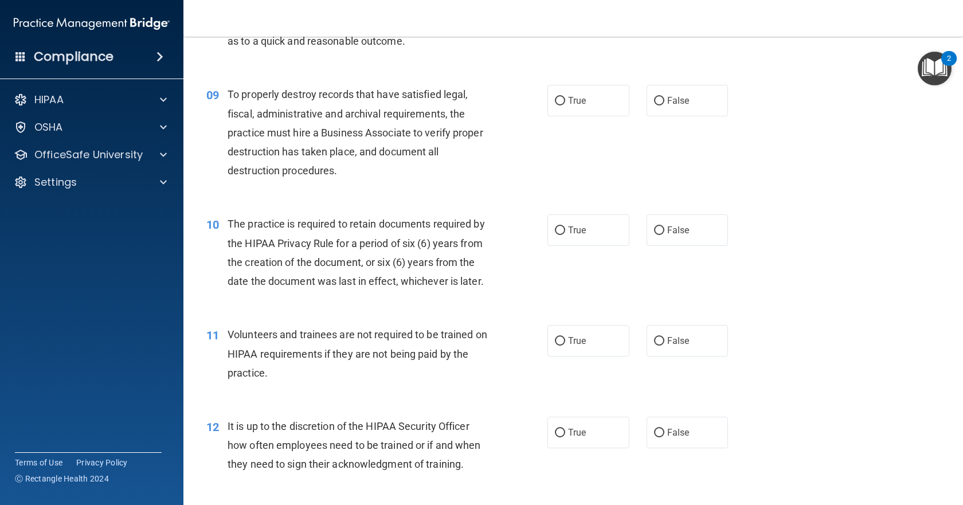
scroll to position [917, 0]
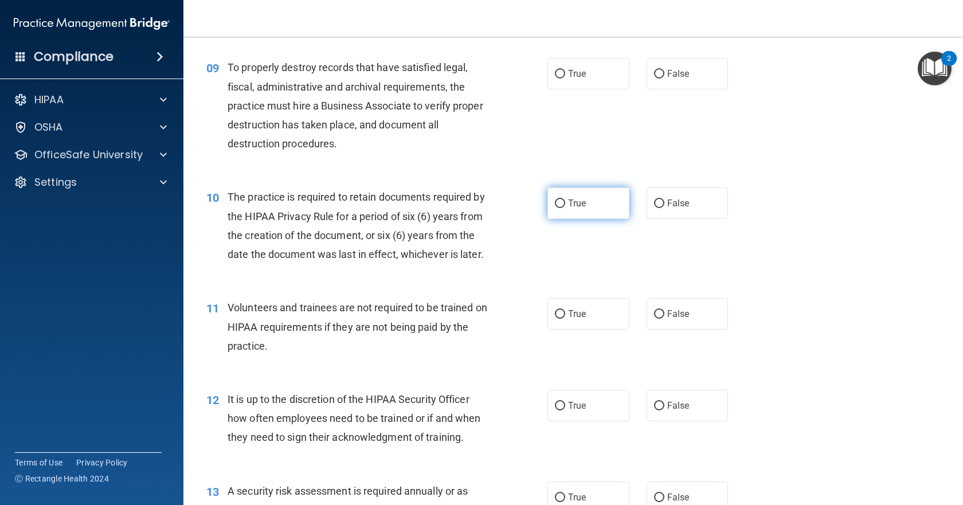
click at [593, 219] on label "True" at bounding box center [588, 203] width 82 height 32
click at [565, 208] on input "True" at bounding box center [560, 203] width 10 height 9
radio input "true"
click at [667, 79] on span "False" at bounding box center [678, 73] width 22 height 11
click at [664, 79] on input "False" at bounding box center [659, 74] width 10 height 9
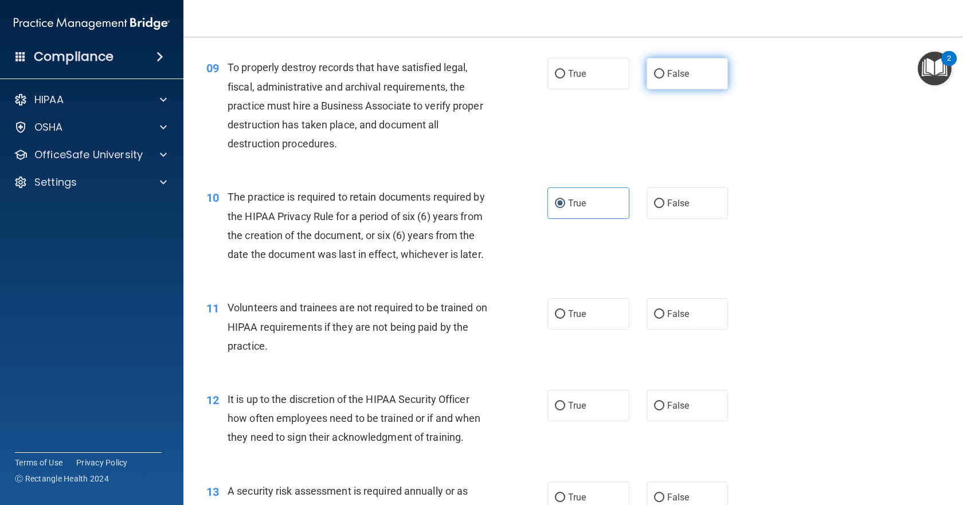
radio input "true"
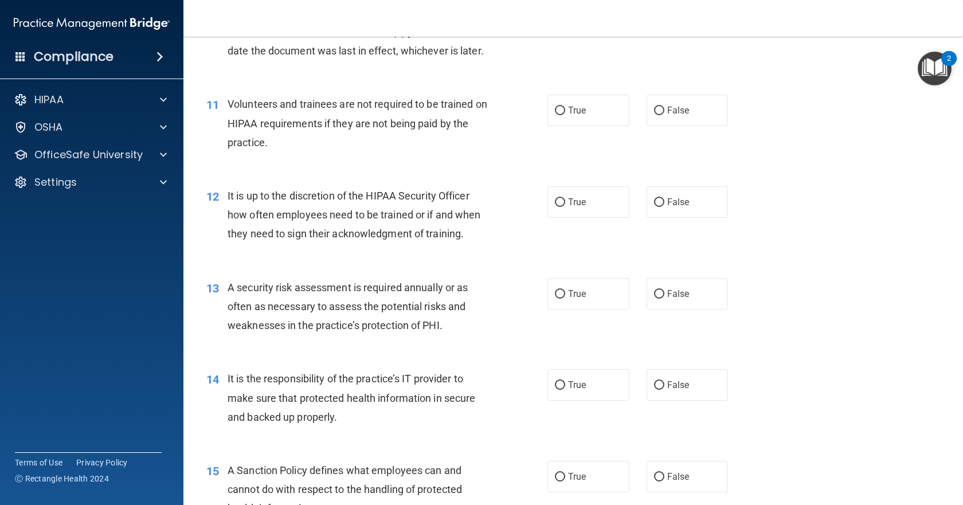
scroll to position [1146, 0]
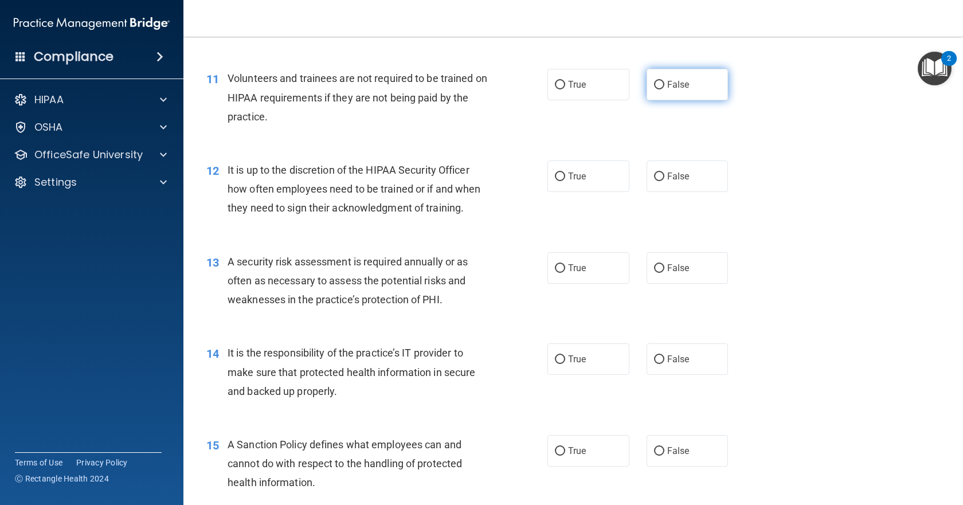
click at [675, 90] on span "False" at bounding box center [678, 84] width 22 height 11
click at [664, 89] on input "False" at bounding box center [659, 85] width 10 height 9
radio input "true"
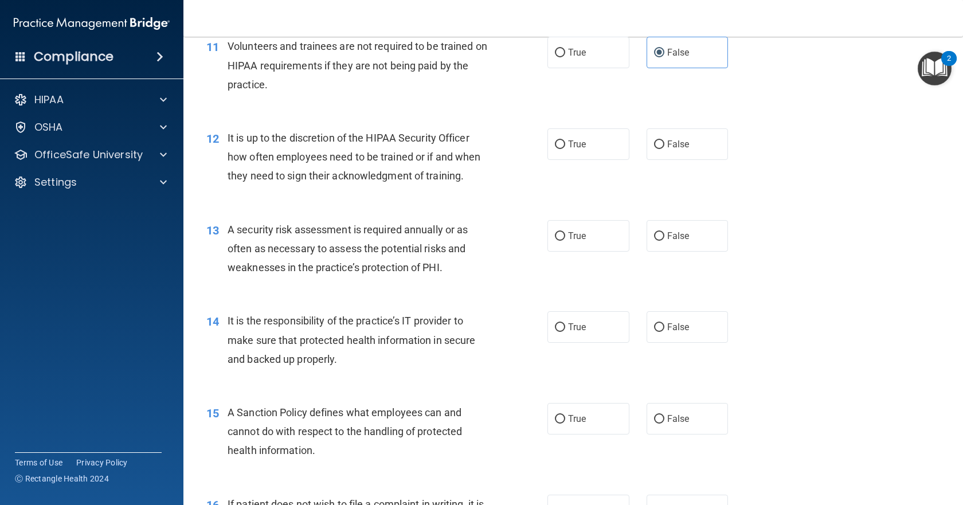
scroll to position [1203, 0]
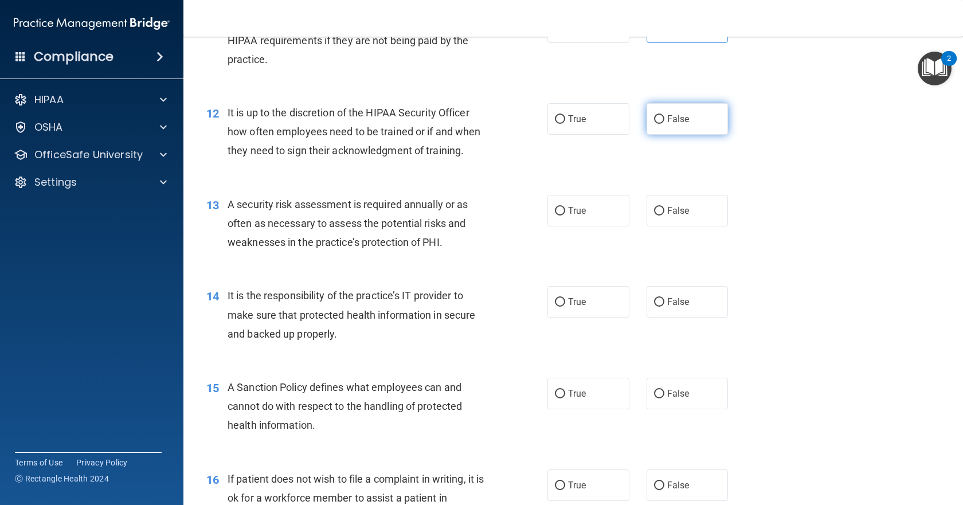
click at [658, 124] on input "False" at bounding box center [659, 119] width 10 height 9
radio input "true"
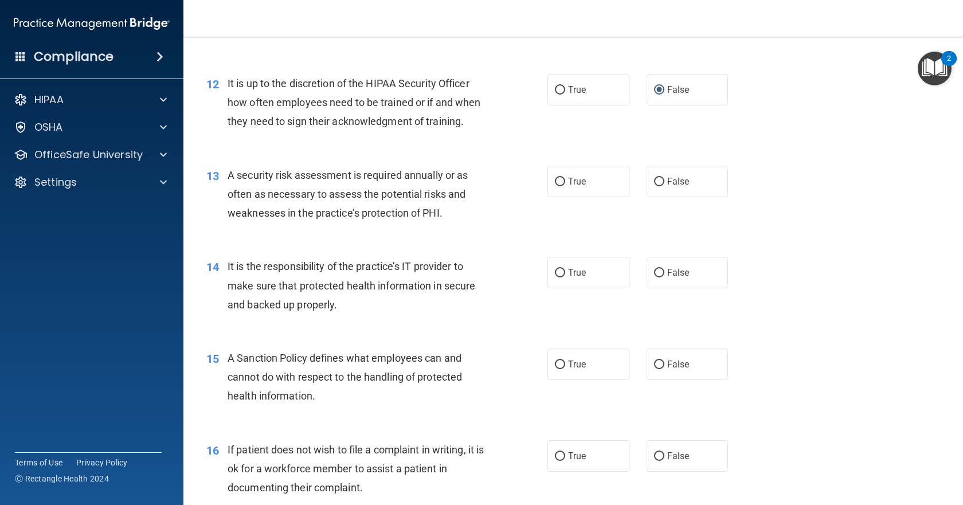
scroll to position [1318, 0]
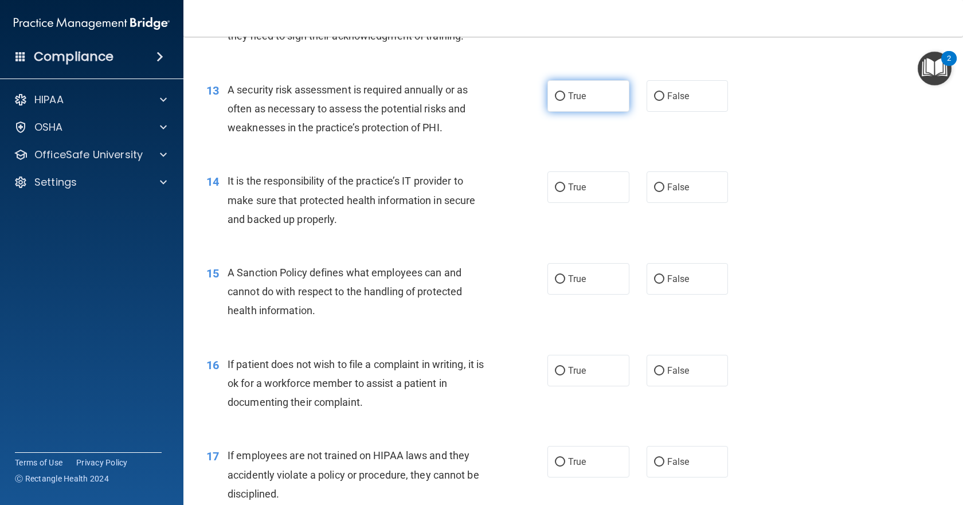
click at [574, 101] on span "True" at bounding box center [577, 96] width 18 height 11
click at [565, 101] on input "True" at bounding box center [560, 96] width 10 height 9
radio input "true"
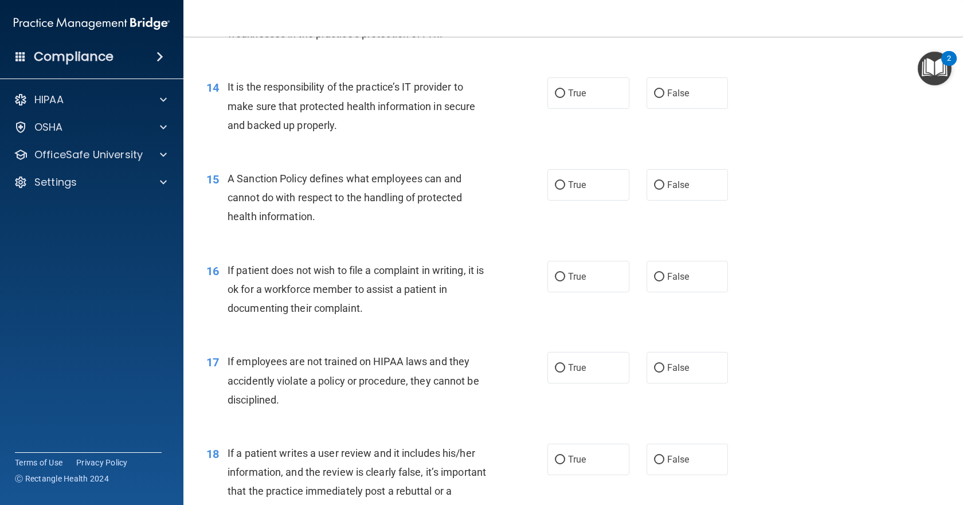
scroll to position [1433, 0]
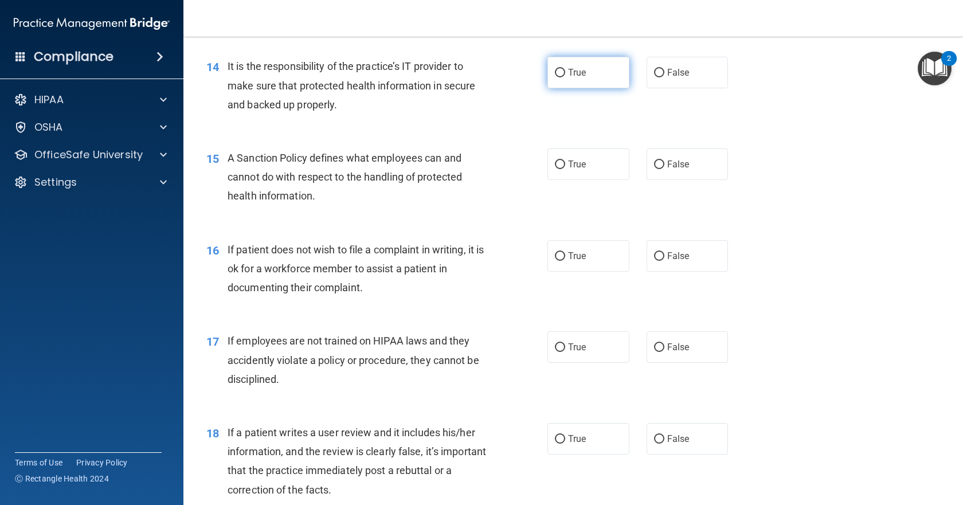
click at [607, 88] on label "True" at bounding box center [588, 73] width 82 height 32
click at [565, 77] on input "True" at bounding box center [560, 73] width 10 height 9
radio input "true"
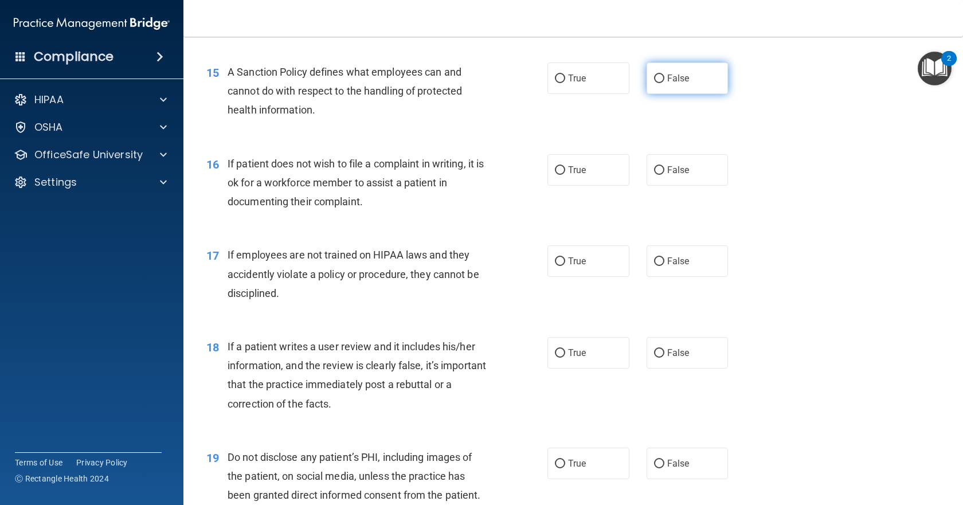
scroll to position [1547, 0]
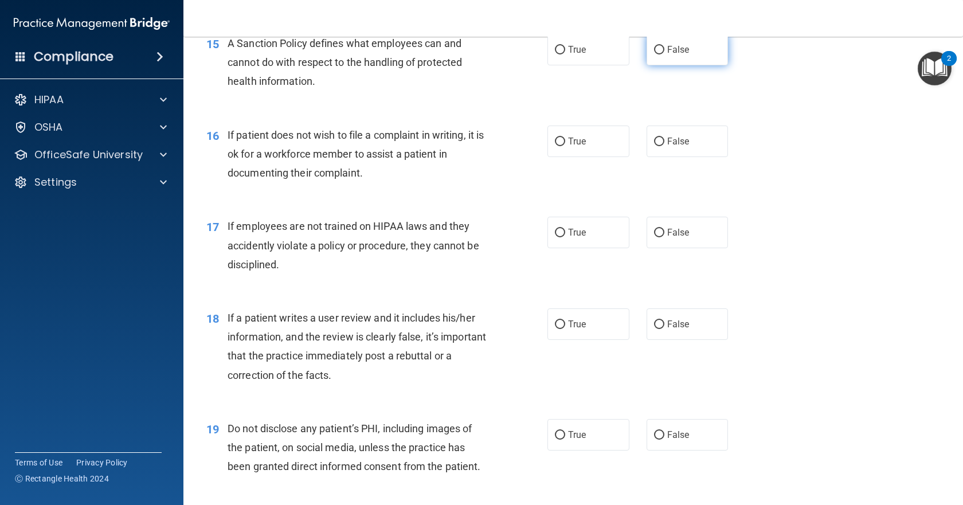
click at [660, 65] on label "False" at bounding box center [687, 50] width 82 height 32
click at [660, 54] on input "False" at bounding box center [659, 50] width 10 height 9
radio input "true"
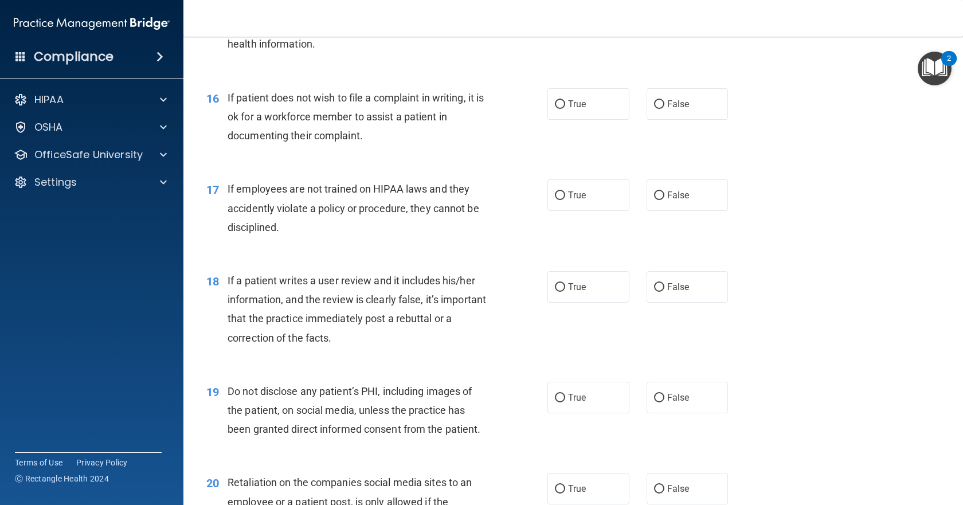
scroll to position [1605, 0]
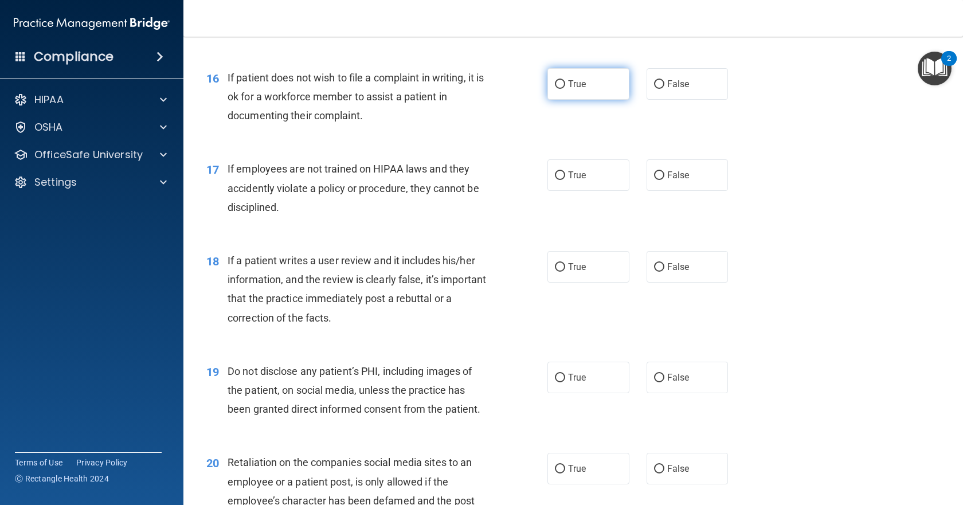
click at [599, 100] on label "True" at bounding box center [588, 84] width 82 height 32
click at [565, 89] on input "True" at bounding box center [560, 84] width 10 height 9
radio input "true"
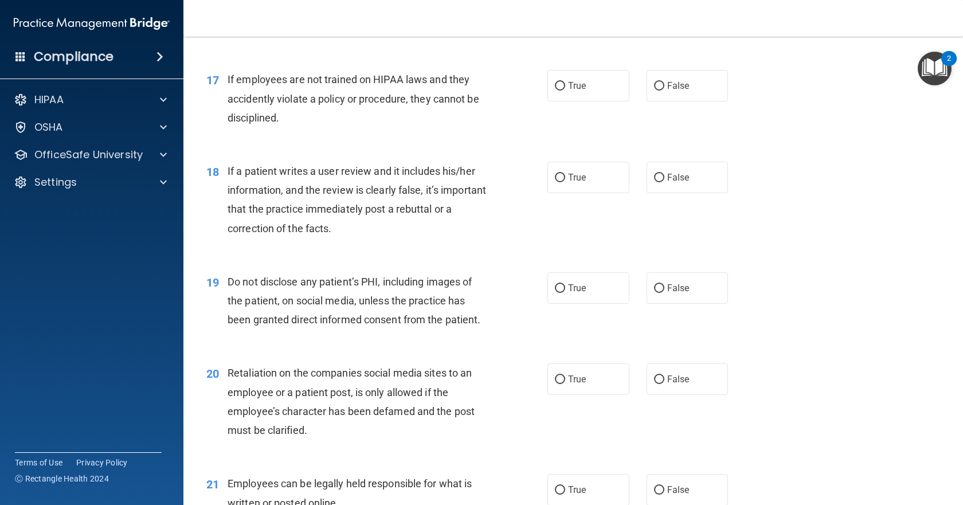
scroll to position [1719, 0]
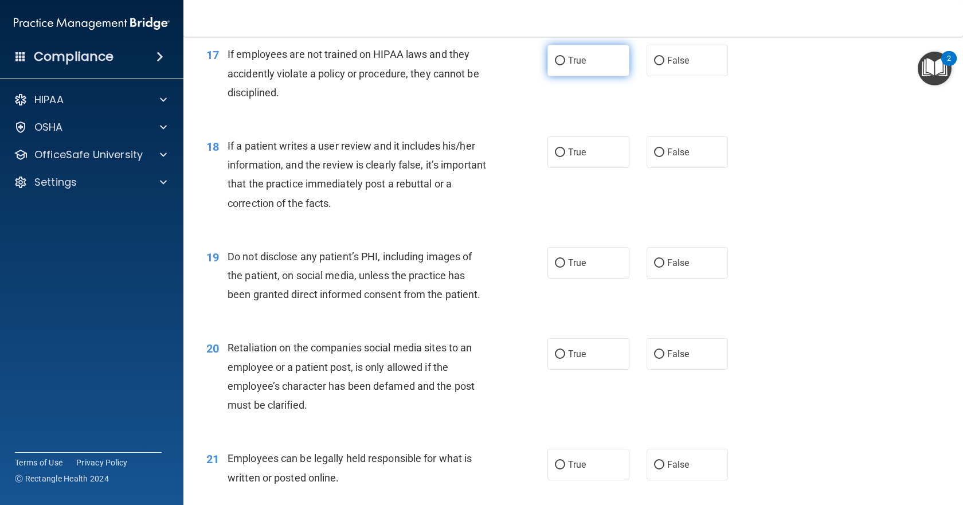
click at [568, 66] on span "True" at bounding box center [577, 60] width 18 height 11
click at [564, 65] on input "True" at bounding box center [560, 61] width 10 height 9
radio input "true"
click at [669, 76] on label "False" at bounding box center [687, 61] width 82 height 32
click at [664, 65] on input "False" at bounding box center [659, 61] width 10 height 9
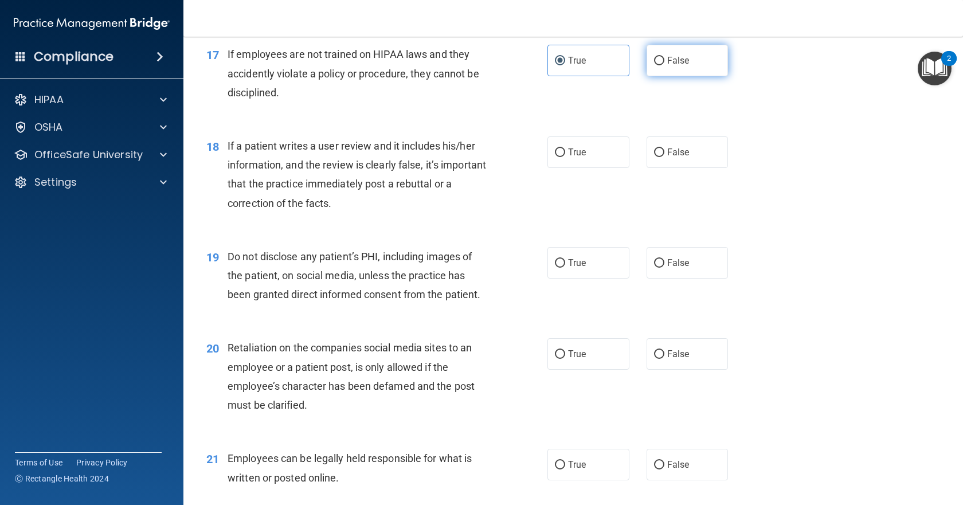
radio input "true"
radio input "false"
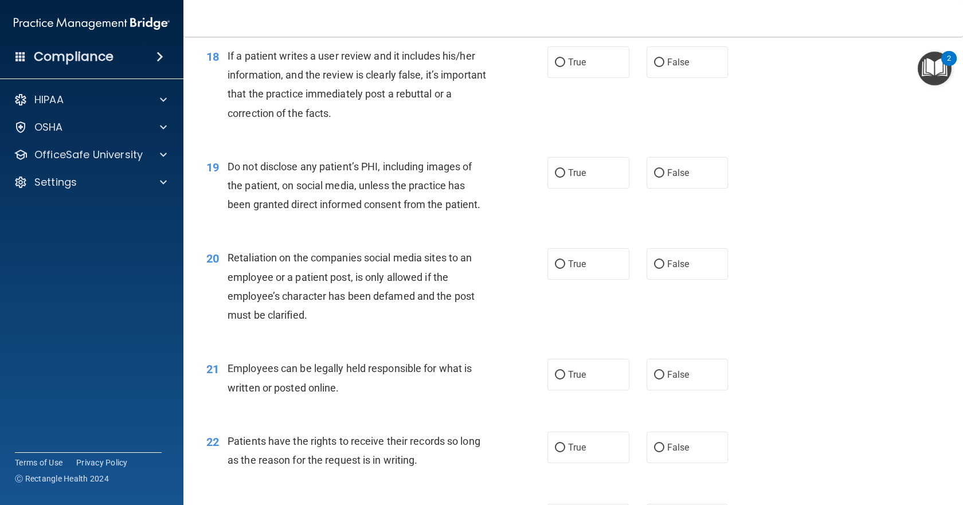
scroll to position [1834, 0]
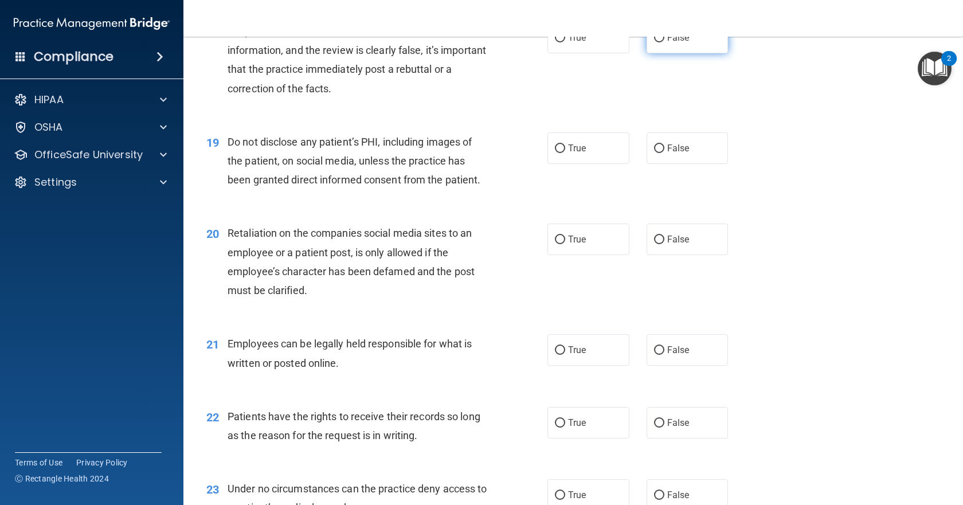
click at [667, 43] on span "False" at bounding box center [678, 37] width 22 height 11
click at [662, 42] on input "False" at bounding box center [659, 38] width 10 height 9
radio input "true"
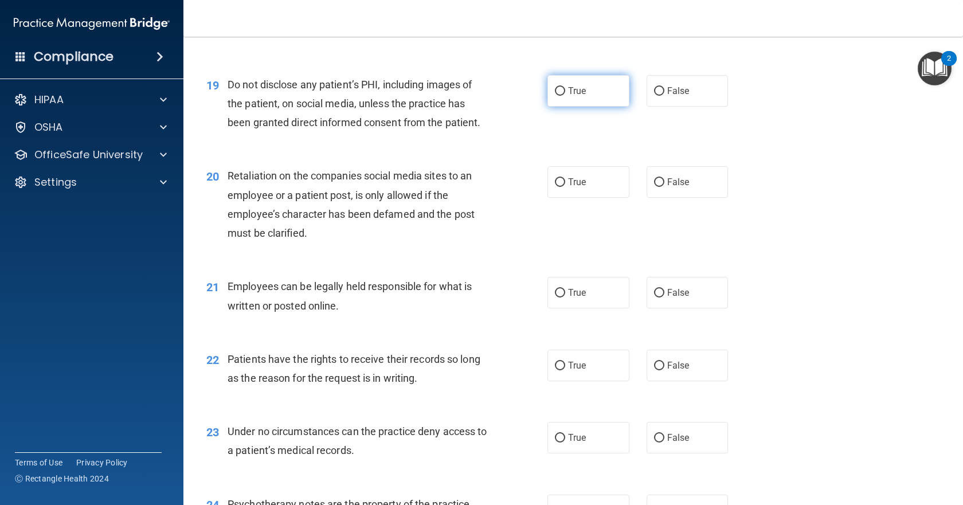
click at [578, 96] on span "True" at bounding box center [577, 90] width 18 height 11
click at [565, 96] on input "True" at bounding box center [560, 91] width 10 height 9
radio input "true"
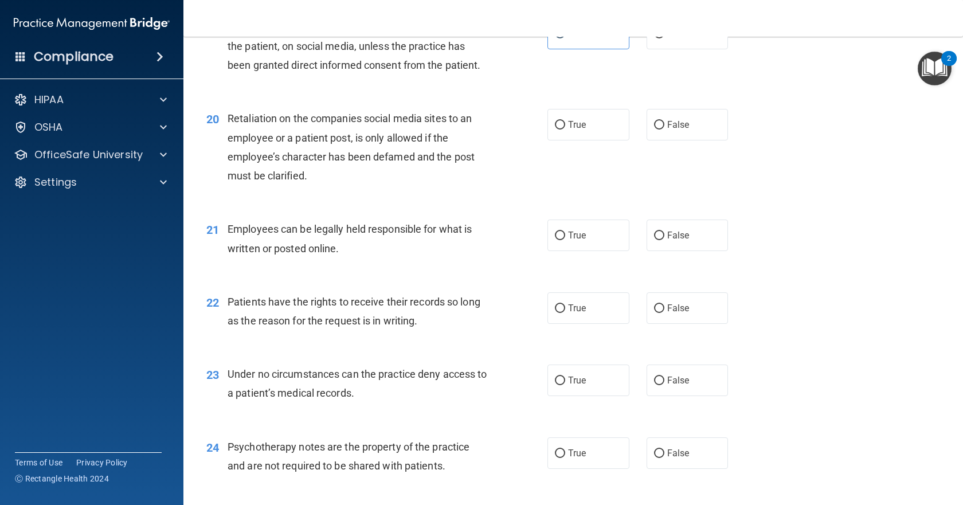
scroll to position [2006, 0]
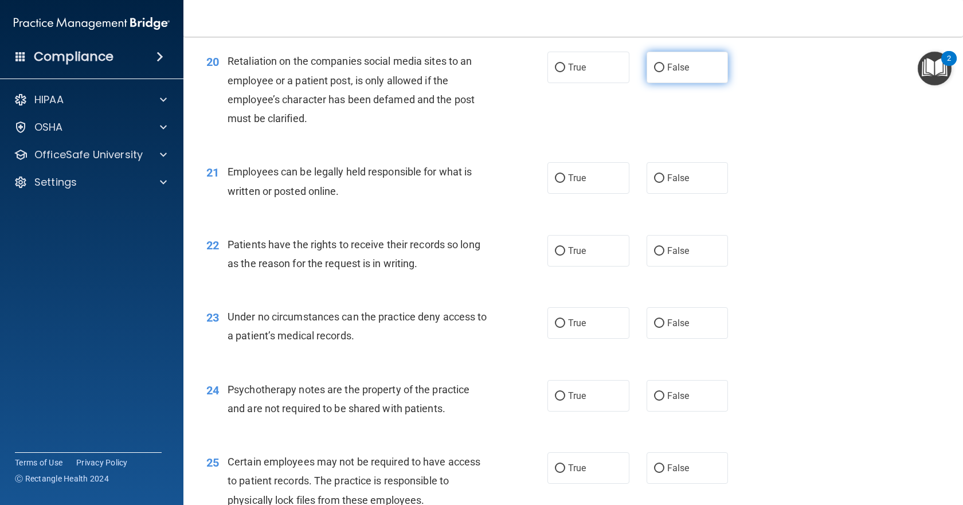
click at [670, 73] on span "False" at bounding box center [678, 67] width 22 height 11
click at [664, 72] on input "False" at bounding box center [659, 68] width 10 height 9
radio input "true"
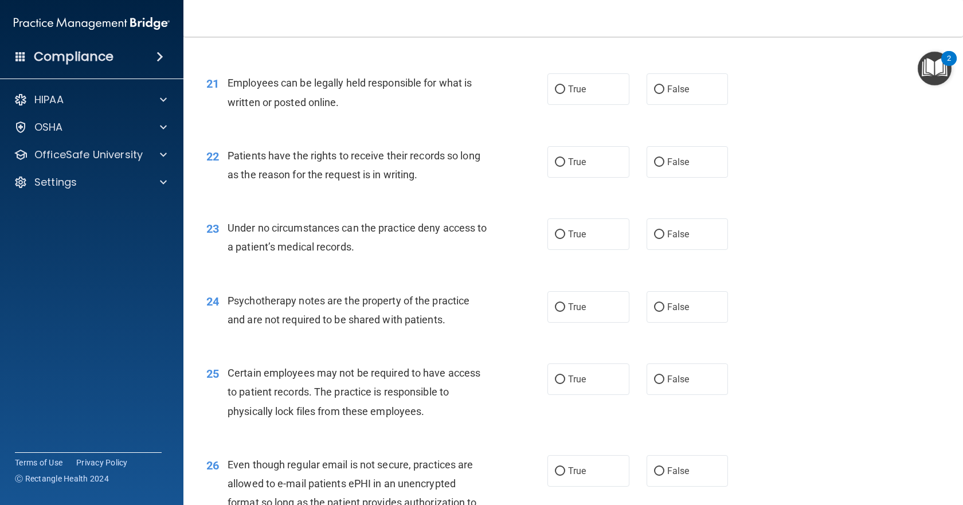
scroll to position [2120, 0]
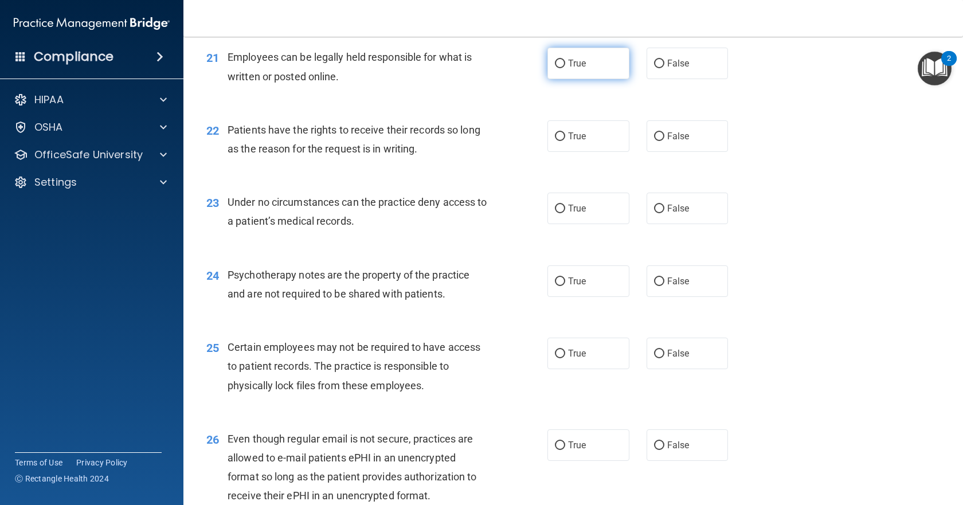
click at [598, 79] on label "True" at bounding box center [588, 64] width 82 height 32
click at [565, 68] on input "True" at bounding box center [560, 64] width 10 height 9
radio input "true"
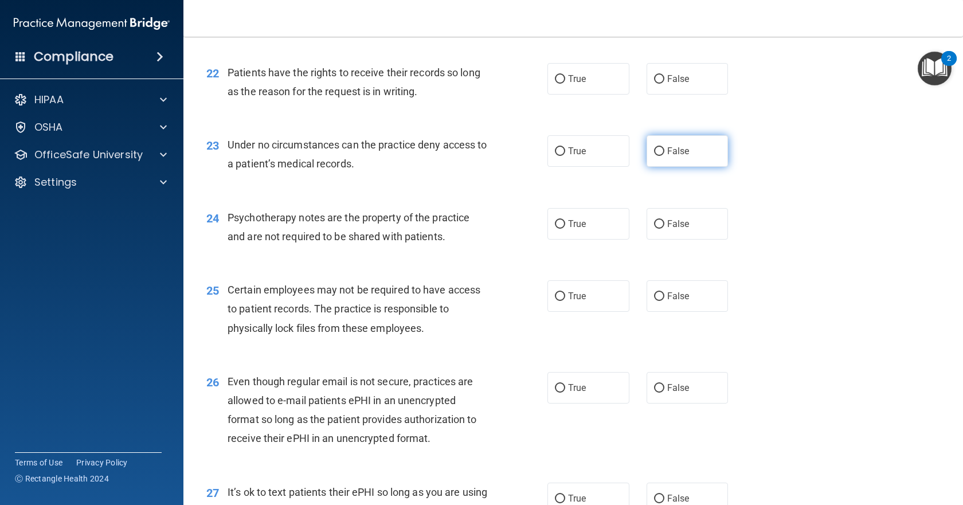
click at [701, 167] on label "False" at bounding box center [687, 151] width 82 height 32
click at [664, 156] on input "False" at bounding box center [659, 151] width 10 height 9
radio input "true"
click at [555, 84] on input "True" at bounding box center [560, 79] width 10 height 9
radio input "true"
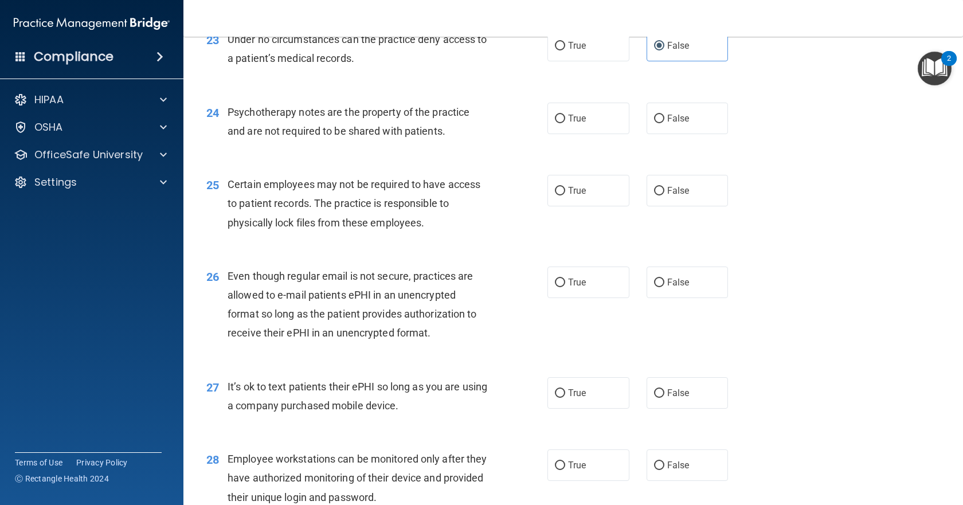
scroll to position [2292, 0]
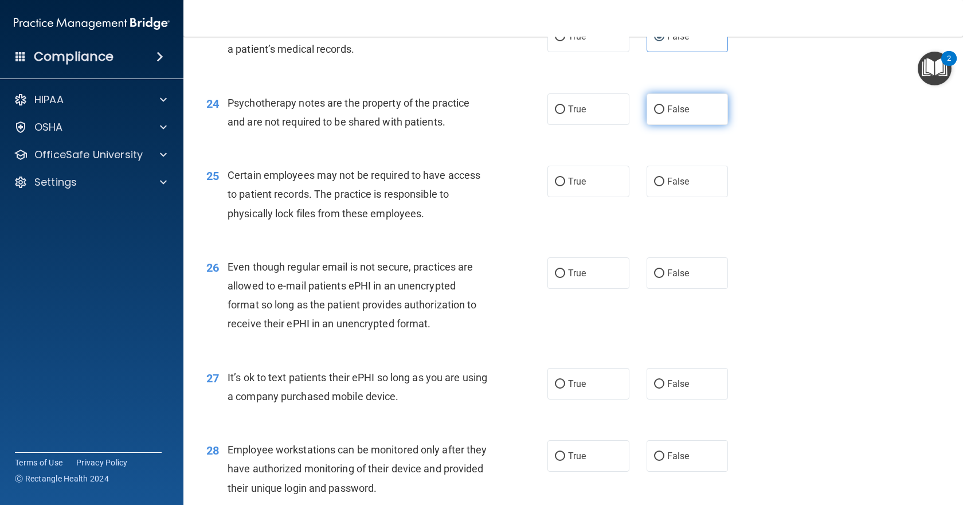
click at [668, 115] on span "False" at bounding box center [678, 109] width 22 height 11
click at [664, 114] on input "False" at bounding box center [659, 109] width 10 height 9
radio input "true"
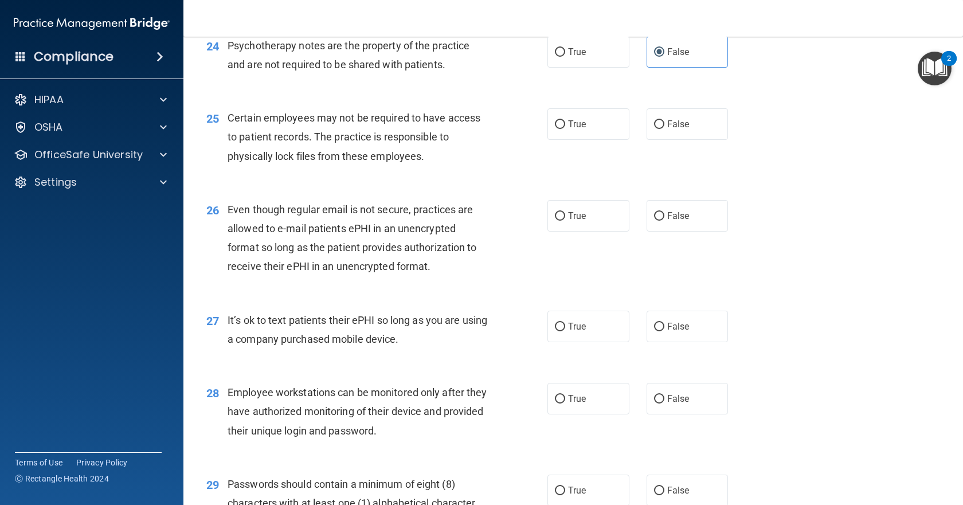
scroll to position [2407, 0]
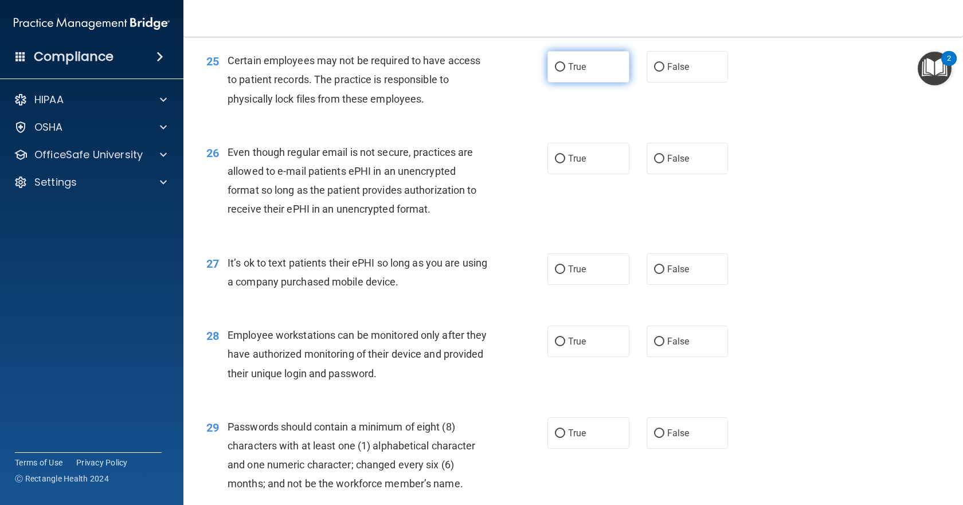
click at [606, 83] on label "True" at bounding box center [588, 67] width 82 height 32
click at [565, 72] on input "True" at bounding box center [560, 67] width 10 height 9
radio input "true"
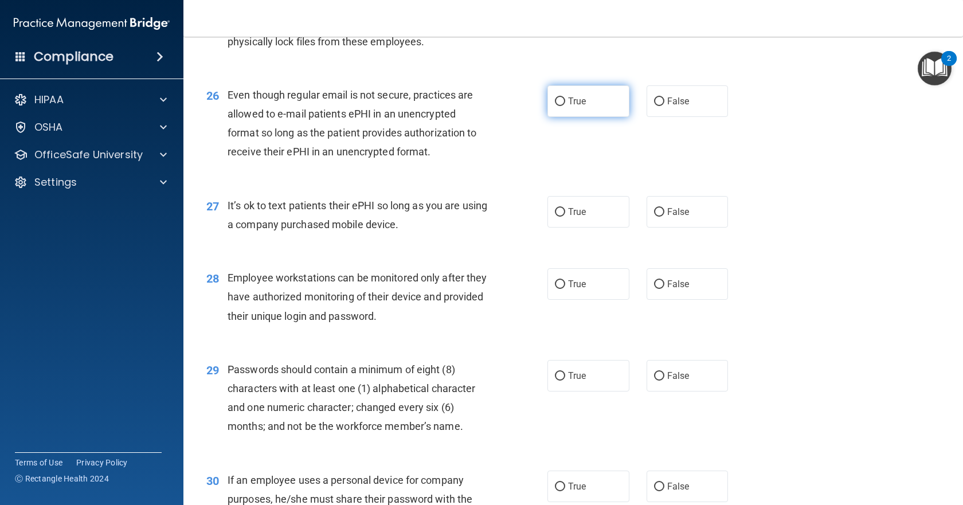
click at [581, 107] on span "True" at bounding box center [577, 101] width 18 height 11
click at [565, 106] on input "True" at bounding box center [560, 101] width 10 height 9
radio input "true"
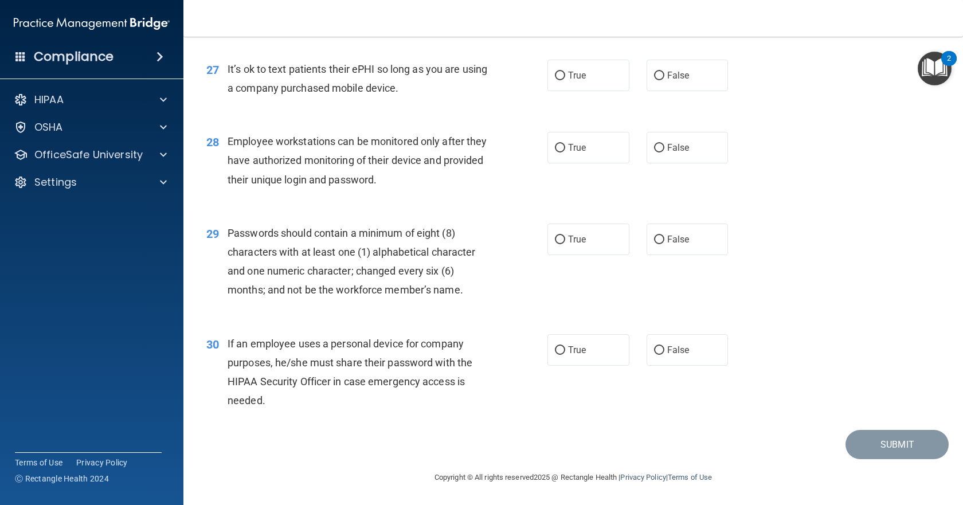
scroll to position [2636, 0]
click at [679, 83] on label "False" at bounding box center [687, 76] width 82 height 32
click at [664, 80] on input "False" at bounding box center [659, 76] width 10 height 9
radio input "true"
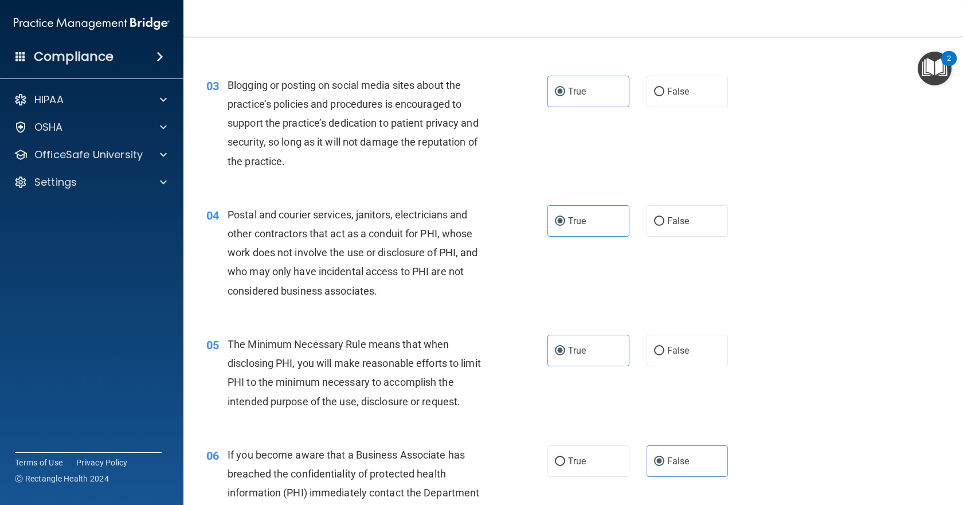
scroll to position [0, 0]
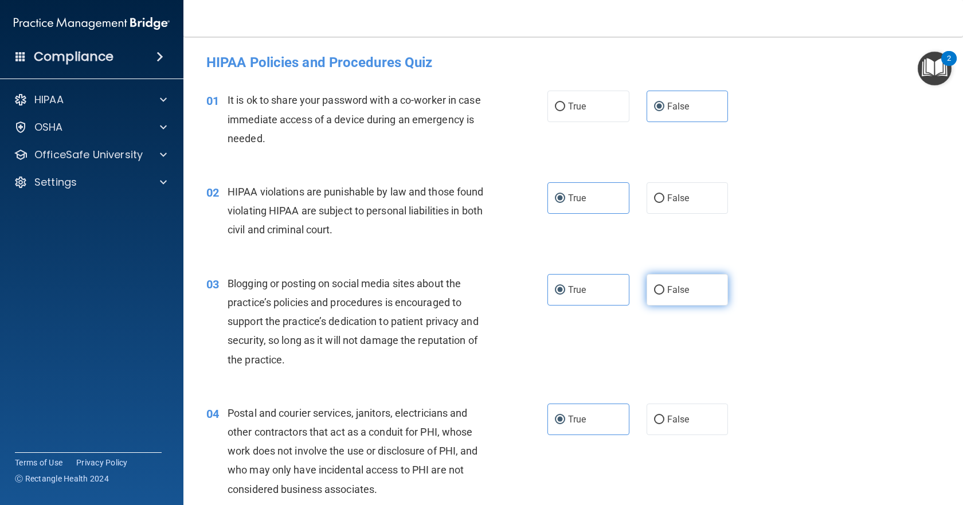
click at [665, 295] on label "False" at bounding box center [687, 290] width 82 height 32
click at [664, 295] on input "False" at bounding box center [659, 290] width 10 height 9
radio input "true"
radio input "false"
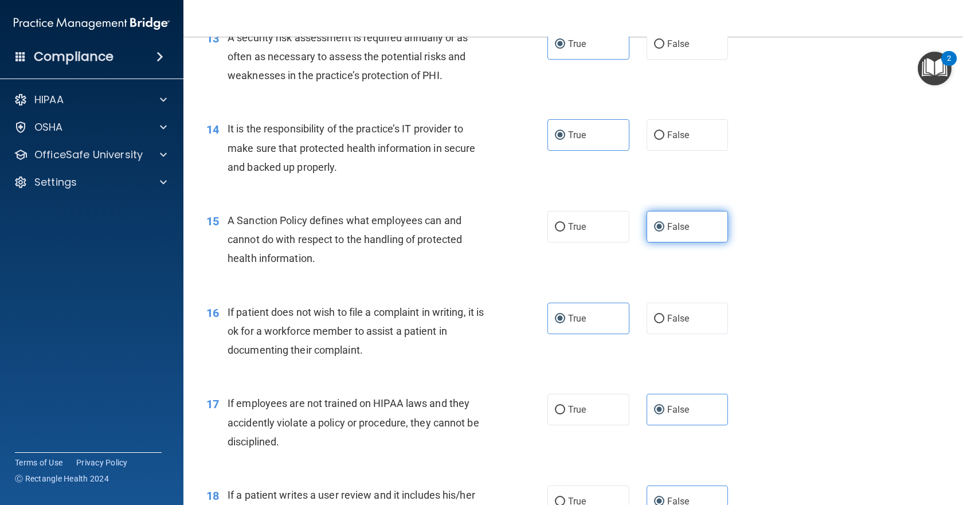
scroll to position [1375, 0]
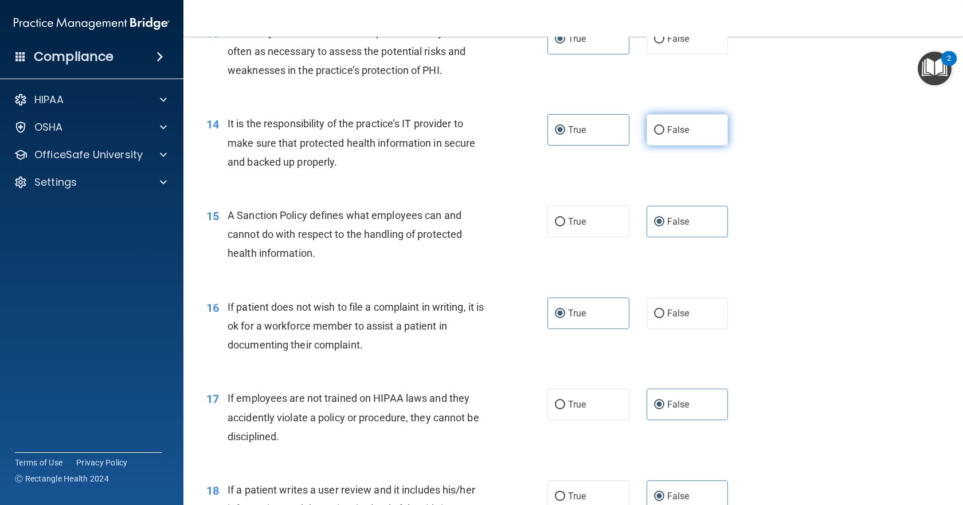
click at [678, 135] on span "False" at bounding box center [678, 129] width 22 height 11
click at [664, 135] on input "False" at bounding box center [659, 130] width 10 height 9
radio input "true"
radio input "false"
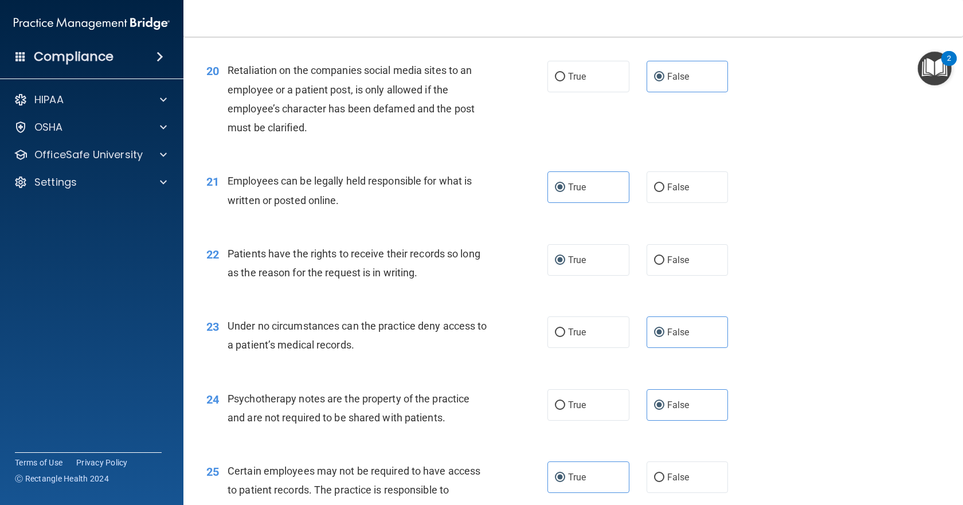
scroll to position [2063, 0]
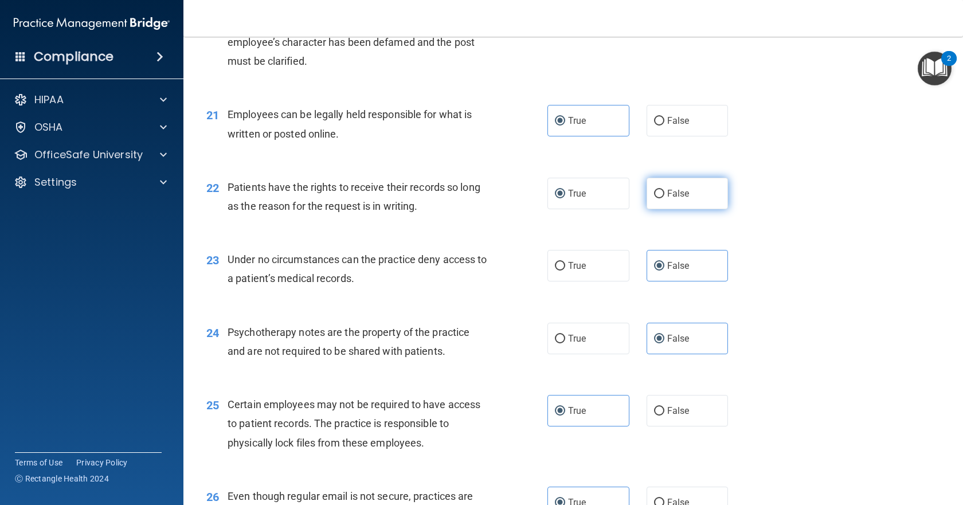
click at [654, 198] on input "False" at bounding box center [659, 194] width 10 height 9
radio input "true"
radio input "false"
click at [589, 354] on label "True" at bounding box center [588, 339] width 82 height 32
click at [565, 343] on input "True" at bounding box center [560, 339] width 10 height 9
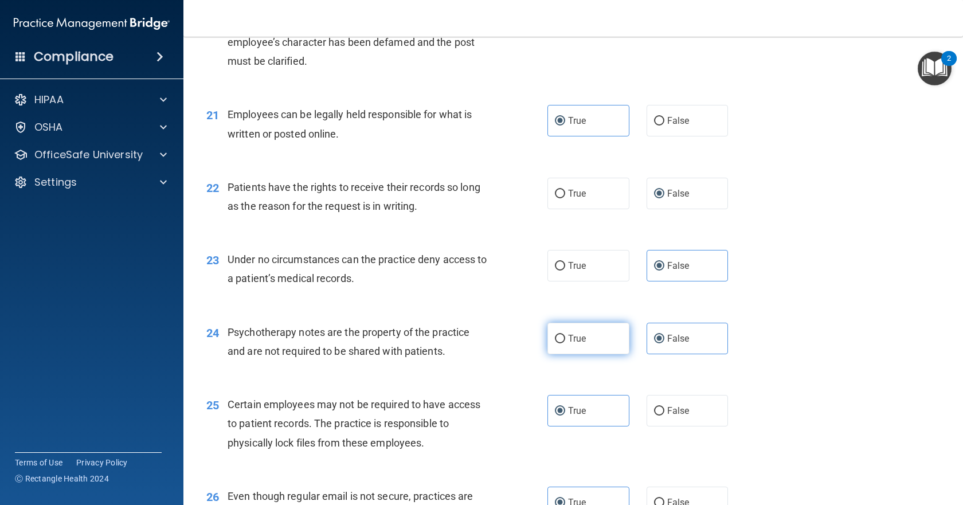
radio input "true"
radio input "false"
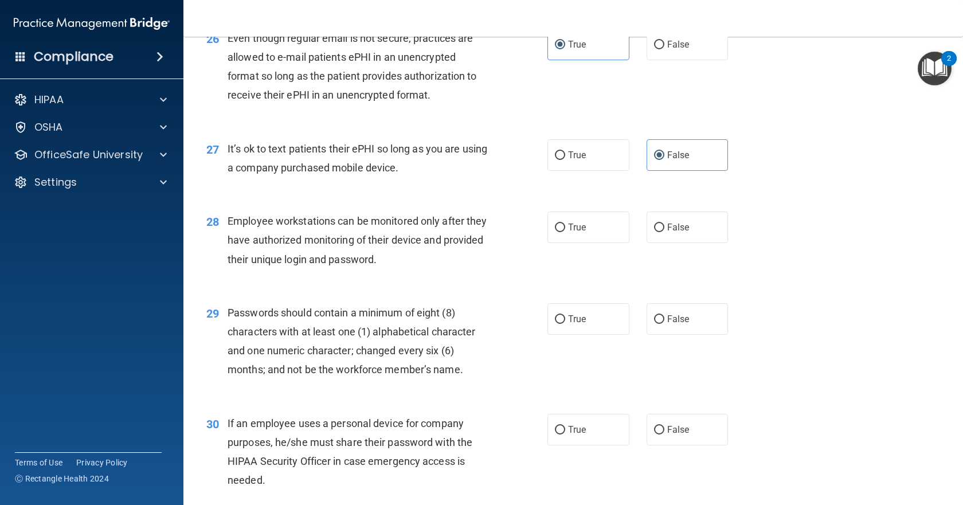
scroll to position [2522, 0]
click at [667, 232] on span "False" at bounding box center [678, 226] width 22 height 11
click at [662, 232] on input "False" at bounding box center [659, 227] width 10 height 9
radio input "true"
click at [598, 334] on label "True" at bounding box center [588, 319] width 82 height 32
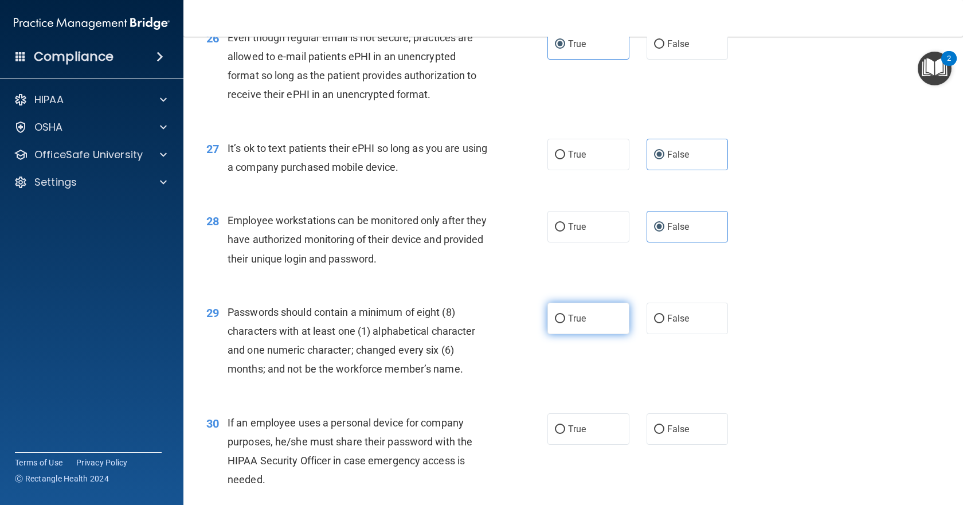
click at [565, 323] on input "True" at bounding box center [560, 319] width 10 height 9
radio input "true"
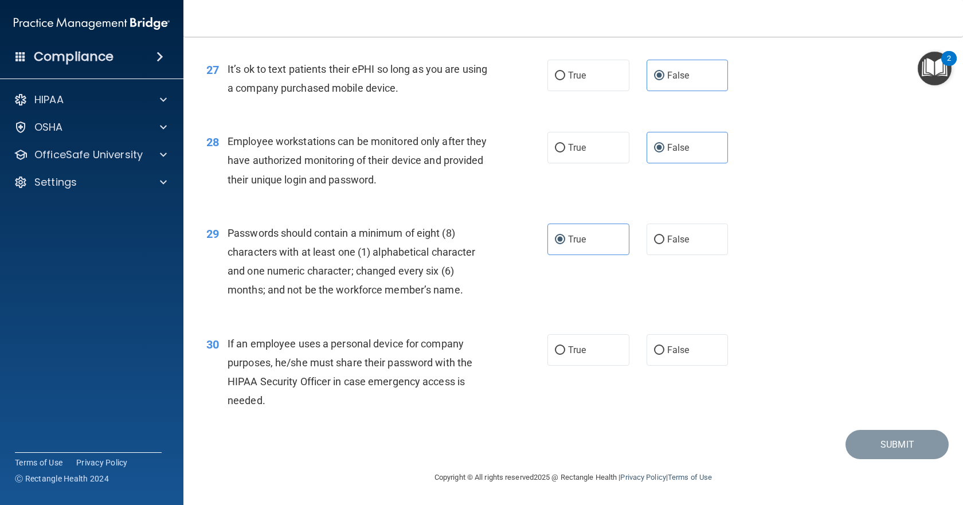
scroll to position [2638, 0]
click at [680, 354] on span "False" at bounding box center [678, 349] width 22 height 11
click at [664, 354] on input "False" at bounding box center [659, 350] width 10 height 9
radio input "true"
click at [888, 445] on button "Submit" at bounding box center [896, 444] width 103 height 29
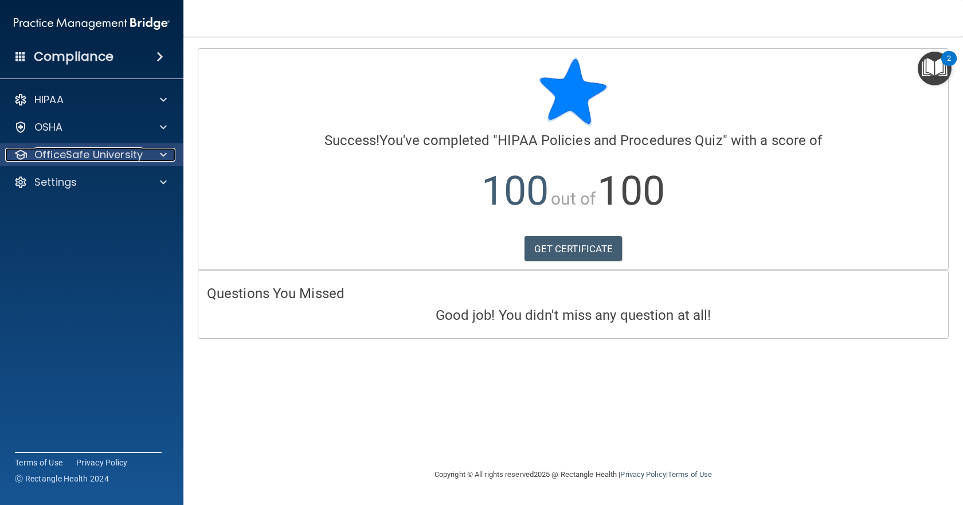
click at [144, 150] on div "OfficeSafe University" at bounding box center [76, 155] width 142 height 14
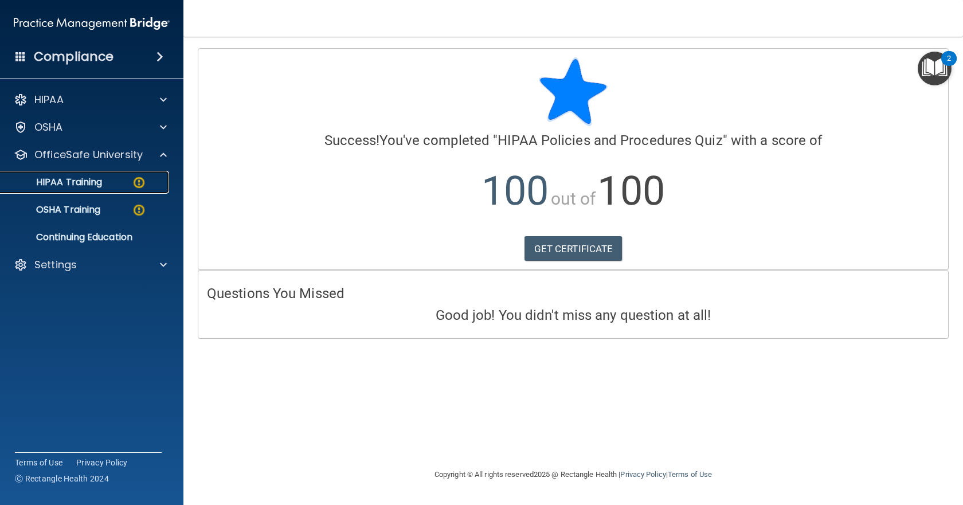
click at [104, 188] on link "HIPAA Training" at bounding box center [79, 182] width 181 height 23
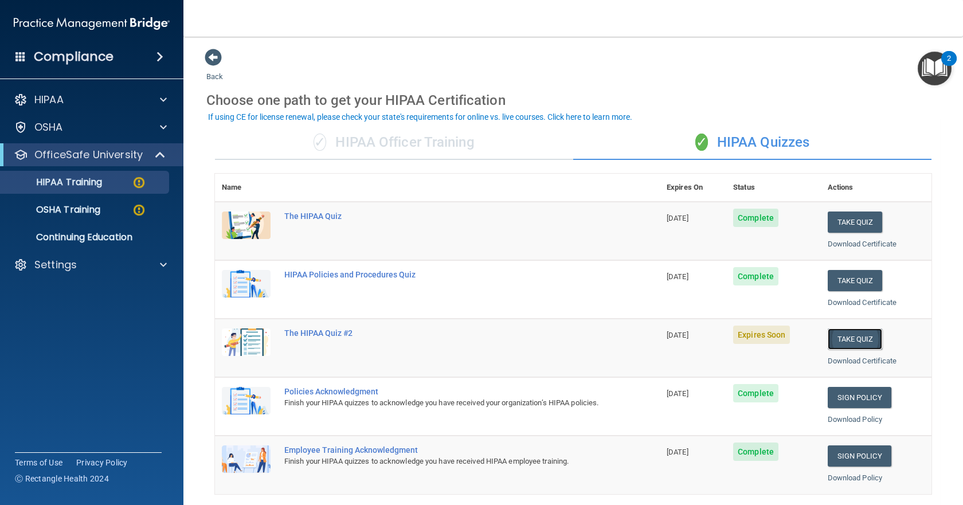
click at [862, 337] on button "Take Quiz" at bounding box center [855, 338] width 55 height 21
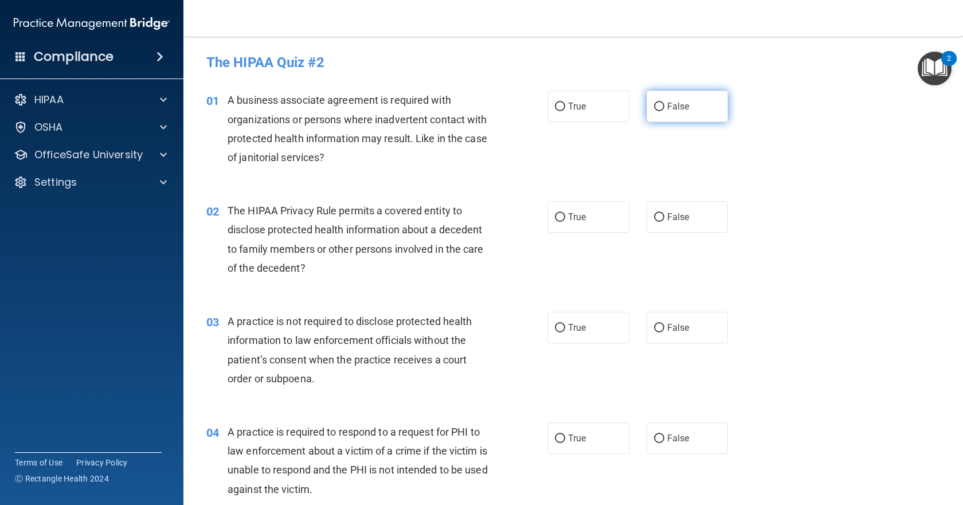
click at [677, 112] on label "False" at bounding box center [687, 107] width 82 height 32
click at [664, 111] on input "False" at bounding box center [659, 107] width 10 height 9
radio input "true"
click at [598, 209] on label "True" at bounding box center [588, 217] width 82 height 32
click at [565, 213] on input "True" at bounding box center [560, 217] width 10 height 9
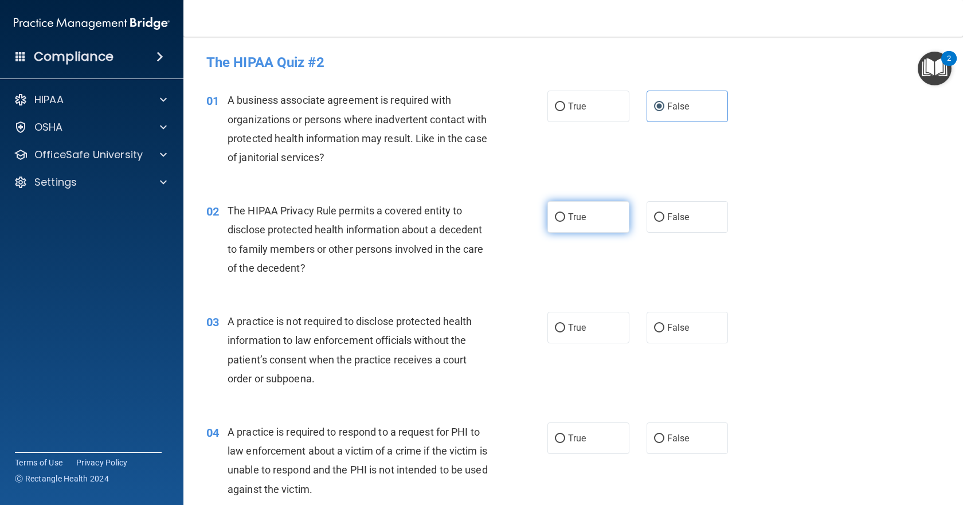
radio input "true"
click at [677, 324] on span "False" at bounding box center [678, 327] width 22 height 11
click at [664, 324] on input "False" at bounding box center [659, 328] width 10 height 9
radio input "true"
click at [581, 427] on label "True" at bounding box center [588, 438] width 82 height 32
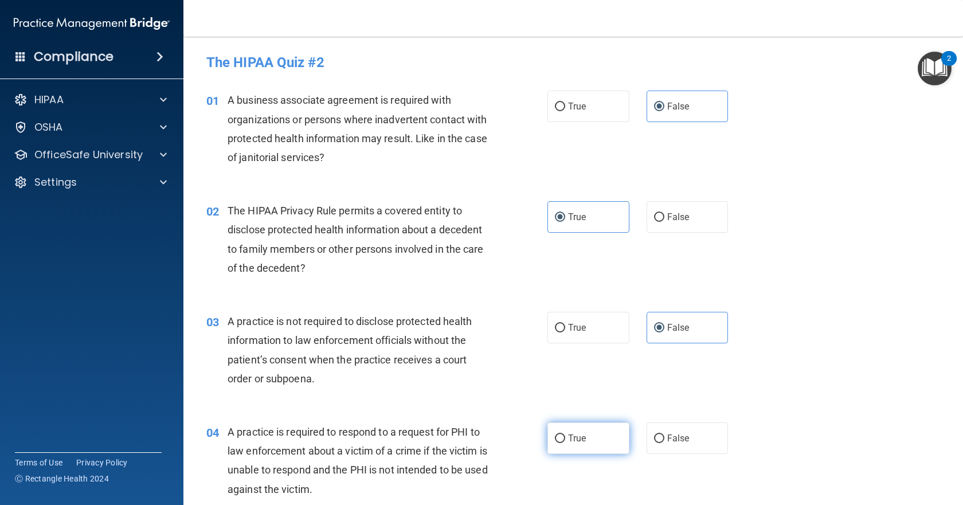
click at [565, 434] on input "True" at bounding box center [560, 438] width 10 height 9
radio input "true"
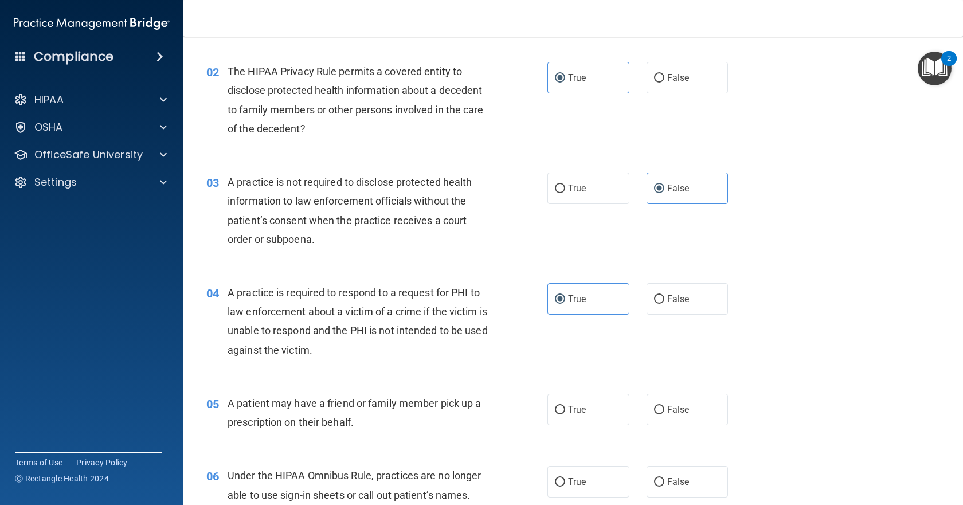
scroll to position [229, 0]
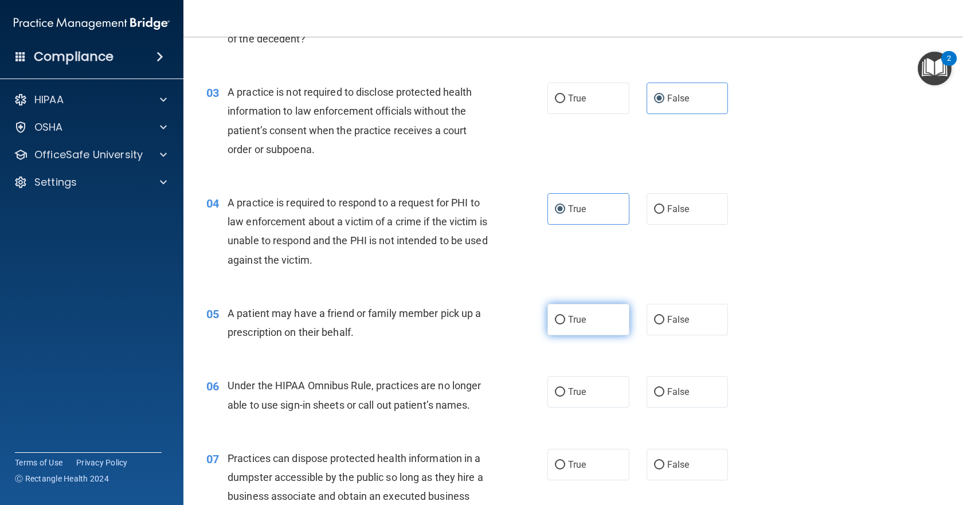
click at [596, 318] on label "True" at bounding box center [588, 320] width 82 height 32
click at [565, 318] on input "True" at bounding box center [560, 320] width 10 height 9
radio input "true"
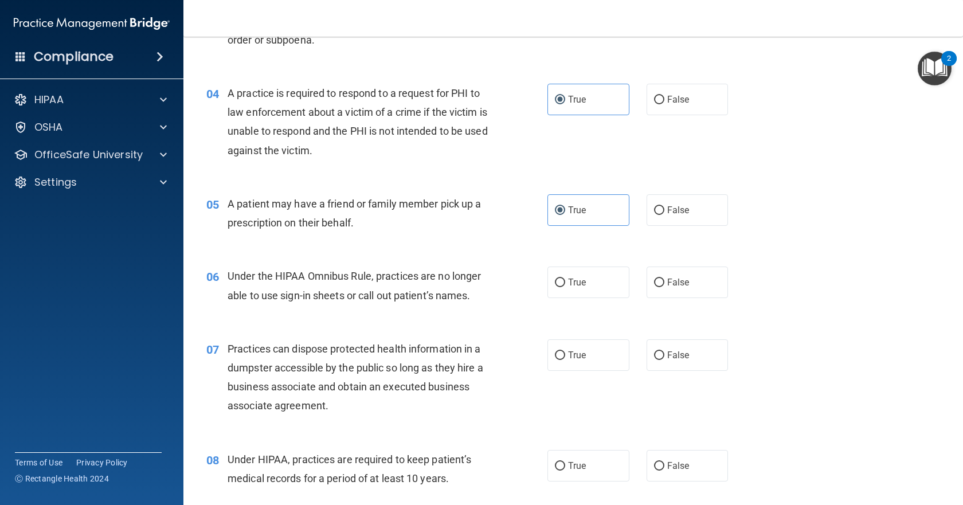
scroll to position [344, 0]
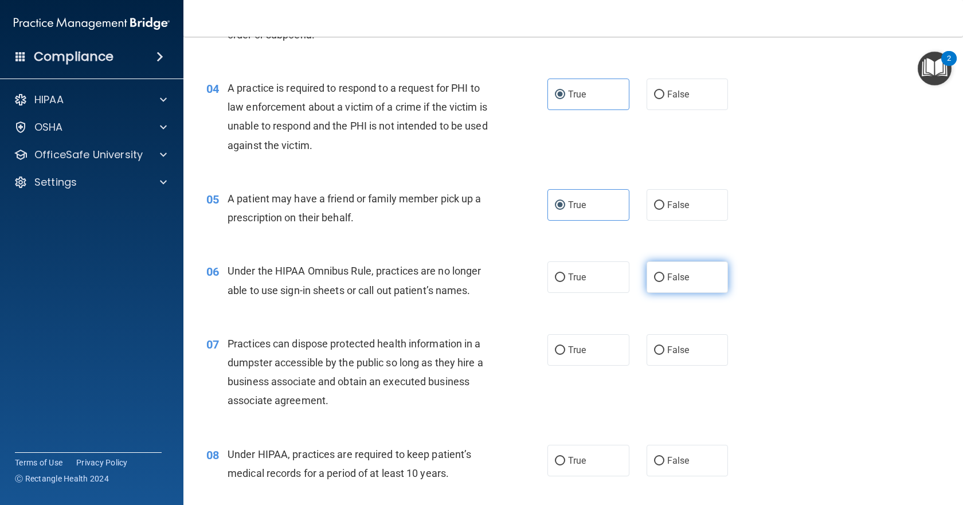
click at [694, 283] on label "False" at bounding box center [687, 277] width 82 height 32
click at [664, 282] on input "False" at bounding box center [659, 277] width 10 height 9
radio input "true"
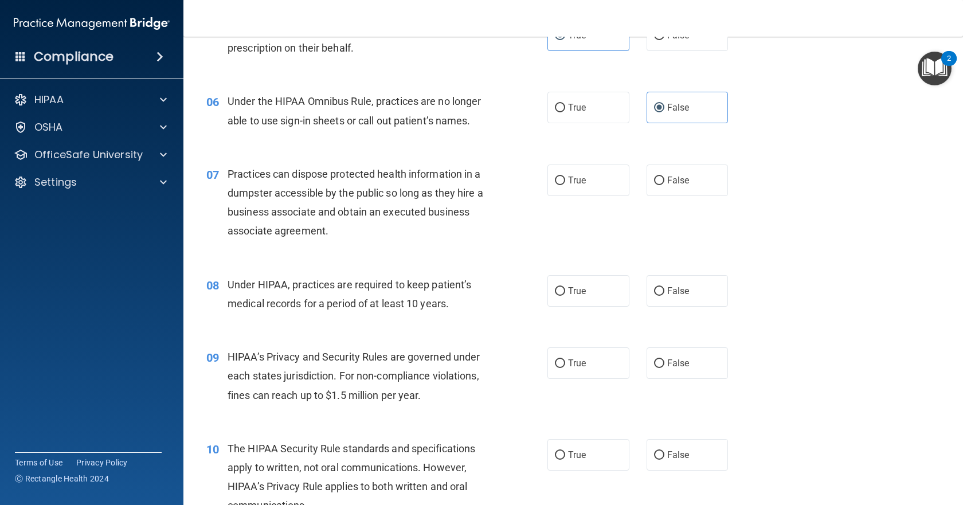
scroll to position [516, 0]
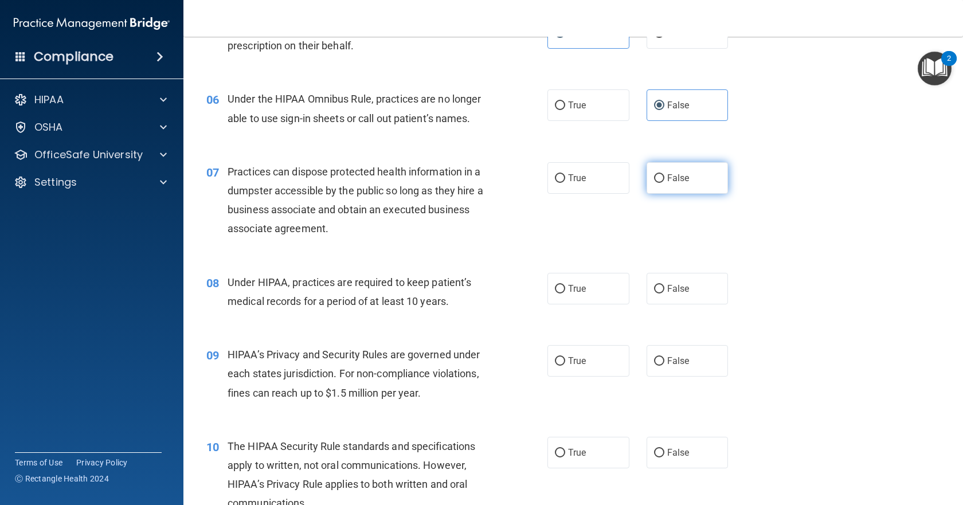
click at [671, 171] on label "False" at bounding box center [687, 178] width 82 height 32
click at [664, 174] on input "False" at bounding box center [659, 178] width 10 height 9
radio input "true"
click at [687, 287] on label "False" at bounding box center [687, 289] width 82 height 32
click at [664, 287] on input "False" at bounding box center [659, 289] width 10 height 9
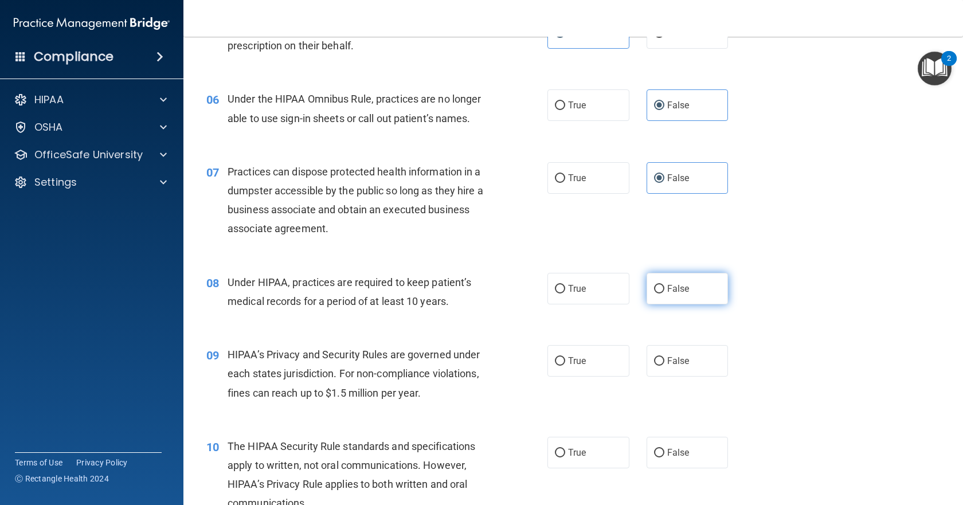
radio input "true"
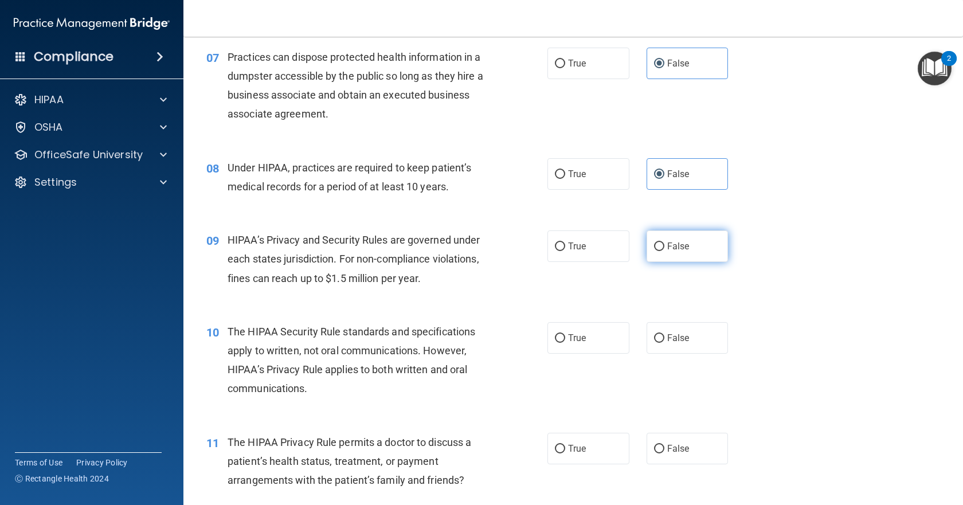
click at [692, 238] on label "False" at bounding box center [687, 246] width 82 height 32
click at [664, 242] on input "False" at bounding box center [659, 246] width 10 height 9
radio input "true"
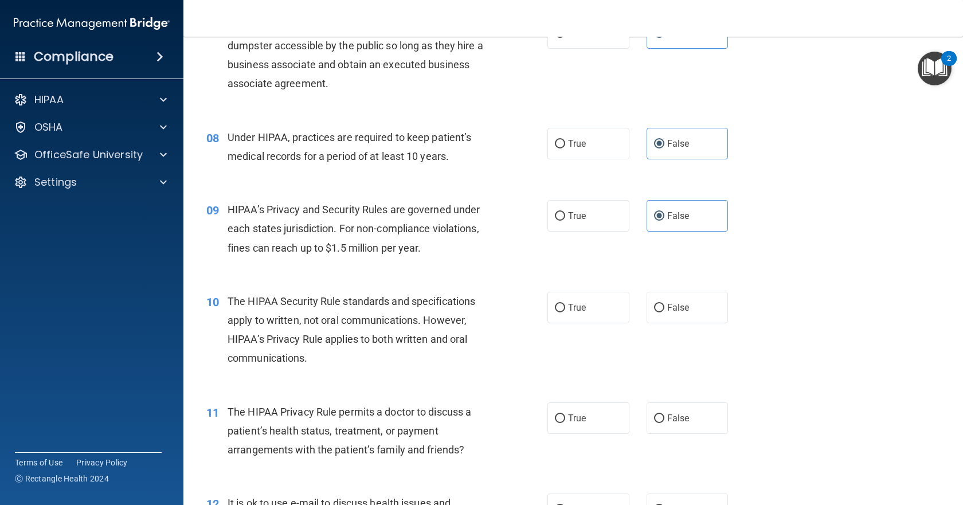
scroll to position [745, 0]
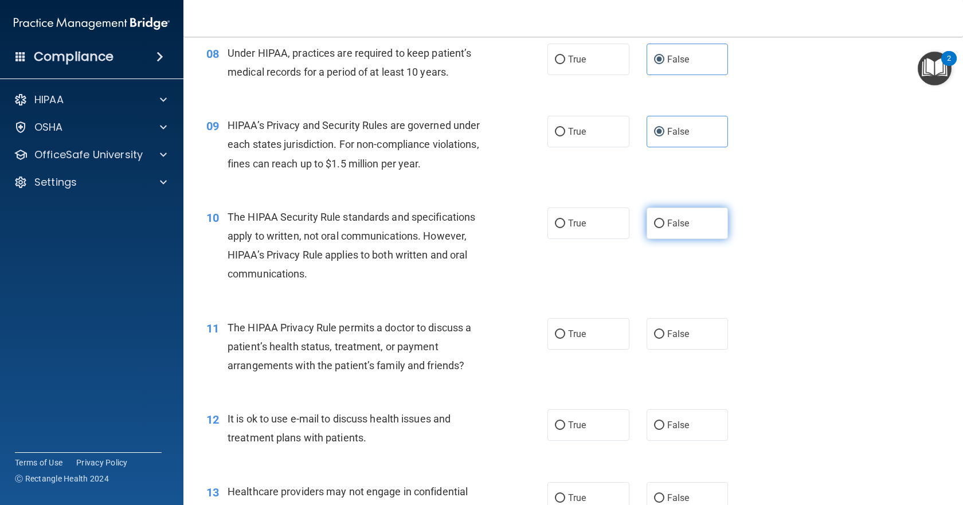
click at [676, 223] on span "False" at bounding box center [678, 223] width 22 height 11
click at [664, 223] on input "False" at bounding box center [659, 223] width 10 height 9
radio input "true"
click at [597, 220] on label "True" at bounding box center [588, 223] width 82 height 32
click at [565, 220] on input "True" at bounding box center [560, 223] width 10 height 9
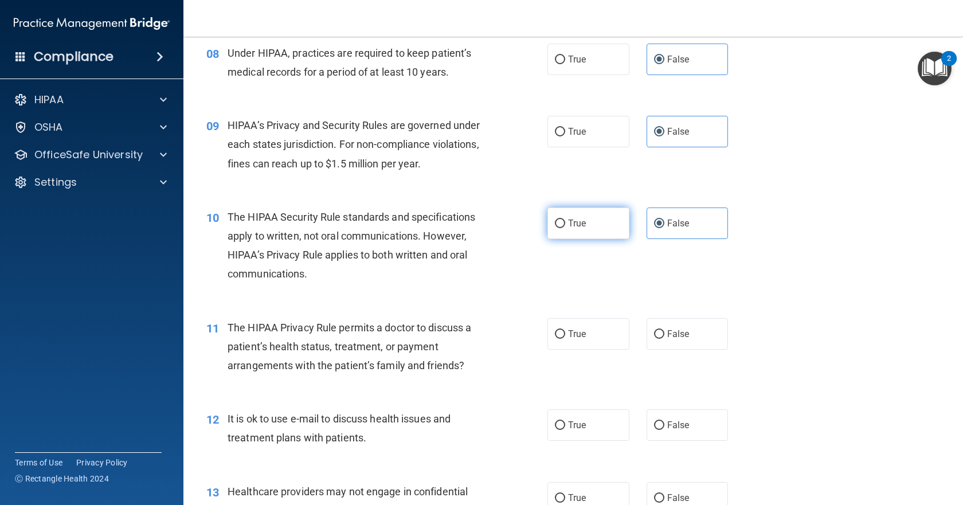
radio input "true"
radio input "false"
click at [560, 319] on label "True" at bounding box center [588, 334] width 82 height 32
click at [560, 330] on input "True" at bounding box center [560, 334] width 10 height 9
radio input "true"
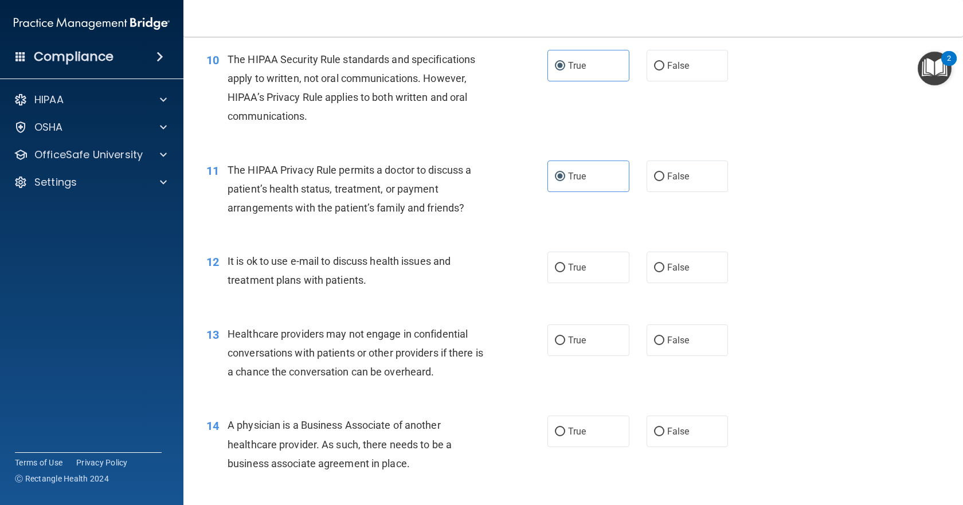
scroll to position [917, 0]
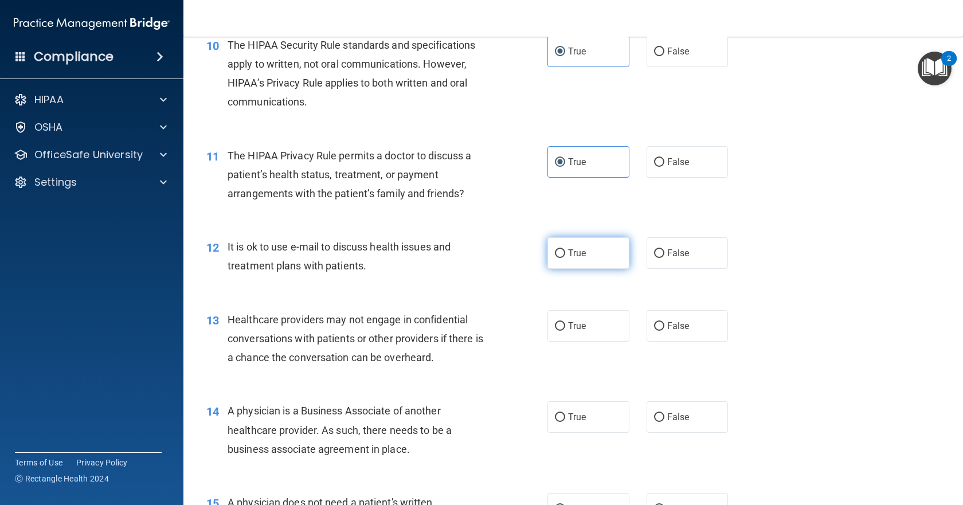
click at [578, 240] on label "True" at bounding box center [588, 253] width 82 height 32
click at [565, 249] on input "True" at bounding box center [560, 253] width 10 height 9
radio input "true"
click at [670, 329] on span "False" at bounding box center [678, 325] width 22 height 11
click at [664, 329] on input "False" at bounding box center [659, 326] width 10 height 9
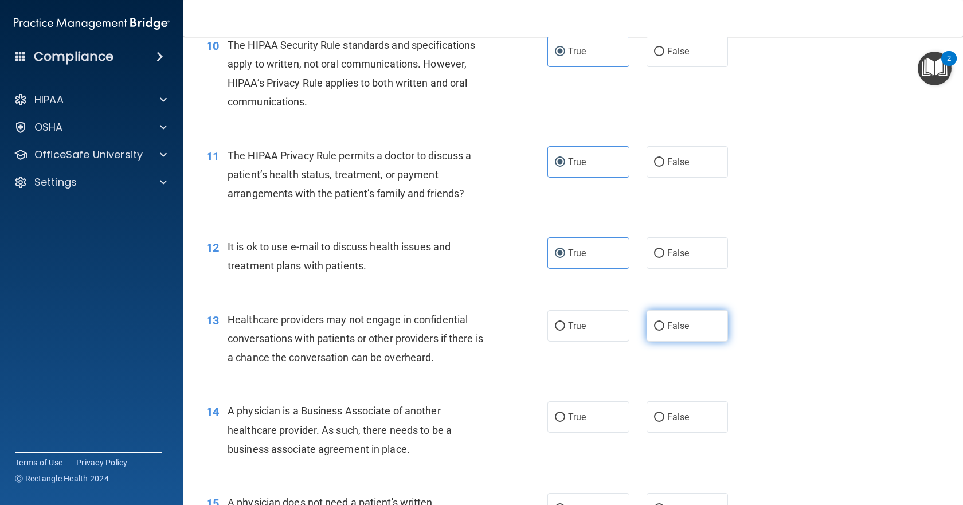
radio input "true"
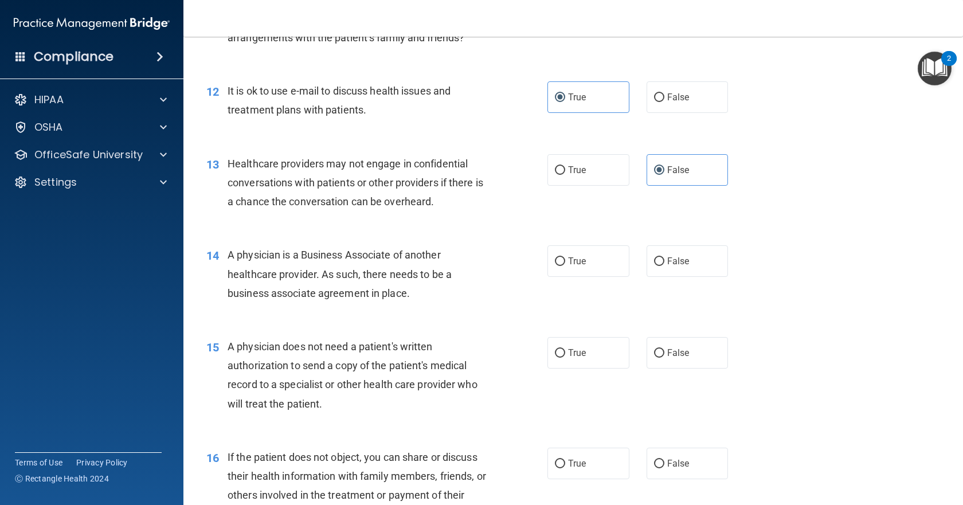
scroll to position [1089, 0]
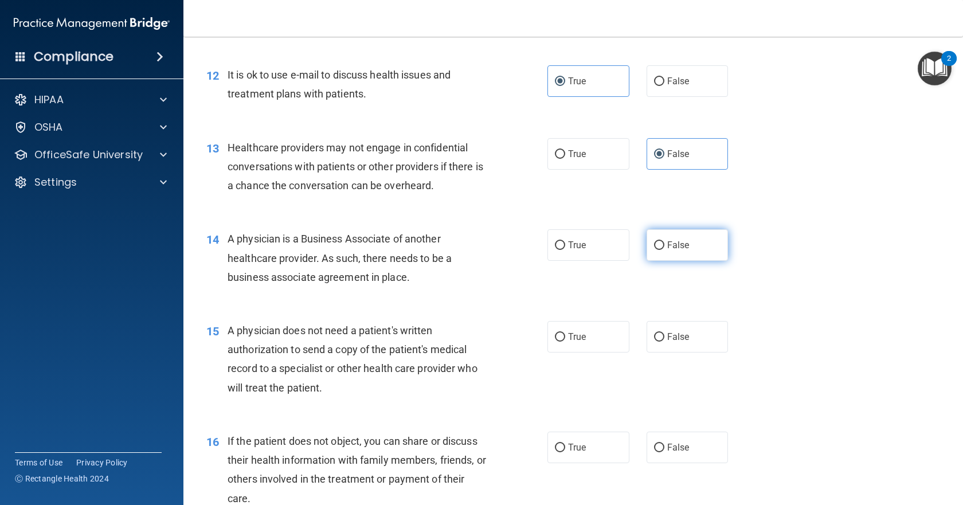
click at [675, 244] on span "False" at bounding box center [678, 245] width 22 height 11
click at [664, 244] on input "False" at bounding box center [659, 245] width 10 height 9
radio input "true"
click at [632, 340] on div "True False" at bounding box center [645, 337] width 197 height 32
click at [619, 344] on label "True" at bounding box center [588, 337] width 82 height 32
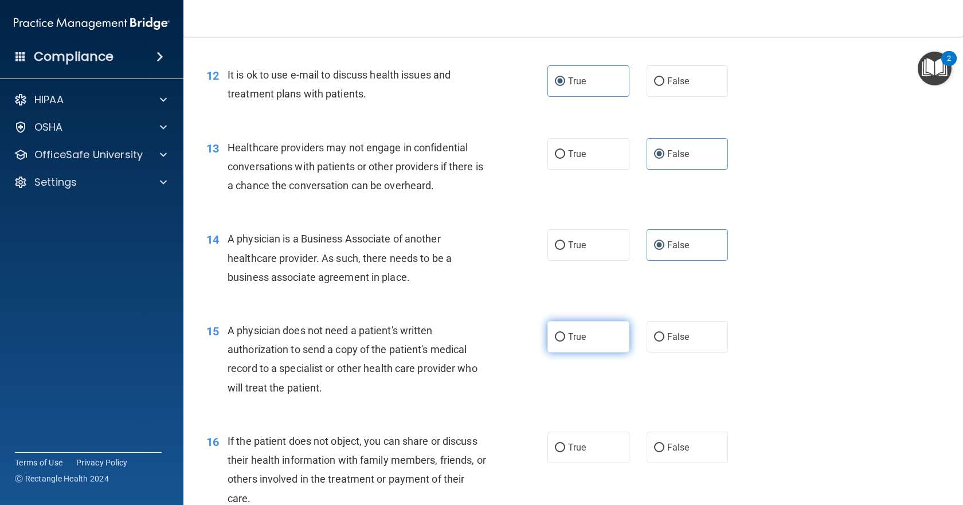
click at [565, 342] on input "True" at bounding box center [560, 337] width 10 height 9
radio input "true"
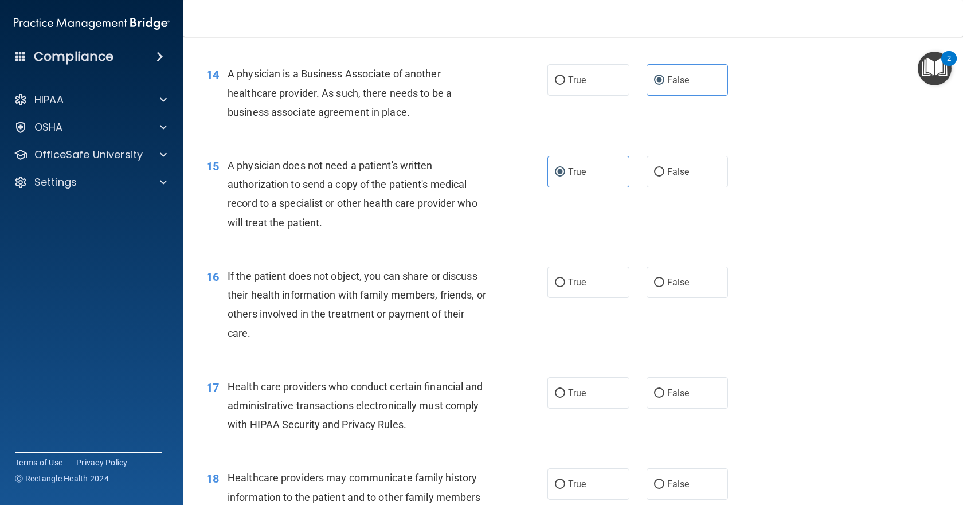
scroll to position [1261, 0]
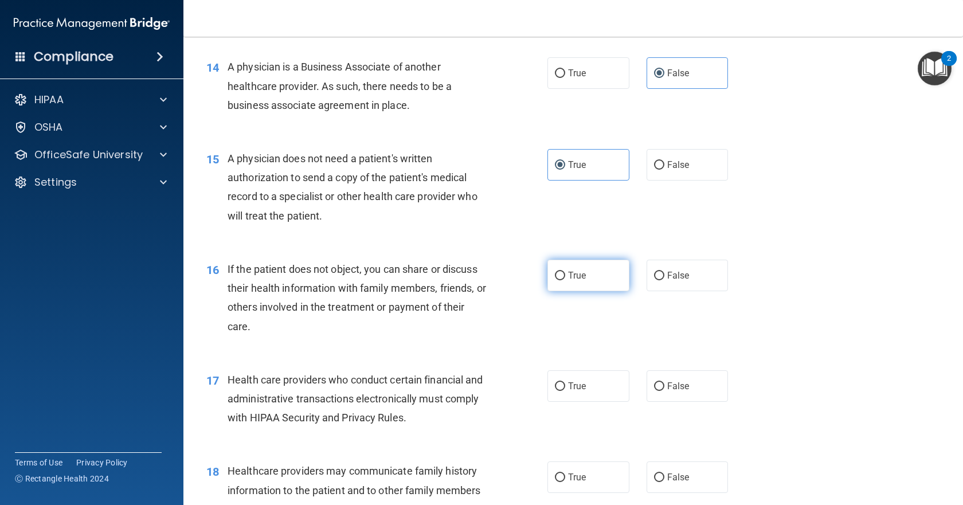
click at [585, 284] on label "True" at bounding box center [588, 276] width 82 height 32
click at [565, 280] on input "True" at bounding box center [560, 276] width 10 height 9
radio input "true"
click at [567, 400] on label "True" at bounding box center [588, 386] width 82 height 32
click at [565, 391] on input "True" at bounding box center [560, 386] width 10 height 9
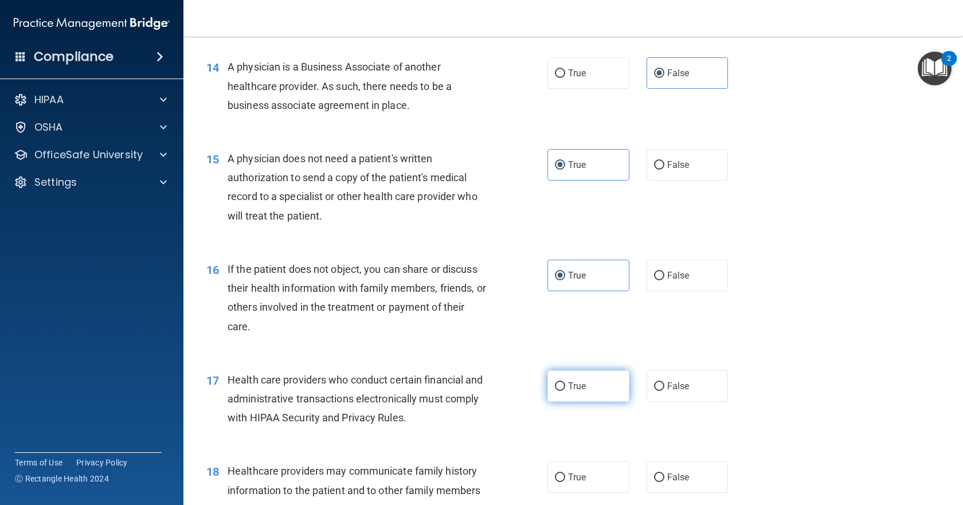
radio input "true"
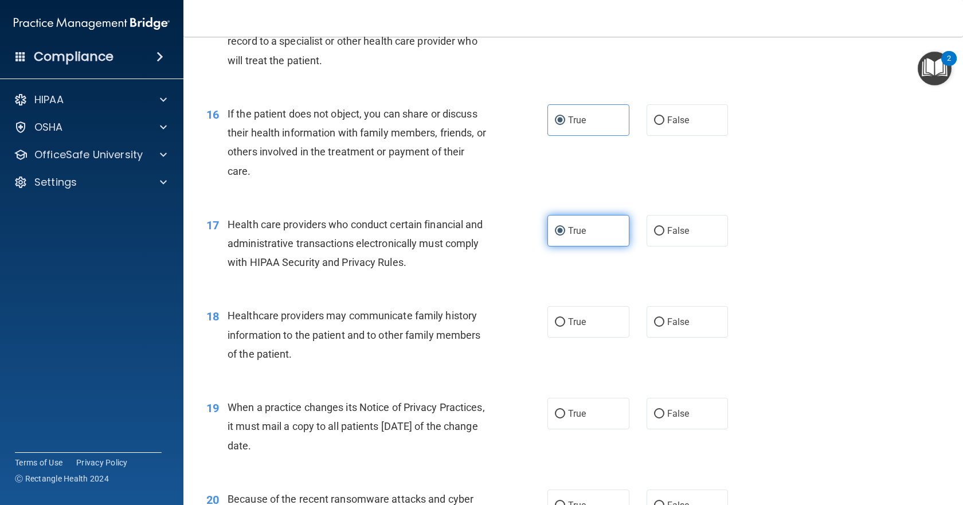
scroll to position [1433, 0]
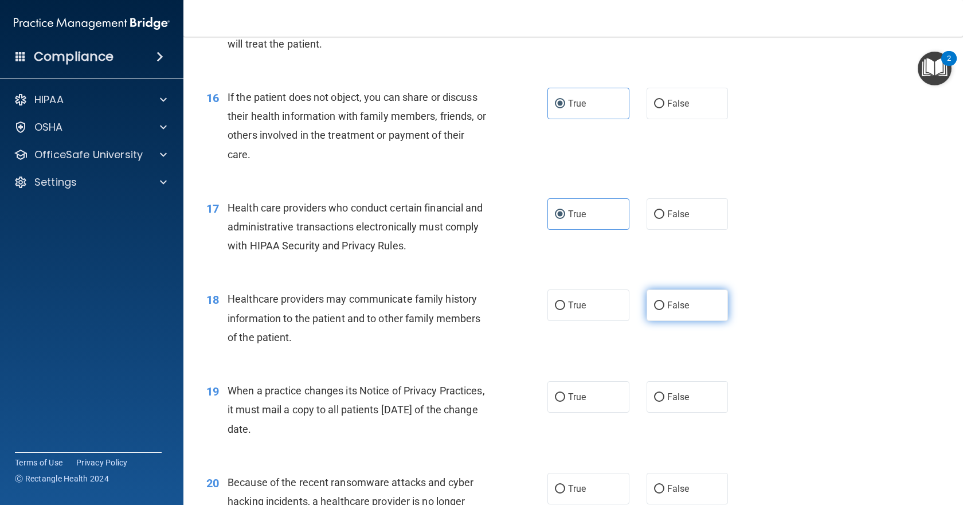
click at [664, 316] on label "False" at bounding box center [687, 305] width 82 height 32
click at [664, 310] on input "False" at bounding box center [659, 305] width 10 height 9
radio input "true"
click at [679, 401] on span "False" at bounding box center [678, 396] width 22 height 11
click at [664, 401] on input "False" at bounding box center [659, 397] width 10 height 9
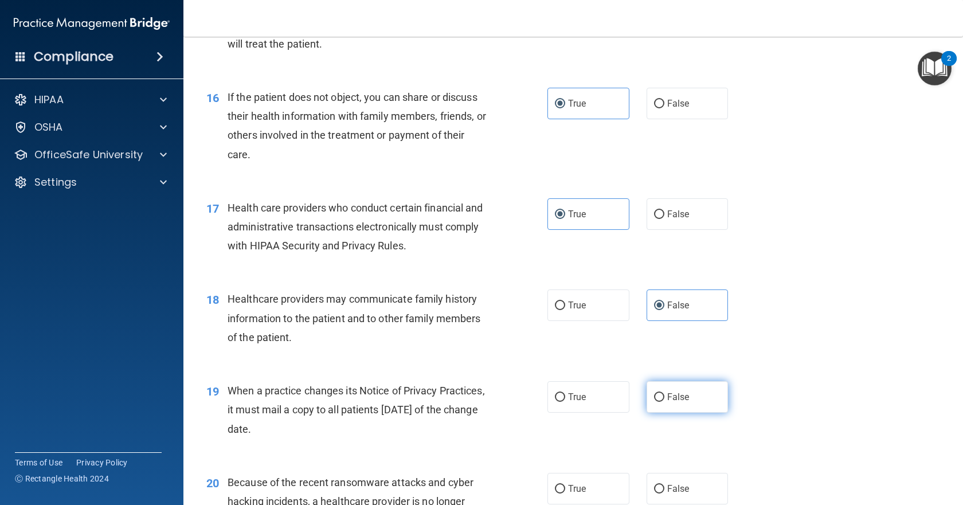
radio input "true"
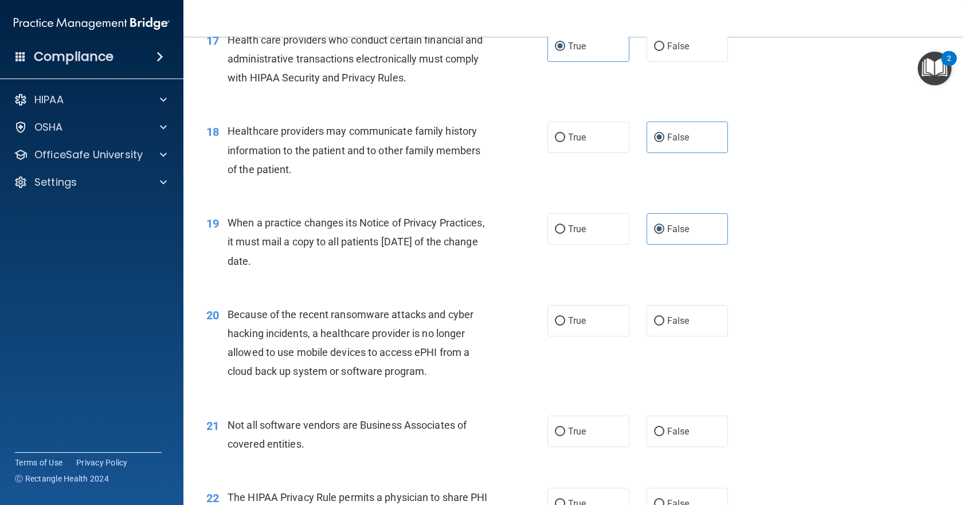
scroll to position [1662, 0]
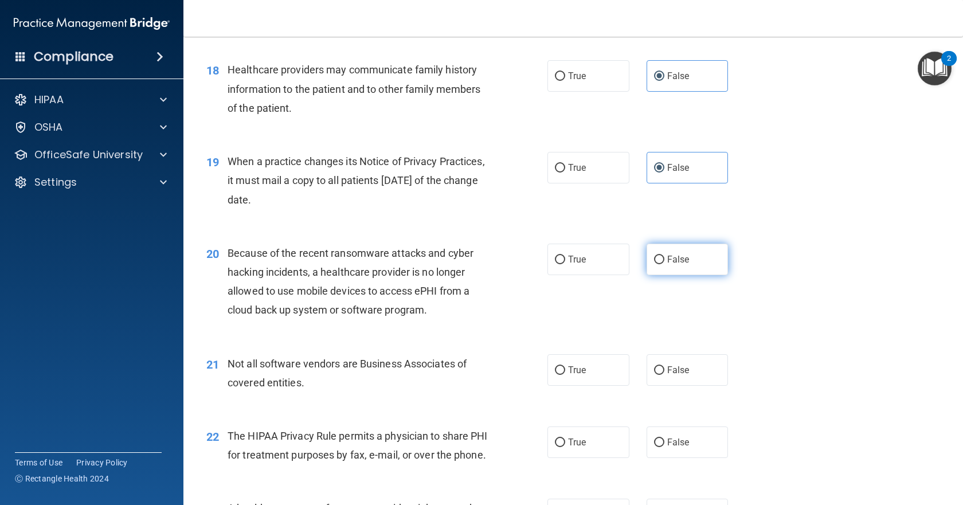
click at [684, 272] on label "False" at bounding box center [687, 260] width 82 height 32
click at [664, 264] on input "False" at bounding box center [659, 260] width 10 height 9
radio input "true"
click at [602, 366] on label "True" at bounding box center [588, 370] width 82 height 32
click at [565, 366] on input "True" at bounding box center [560, 370] width 10 height 9
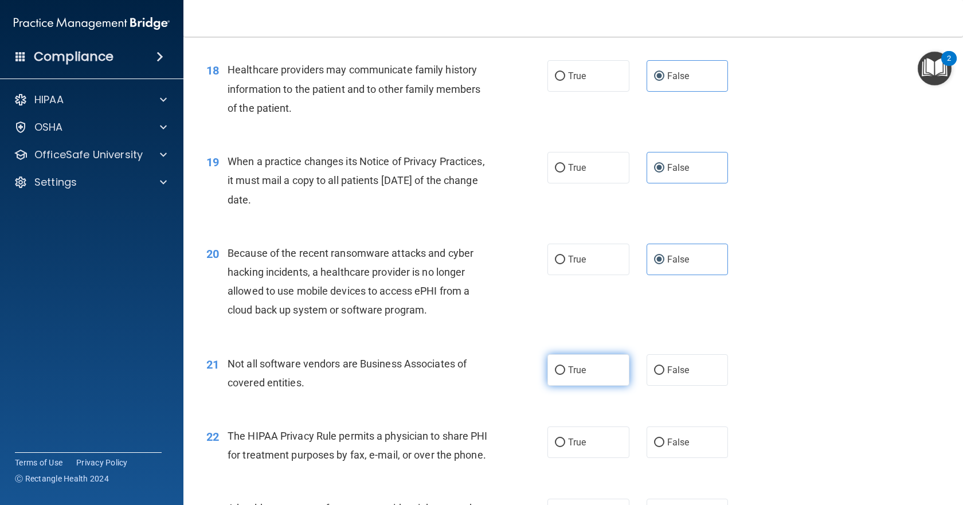
radio input "true"
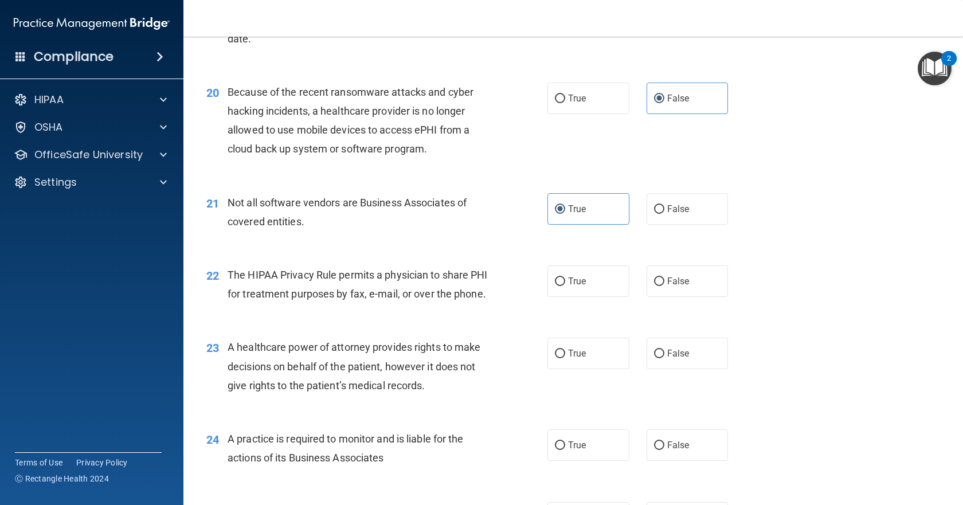
scroll to position [1834, 0]
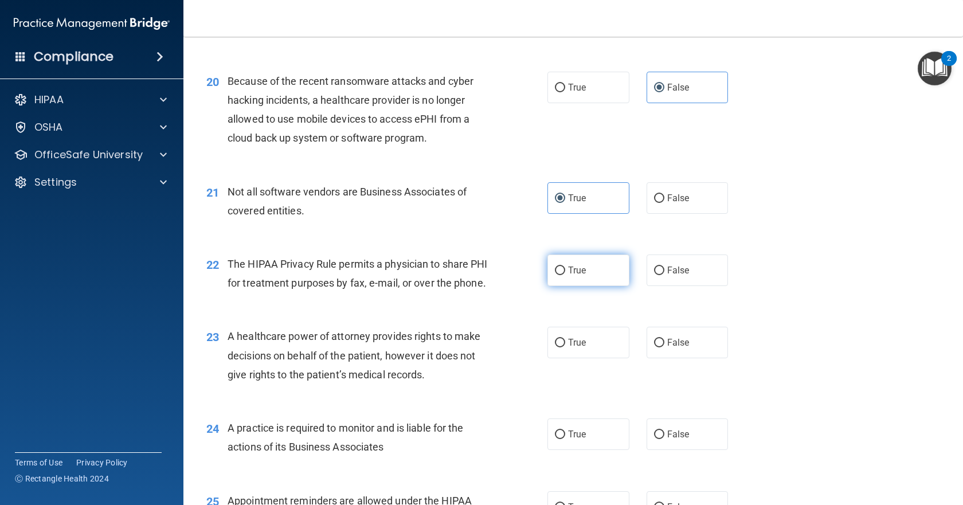
click at [568, 265] on span "True" at bounding box center [577, 270] width 18 height 11
click at [565, 266] on input "True" at bounding box center [560, 270] width 10 height 9
radio input "true"
click at [676, 354] on label "False" at bounding box center [687, 343] width 82 height 32
click at [664, 347] on input "False" at bounding box center [659, 343] width 10 height 9
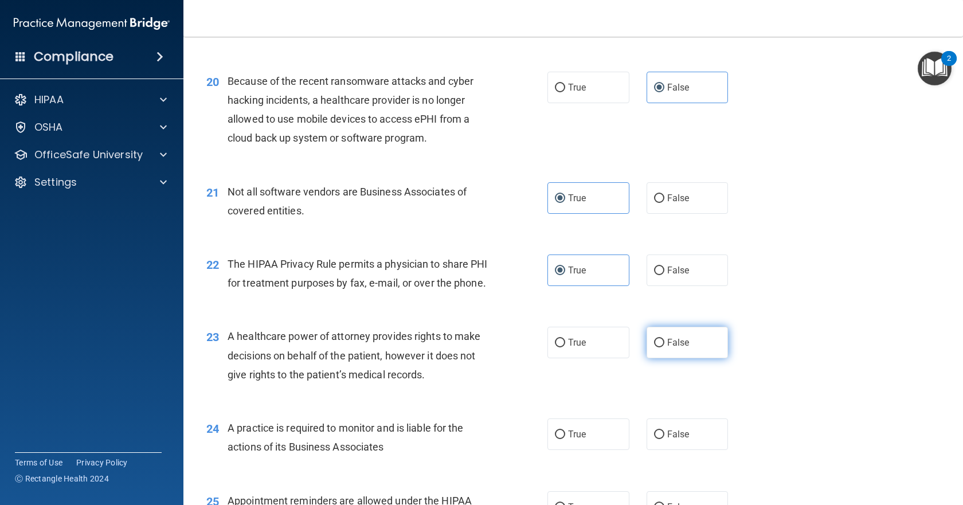
radio input "true"
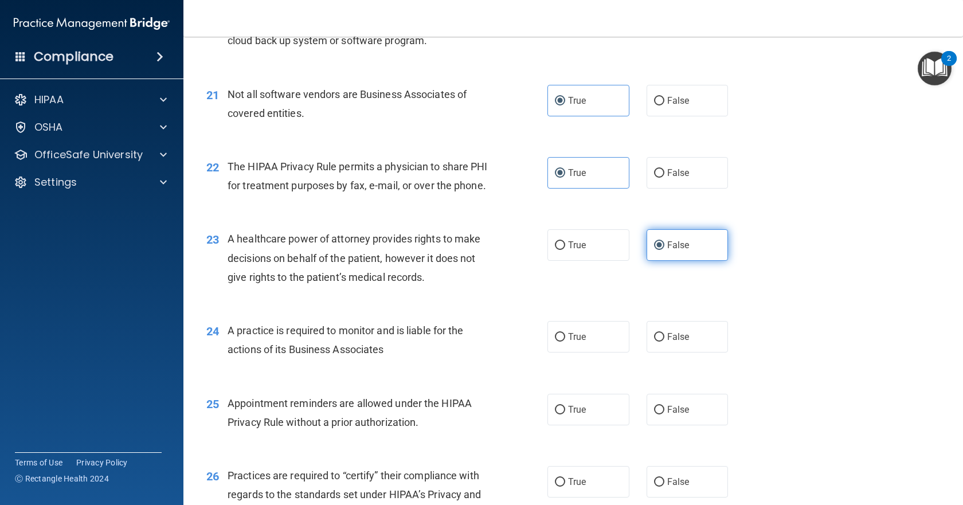
scroll to position [2006, 0]
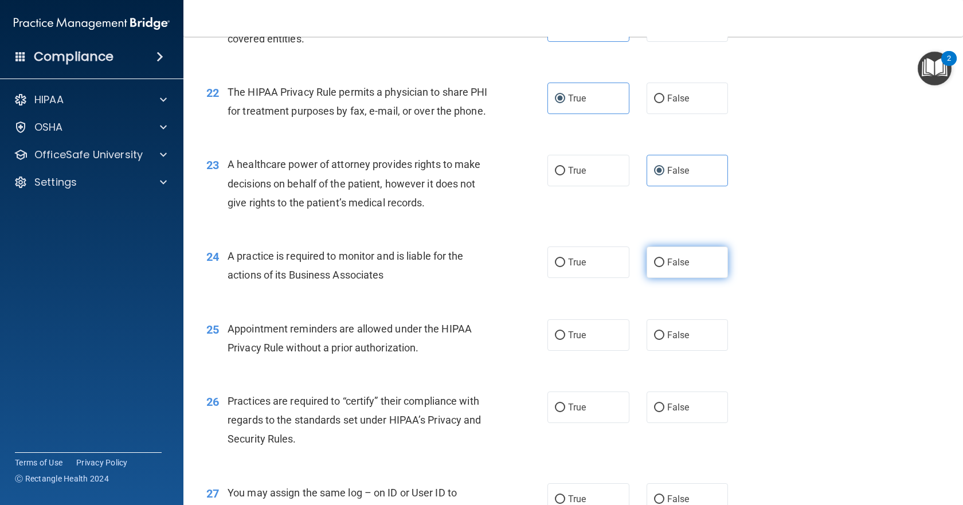
click at [671, 265] on label "False" at bounding box center [687, 262] width 82 height 32
click at [664, 265] on input "False" at bounding box center [659, 262] width 10 height 9
radio input "true"
click at [585, 351] on label "True" at bounding box center [588, 335] width 82 height 32
click at [565, 340] on input "True" at bounding box center [560, 335] width 10 height 9
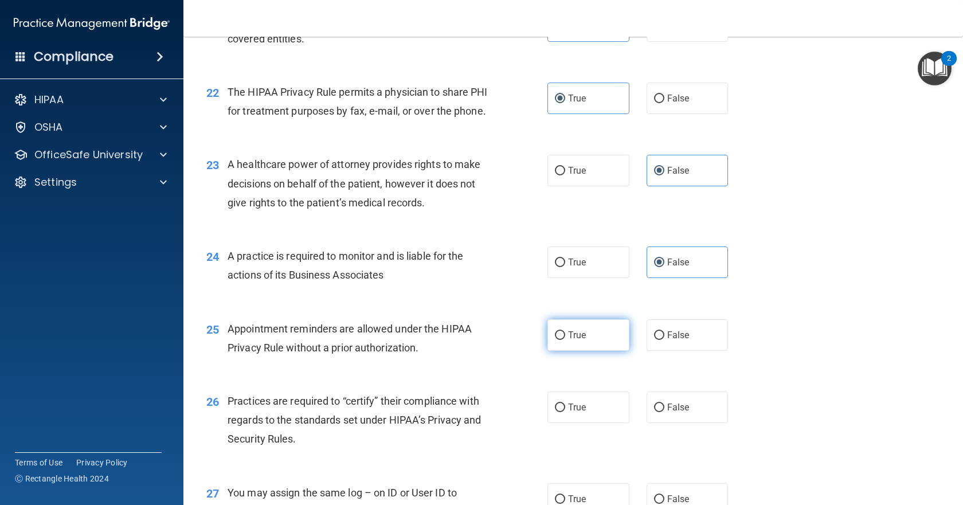
radio input "true"
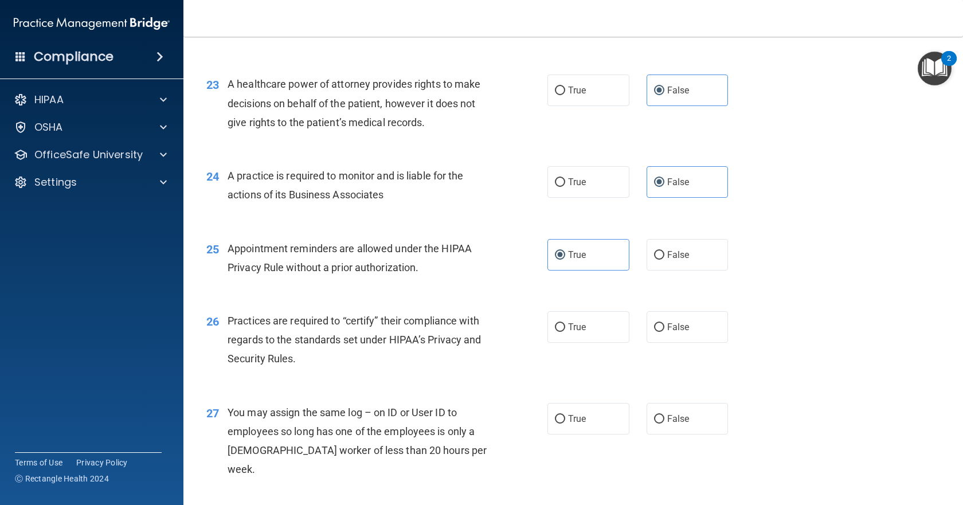
scroll to position [2120, 0]
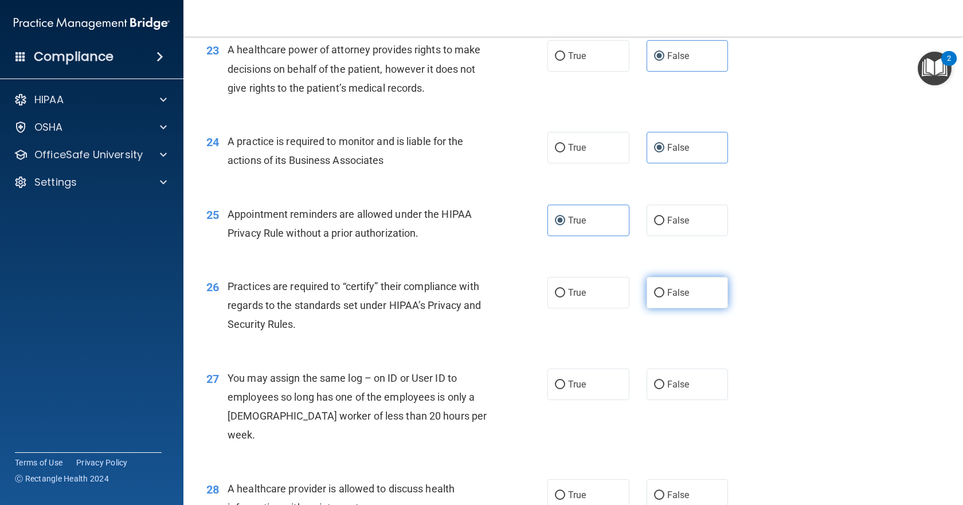
click at [693, 305] on label "False" at bounding box center [687, 293] width 82 height 32
click at [664, 297] on input "False" at bounding box center [659, 293] width 10 height 9
radio input "true"
click at [704, 390] on label "False" at bounding box center [687, 384] width 82 height 32
click at [664, 389] on input "False" at bounding box center [659, 385] width 10 height 9
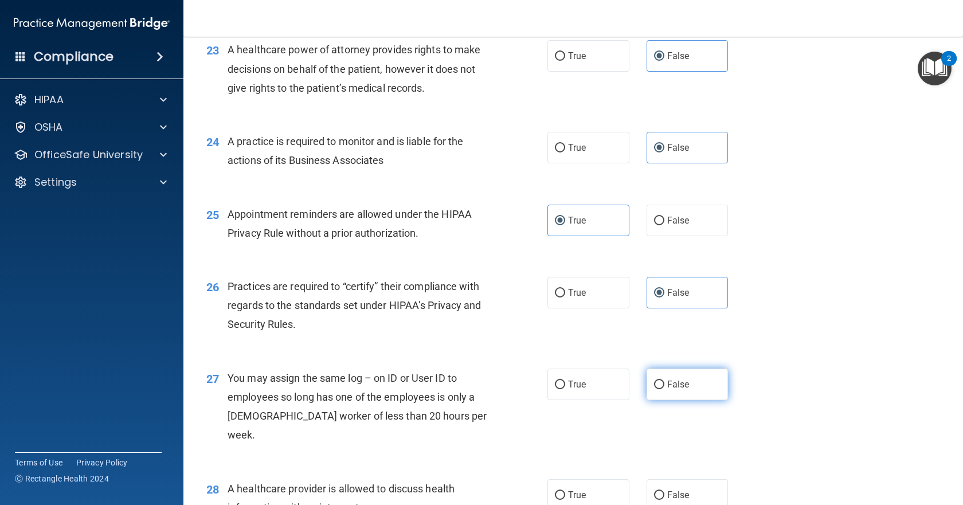
radio input "true"
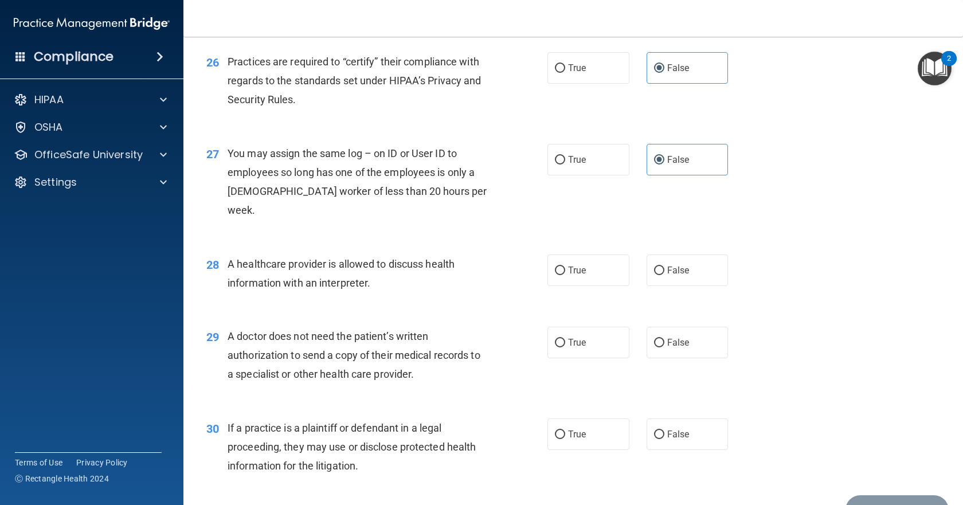
scroll to position [2350, 0]
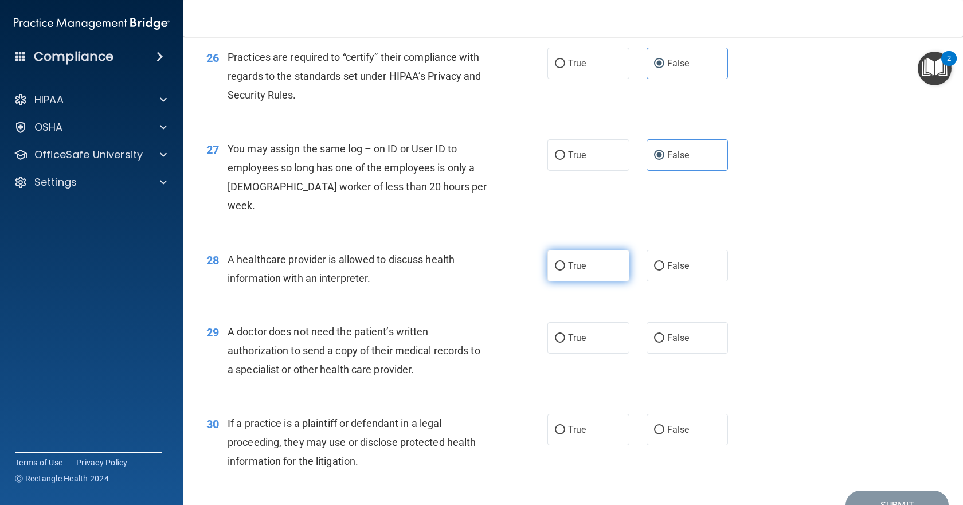
click at [599, 269] on label "True" at bounding box center [588, 266] width 82 height 32
click at [565, 269] on input "True" at bounding box center [560, 266] width 10 height 9
radio input "true"
click at [589, 330] on label "True" at bounding box center [588, 338] width 82 height 32
click at [565, 334] on input "True" at bounding box center [560, 338] width 10 height 9
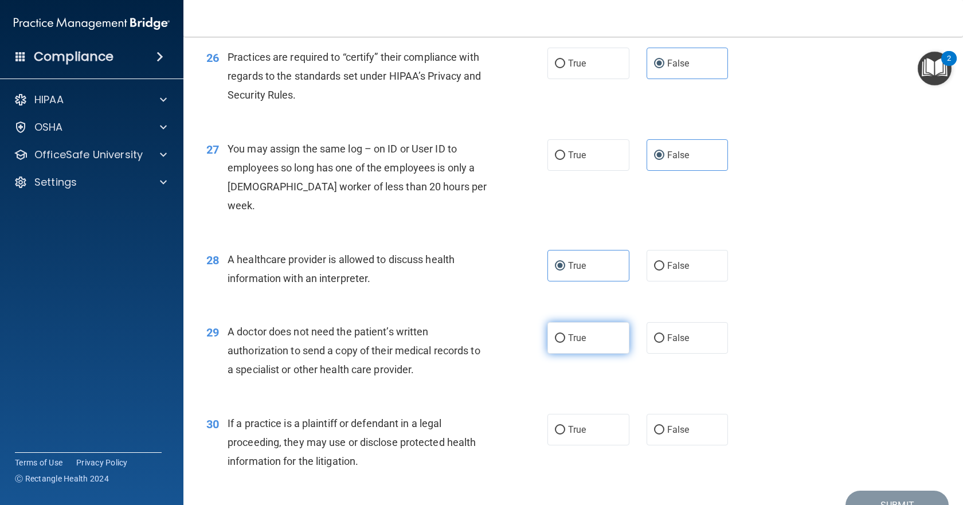
radio input "true"
click at [591, 429] on label "True" at bounding box center [588, 430] width 82 height 32
click at [565, 429] on input "True" at bounding box center [560, 430] width 10 height 9
radio input "true"
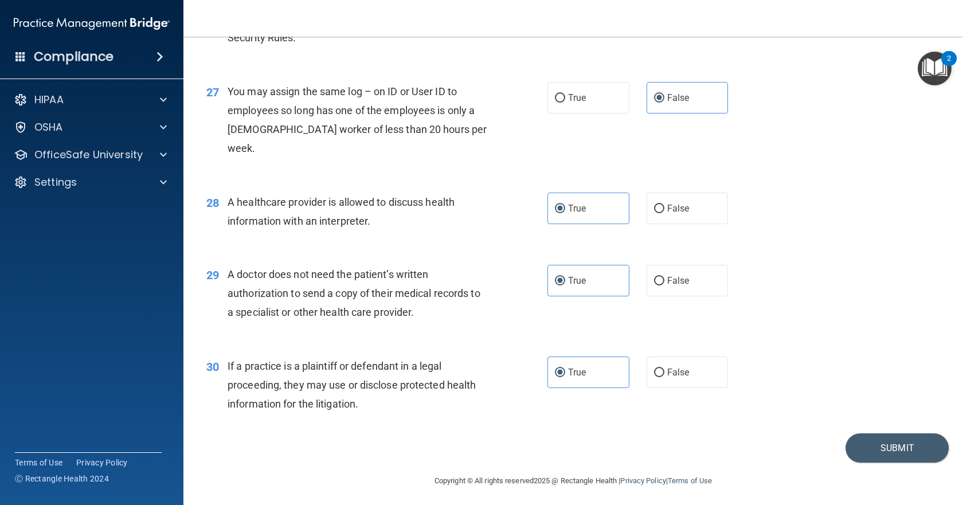
scroll to position [2410, 0]
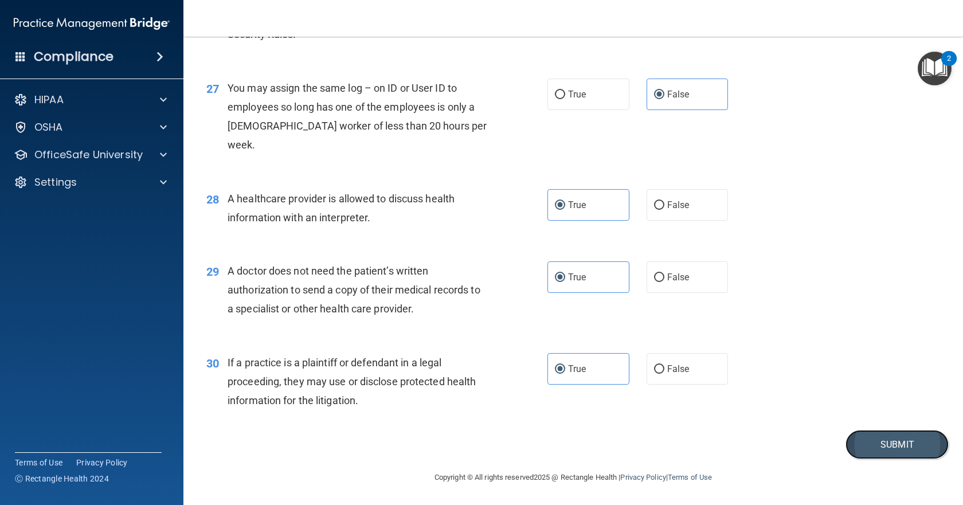
click at [891, 438] on button "Submit" at bounding box center [896, 444] width 103 height 29
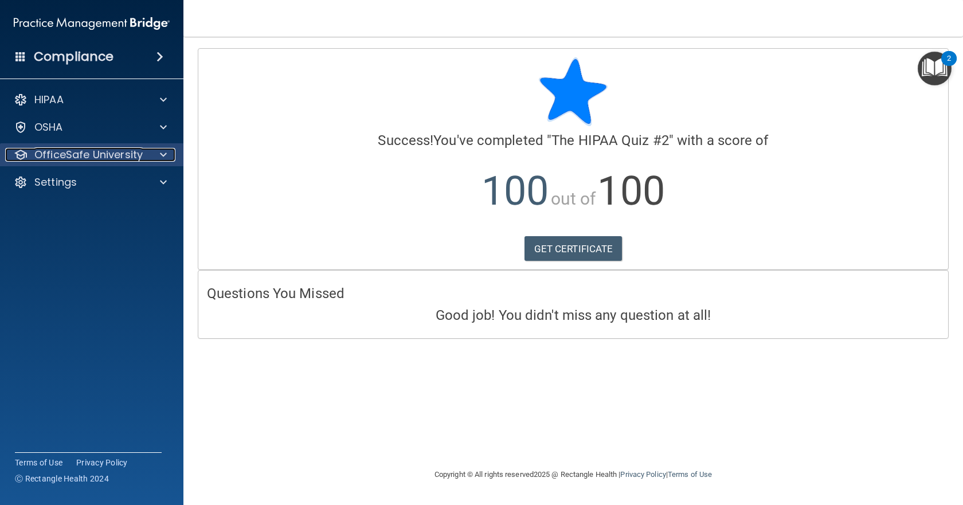
click at [163, 157] on span at bounding box center [163, 155] width 7 height 14
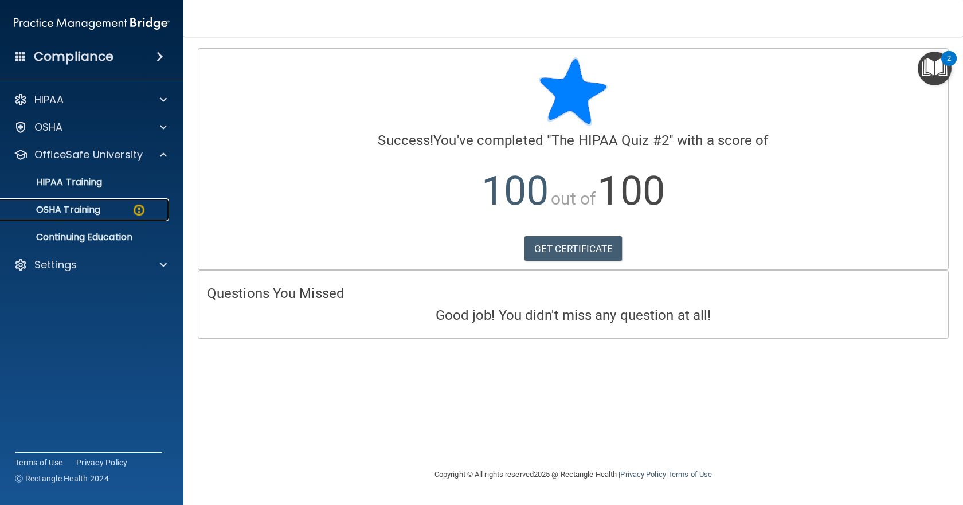
click at [79, 202] on link "OSHA Training" at bounding box center [79, 209] width 181 height 23
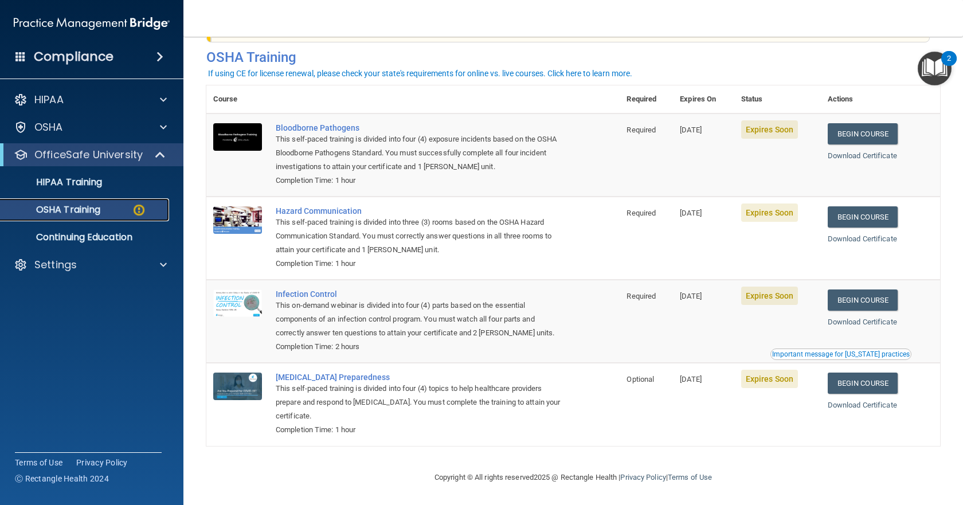
scroll to position [50, 0]
click at [872, 130] on link "Begin Course" at bounding box center [863, 133] width 70 height 21
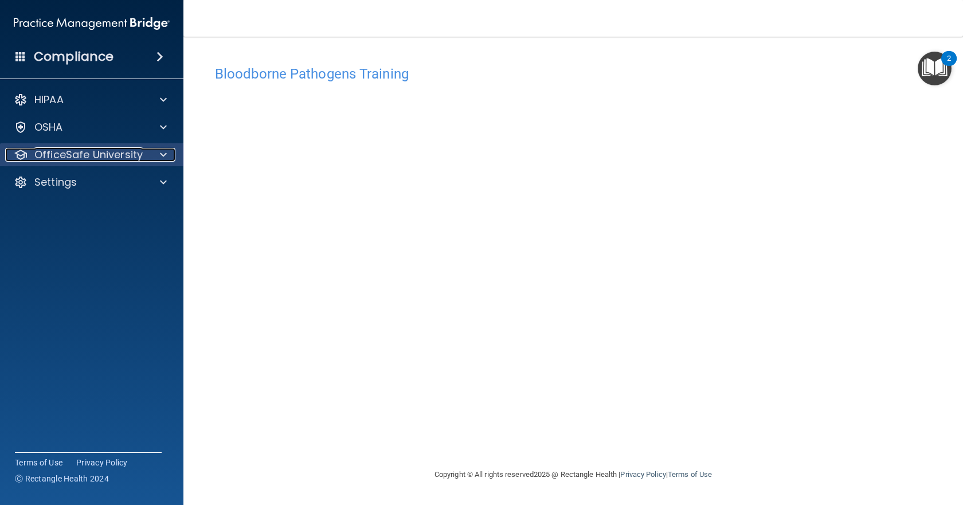
click at [104, 154] on p "OfficeSafe University" at bounding box center [88, 155] width 108 height 14
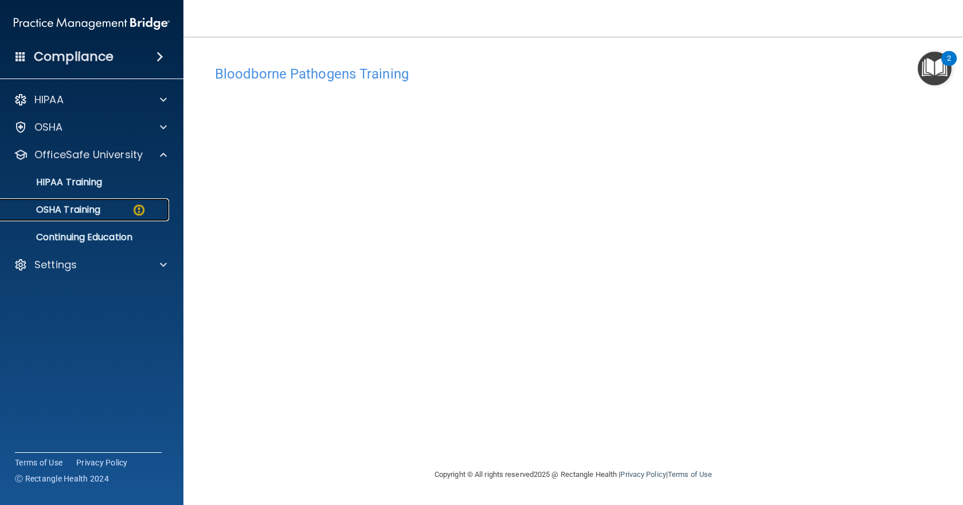
click at [95, 213] on p "OSHA Training" at bounding box center [53, 209] width 93 height 11
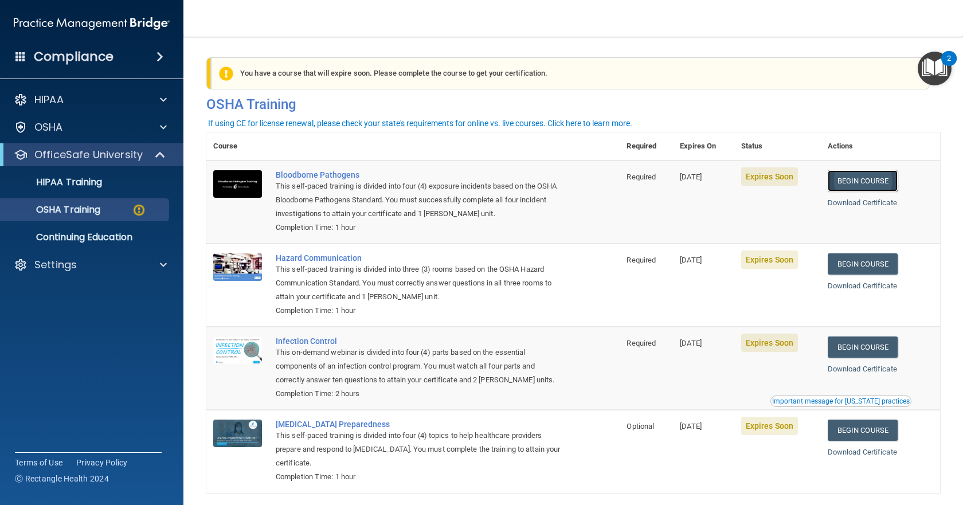
click at [860, 178] on link "Begin Course" at bounding box center [863, 180] width 70 height 21
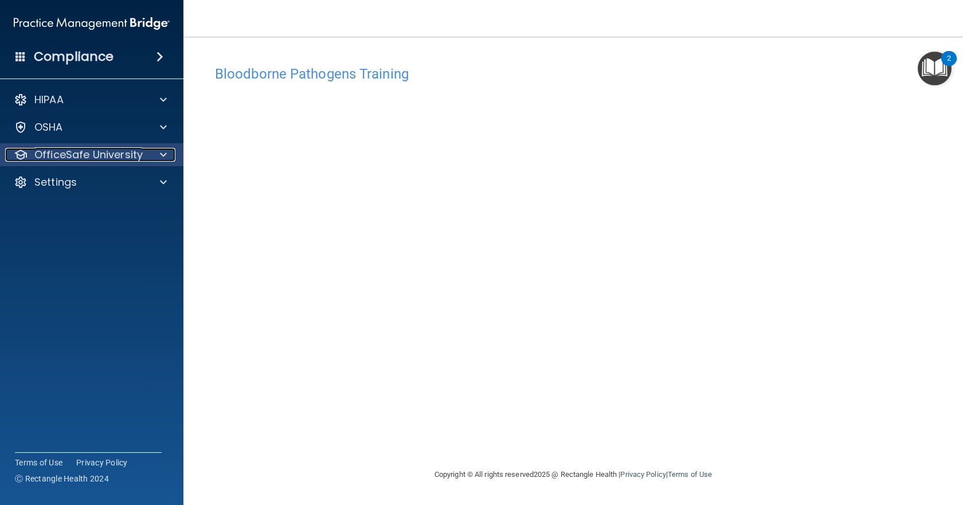
click at [136, 151] on p "OfficeSafe University" at bounding box center [88, 155] width 108 height 14
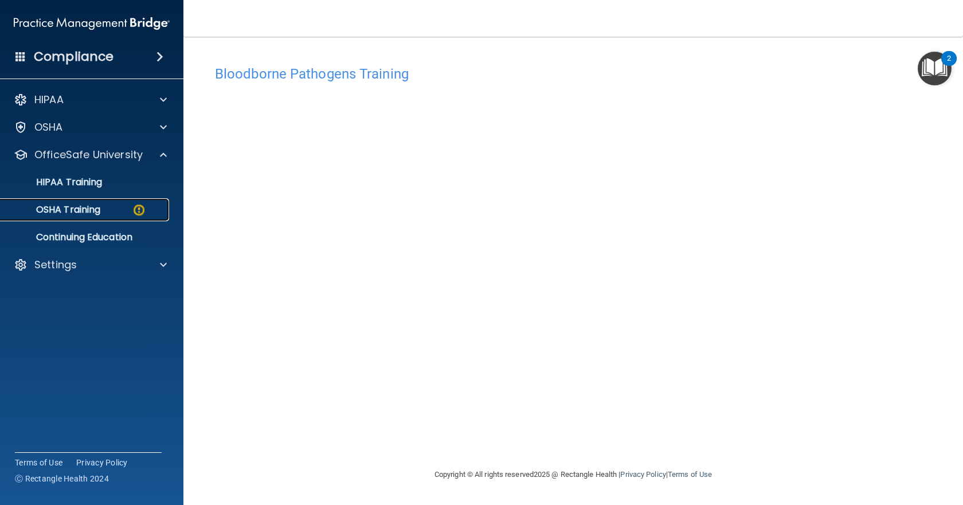
click at [105, 205] on div "OSHA Training" at bounding box center [85, 209] width 156 height 11
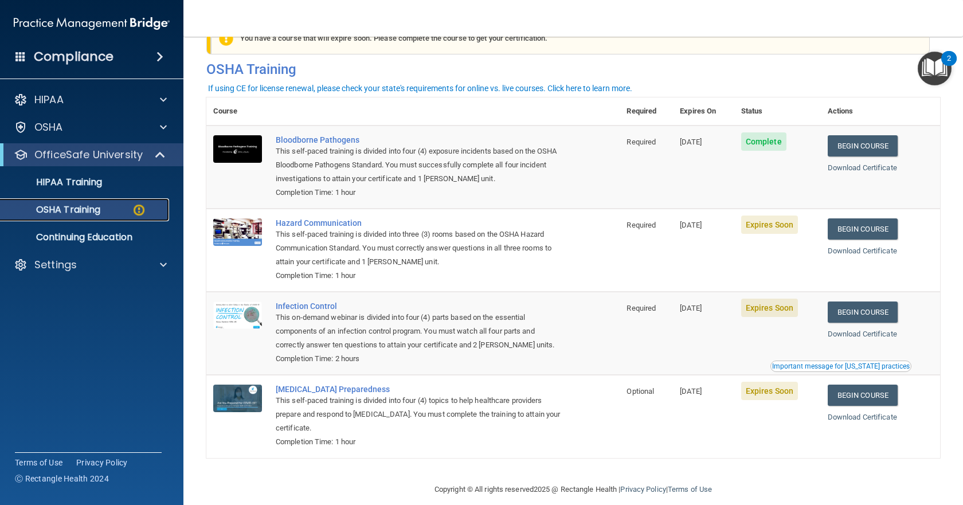
scroll to position [50, 0]
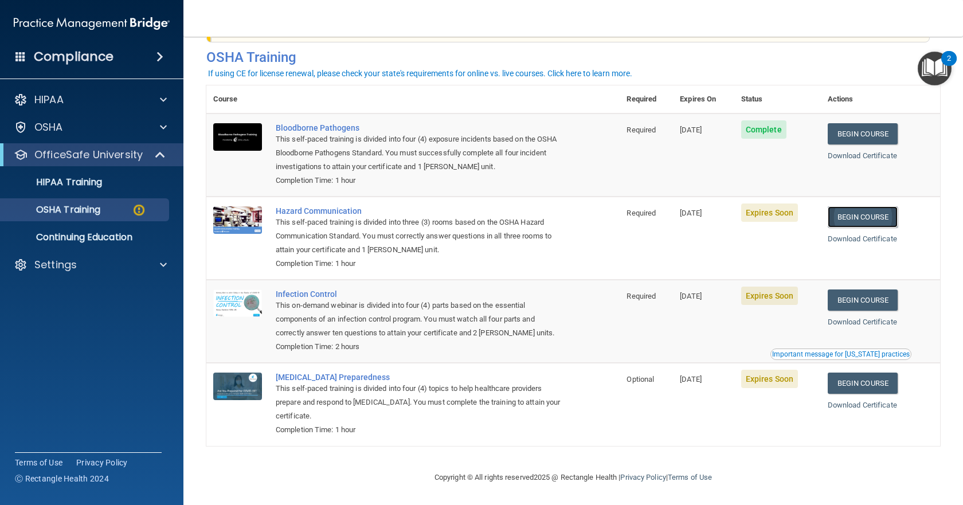
click at [845, 211] on link "Begin Course" at bounding box center [863, 216] width 70 height 21
click at [115, 209] on div "OSHA Training" at bounding box center [85, 209] width 156 height 11
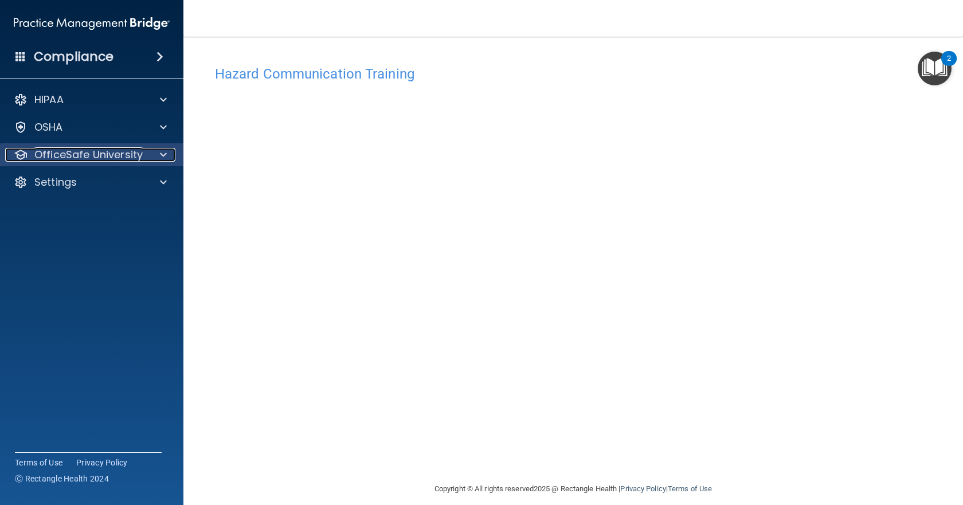
click at [163, 158] on span at bounding box center [163, 155] width 7 height 14
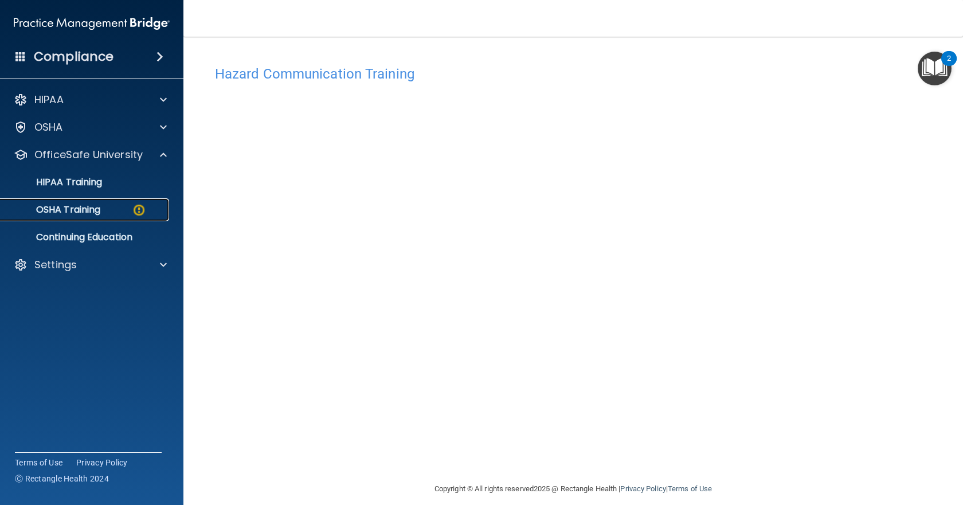
click at [109, 207] on div "OSHA Training" at bounding box center [85, 209] width 156 height 11
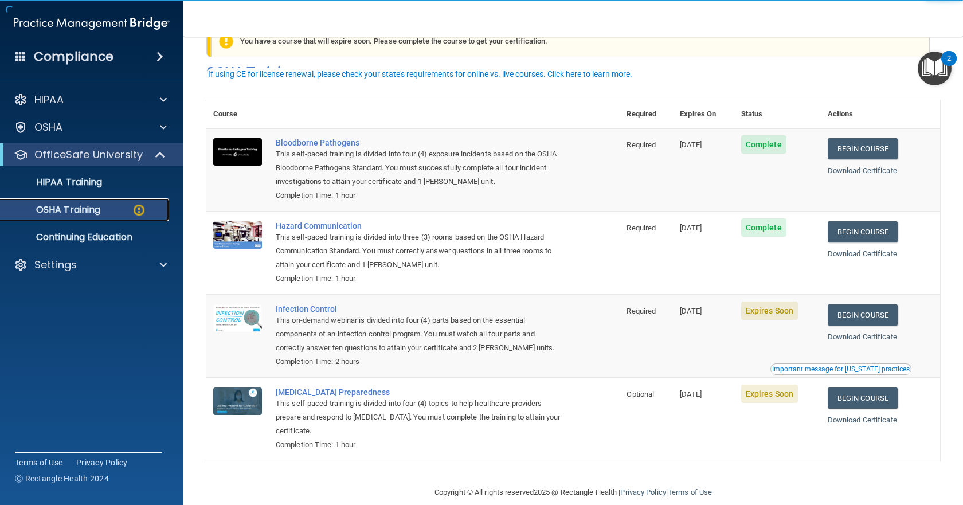
scroll to position [50, 0]
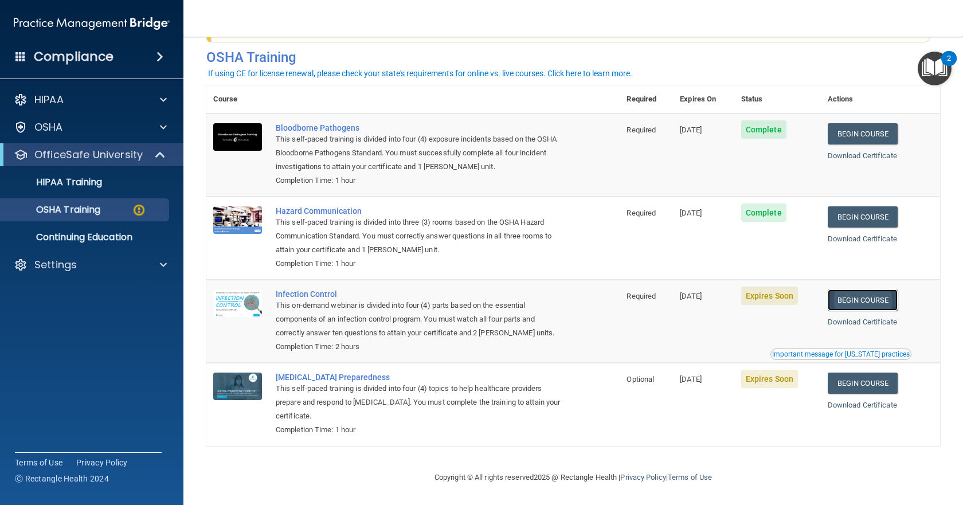
click at [870, 299] on link "Begin Course" at bounding box center [863, 299] width 70 height 21
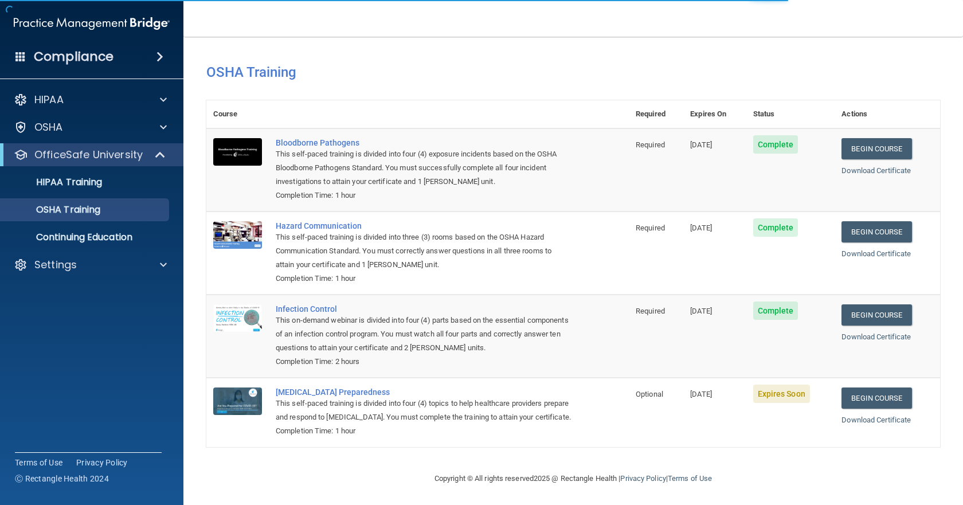
scroll to position [18, 0]
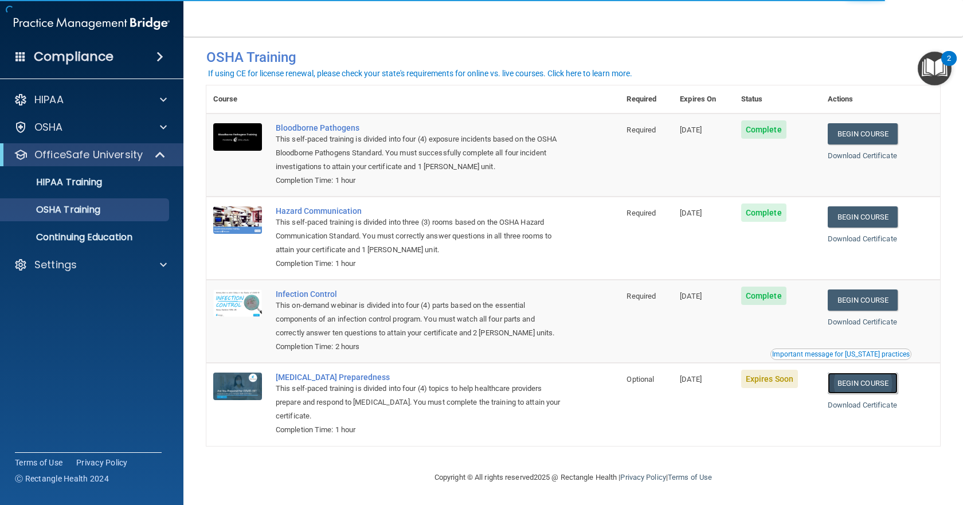
click at [874, 383] on link "Begin Course" at bounding box center [863, 383] width 70 height 21
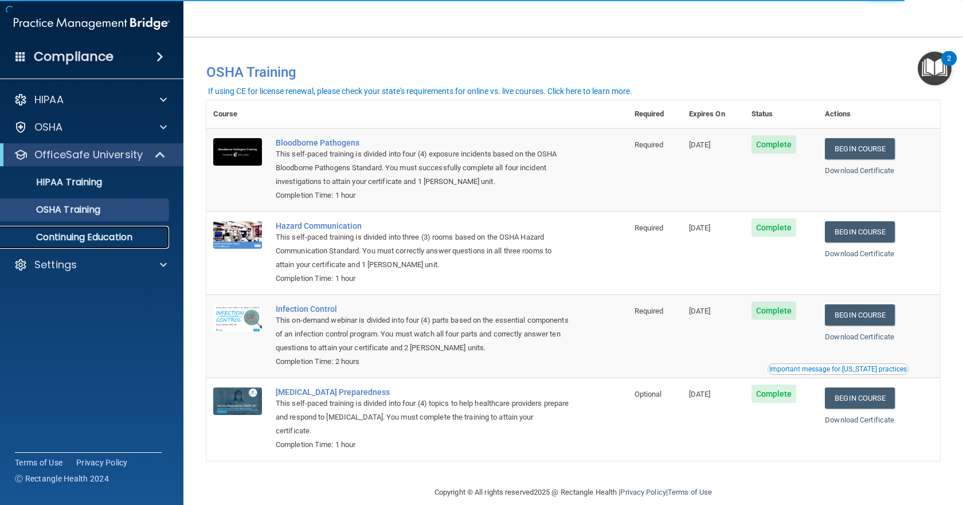
click at [117, 236] on p "Continuing Education" at bounding box center [85, 237] width 156 height 11
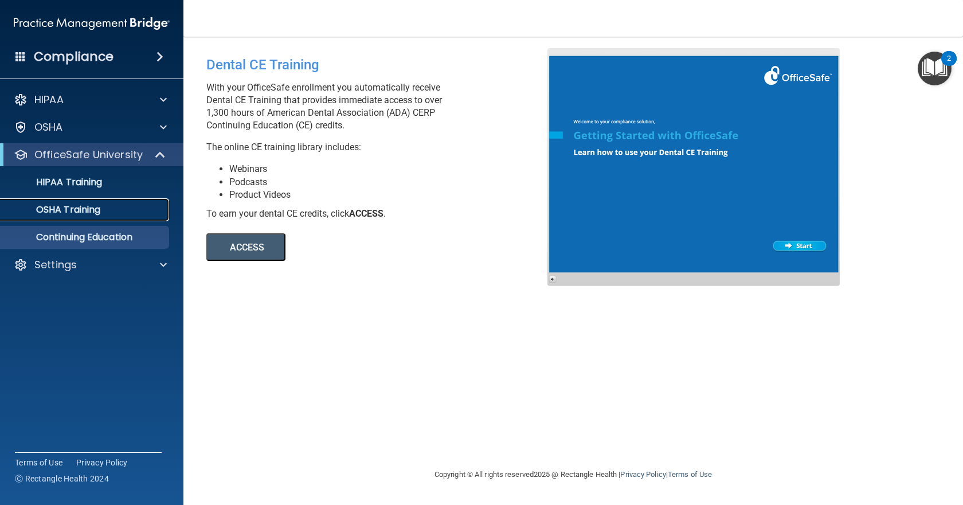
click at [117, 208] on div "OSHA Training" at bounding box center [85, 209] width 156 height 11
